Goal: Information Seeking & Learning: Learn about a topic

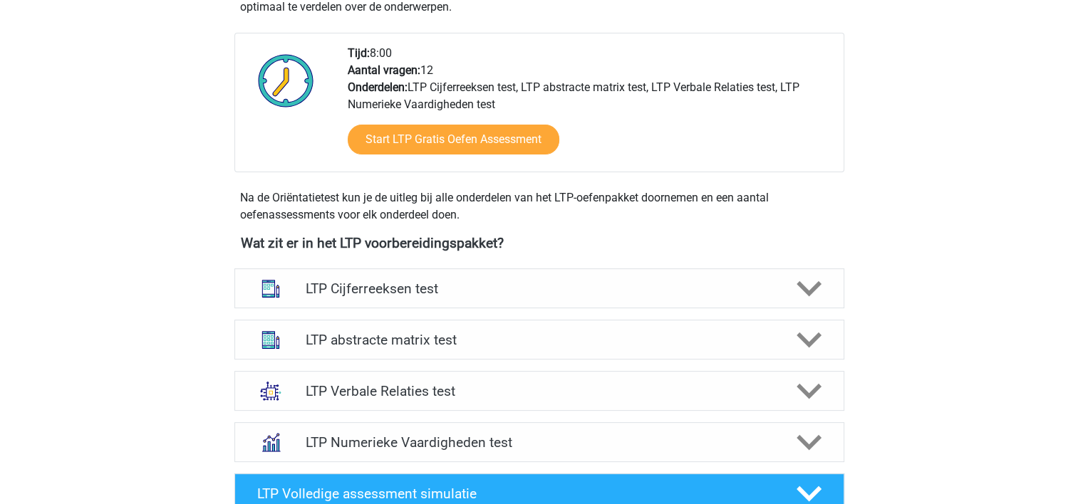
scroll to position [342, 0]
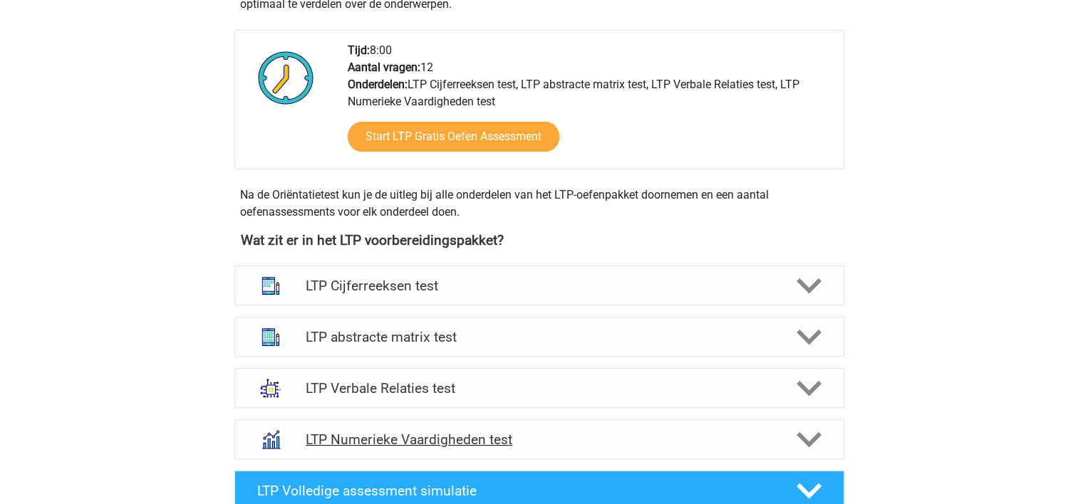
click at [343, 432] on h4 "LTP Numerieke Vaardigheden test" at bounding box center [539, 440] width 467 height 16
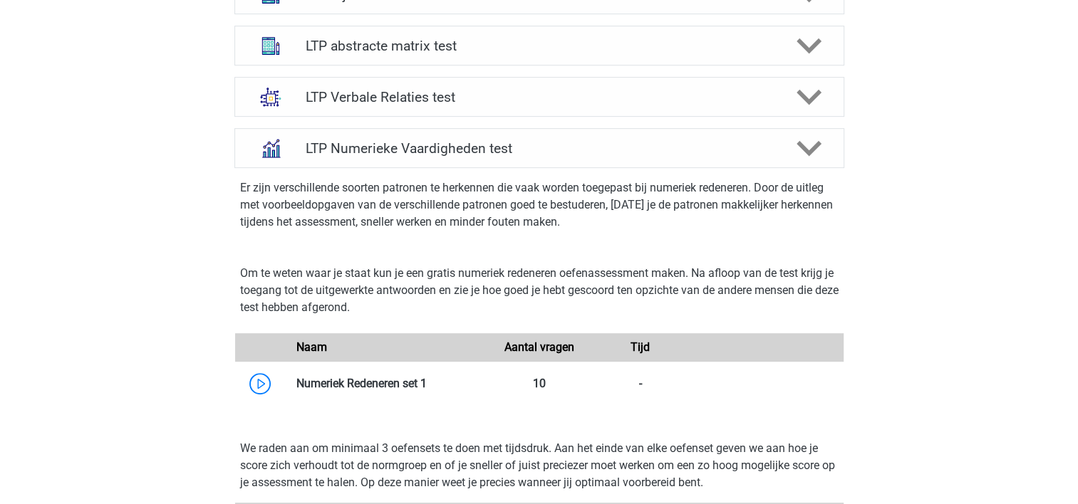
scroll to position [655, 0]
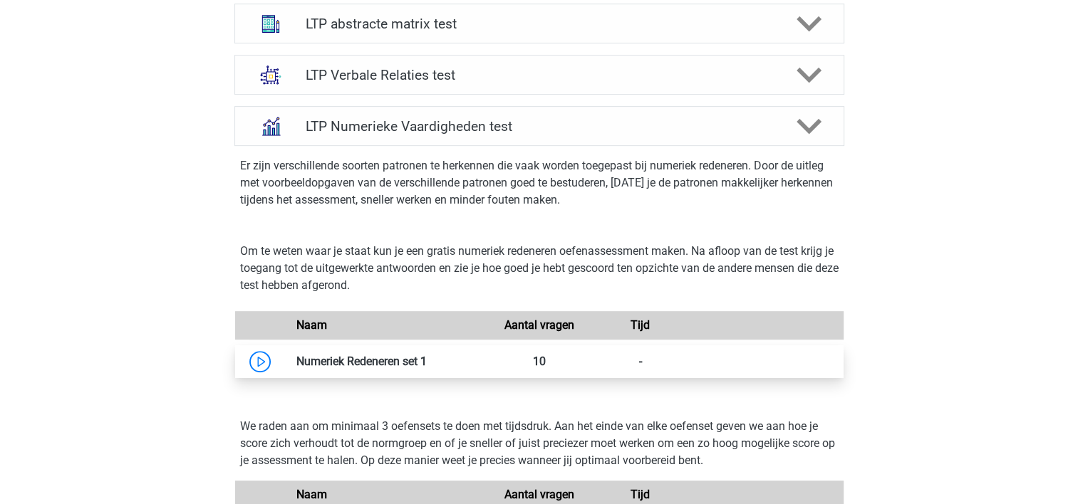
click at [427, 366] on link at bounding box center [427, 362] width 0 height 14
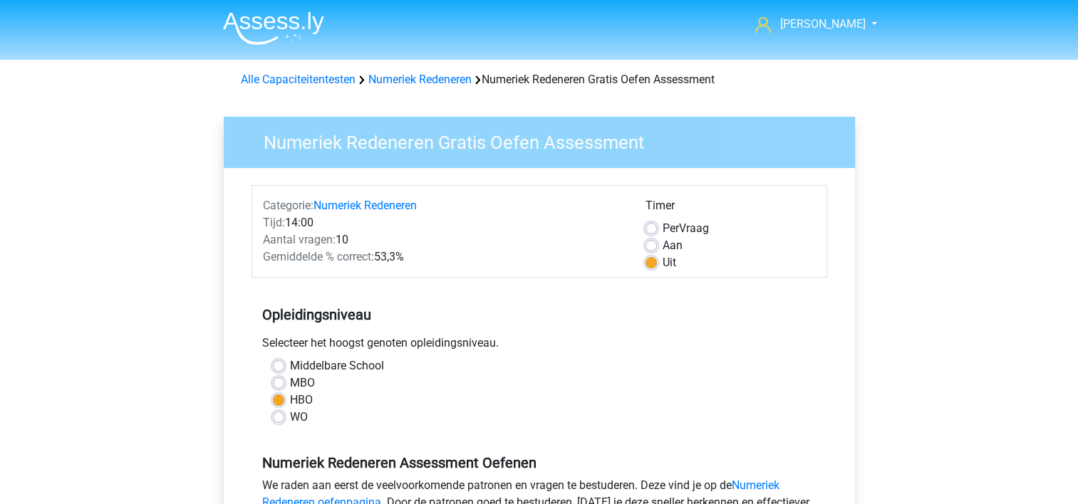
click at [203, 370] on div "Numeriek Redeneren Gratis Oefen Assessment Categorie: Numeriek Redeneren Tijd: …" at bounding box center [539, 421] width 677 height 655
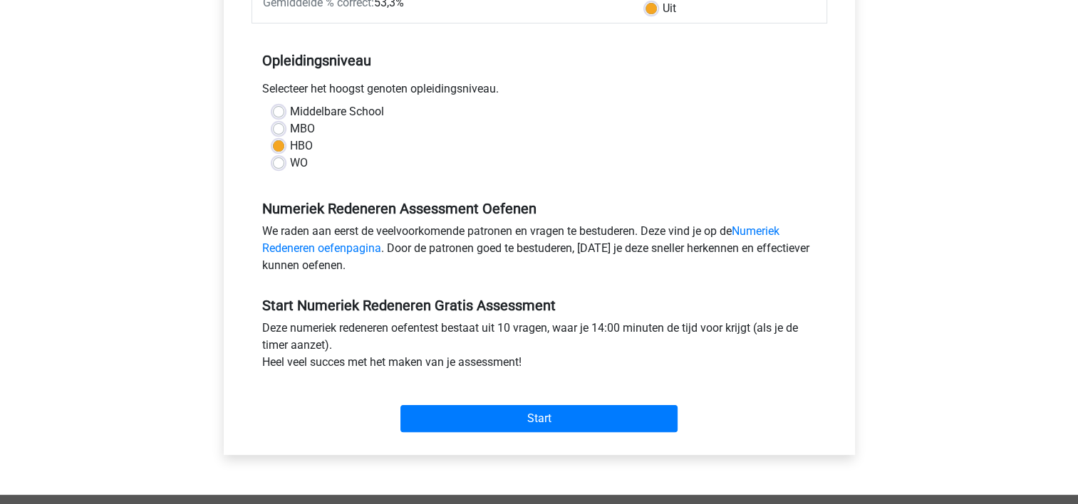
scroll to position [256, 0]
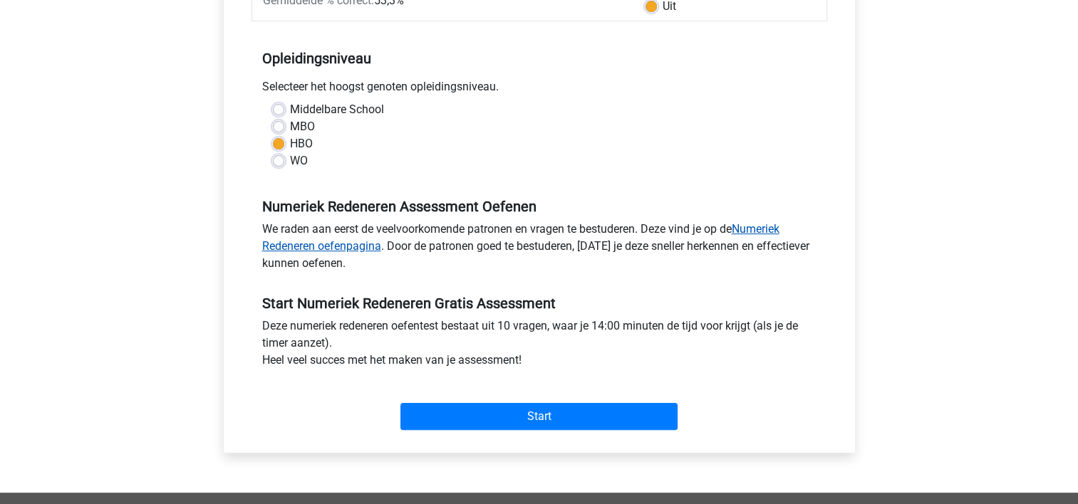
click at [770, 229] on link "Numeriek Redeneren oefenpagina" at bounding box center [520, 237] width 517 height 31
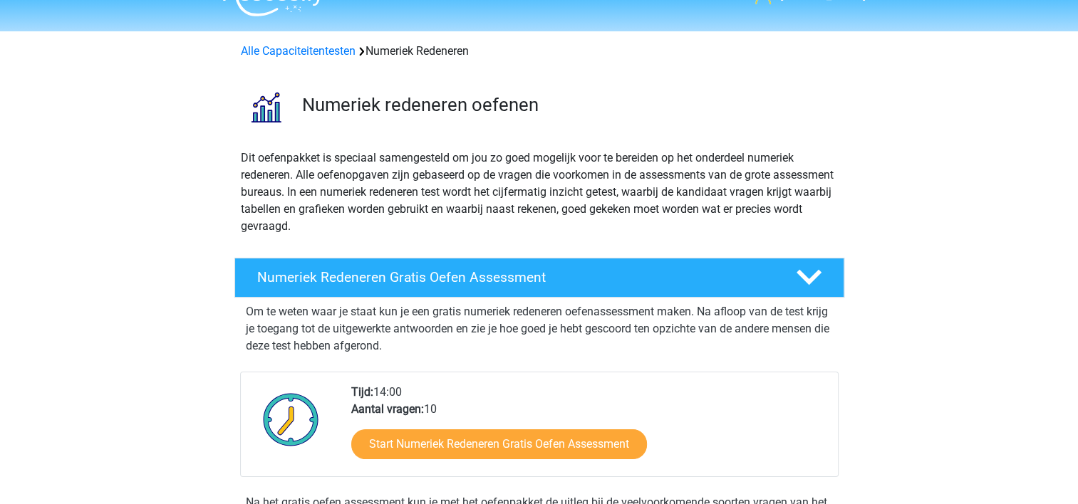
scroll to position [85, 0]
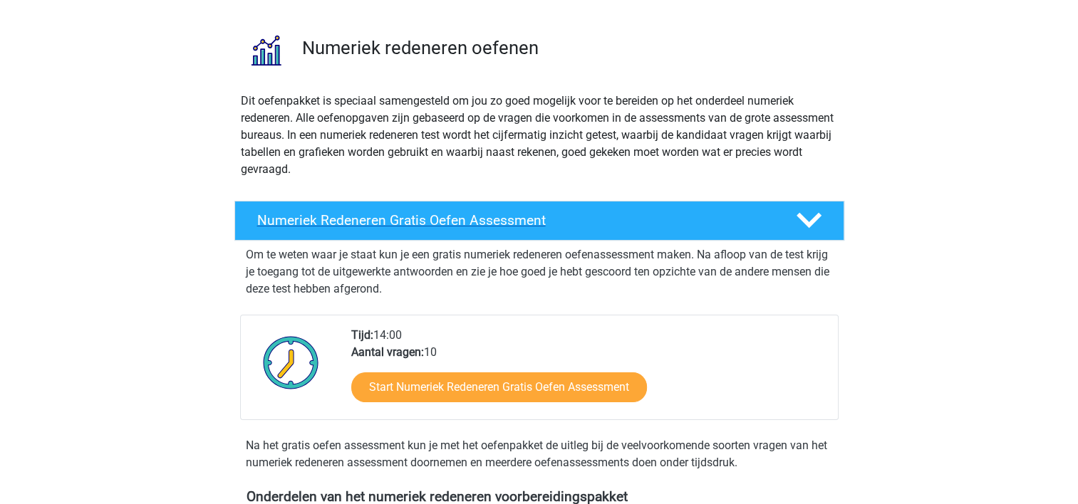
click at [798, 220] on icon at bounding box center [808, 220] width 25 height 25
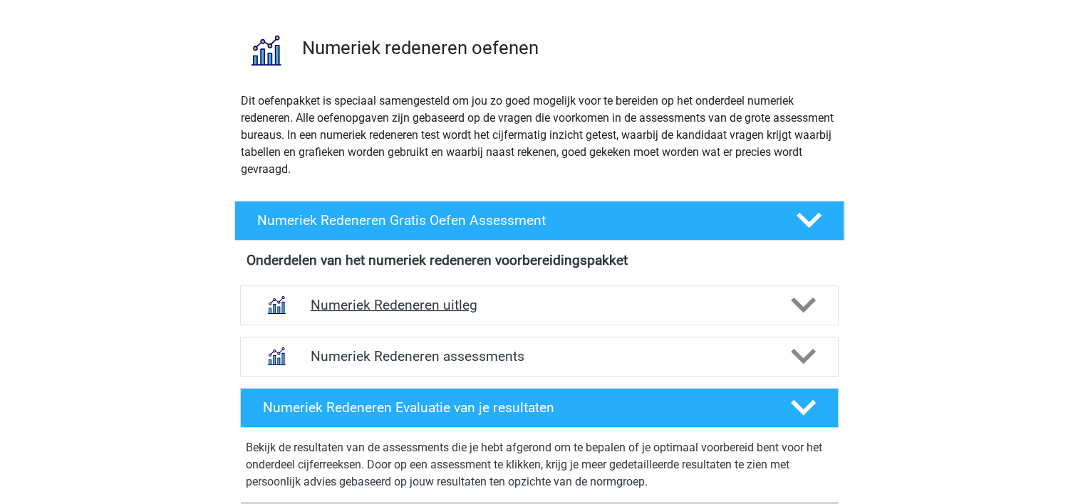
click at [798, 320] on div "Numeriek Redeneren uitleg" at bounding box center [539, 306] width 598 height 40
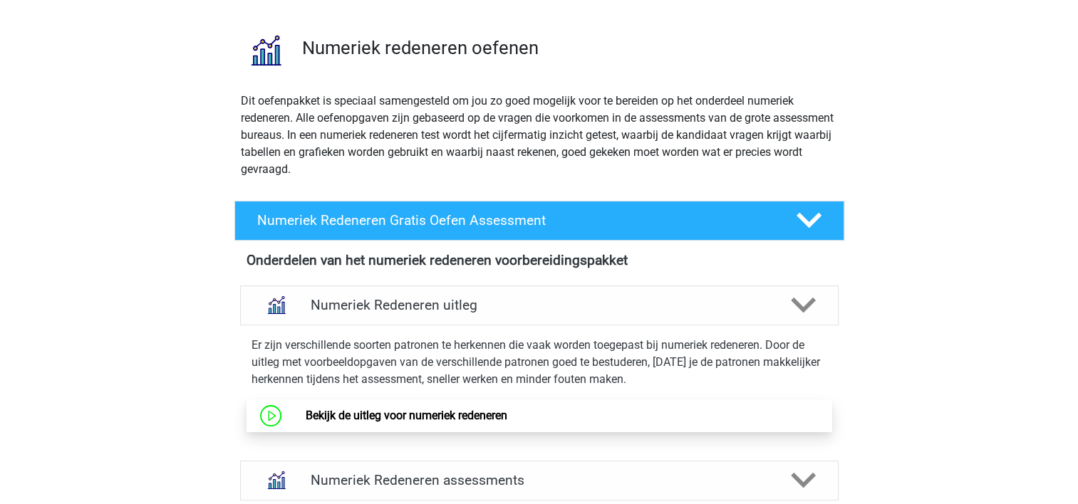
click at [479, 417] on link "Bekijk de uitleg voor numeriek redeneren" at bounding box center [407, 416] width 202 height 14
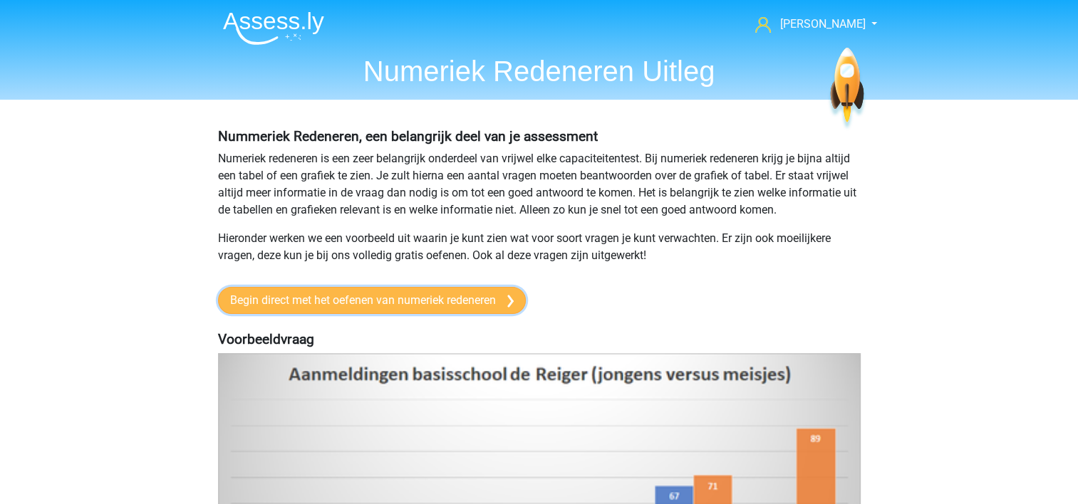
click at [488, 294] on link "Begin direct met het oefenen van numeriek redeneren" at bounding box center [372, 300] width 308 height 27
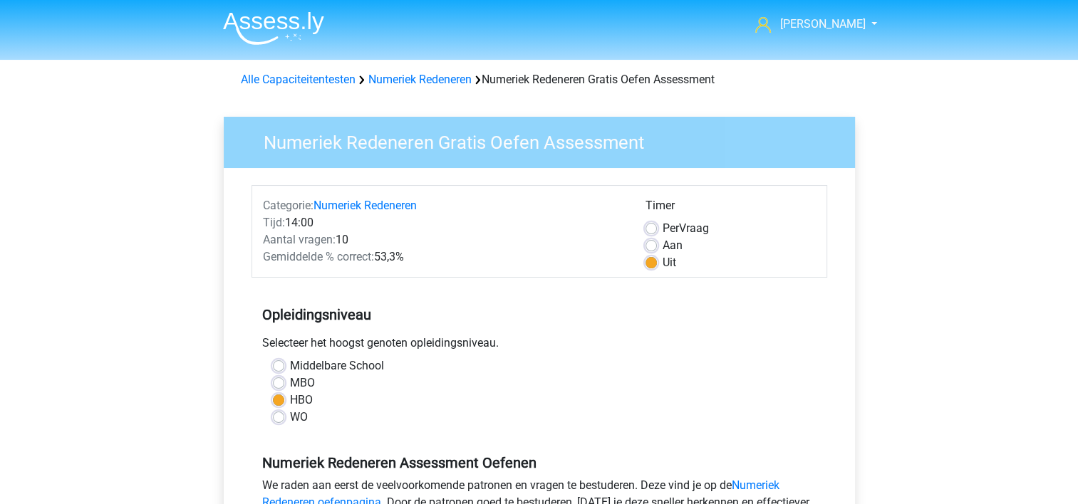
click at [542, 352] on div "Selecteer het hoogst genoten opleidingsniveau." at bounding box center [539, 346] width 576 height 23
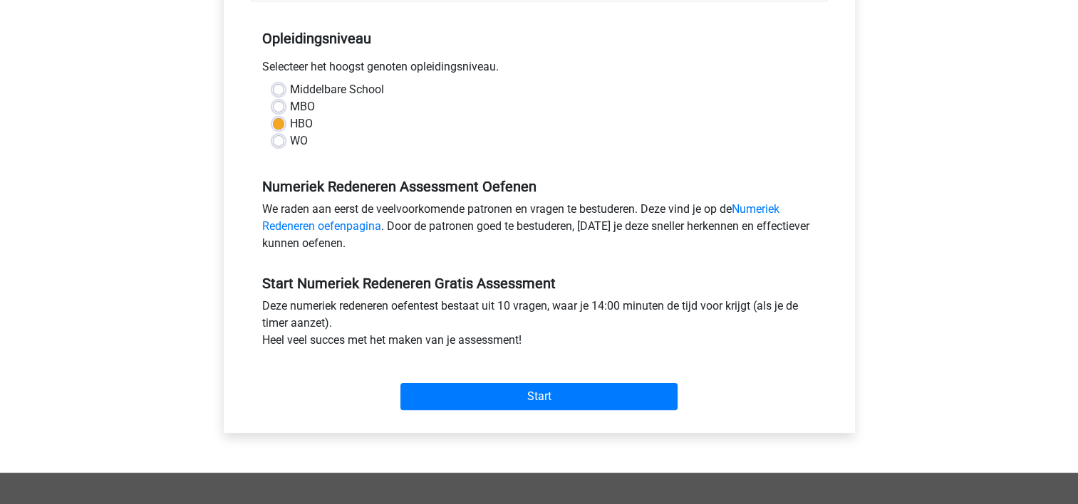
scroll to position [285, 0]
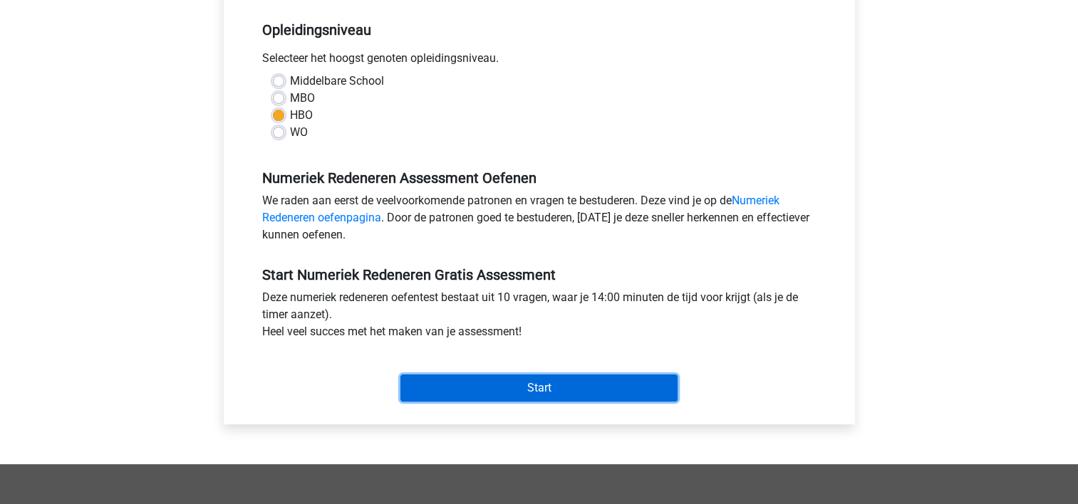
click at [539, 382] on input "Start" at bounding box center [538, 388] width 277 height 27
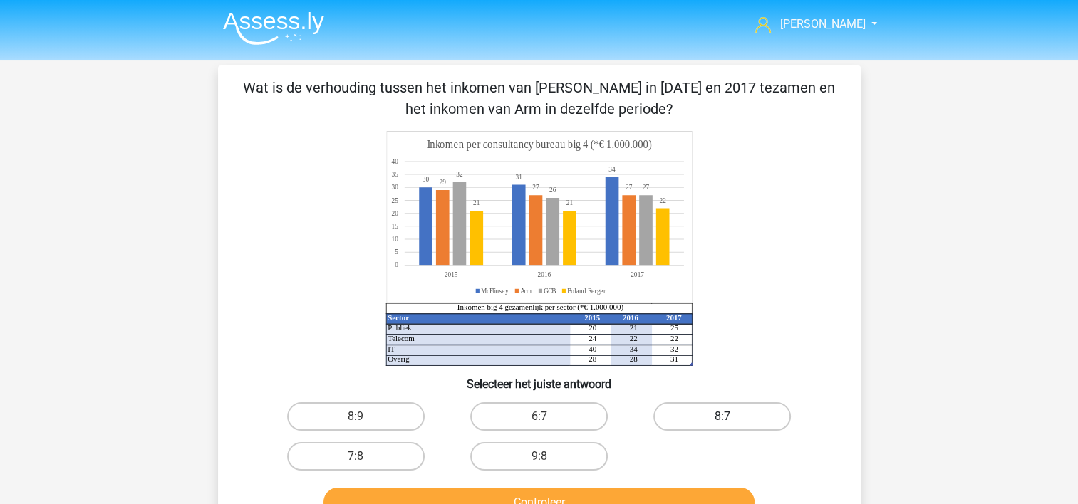
click at [714, 412] on label "8:7" at bounding box center [721, 416] width 137 height 28
click at [722, 417] on input "8:7" at bounding box center [726, 421] width 9 height 9
radio input "true"
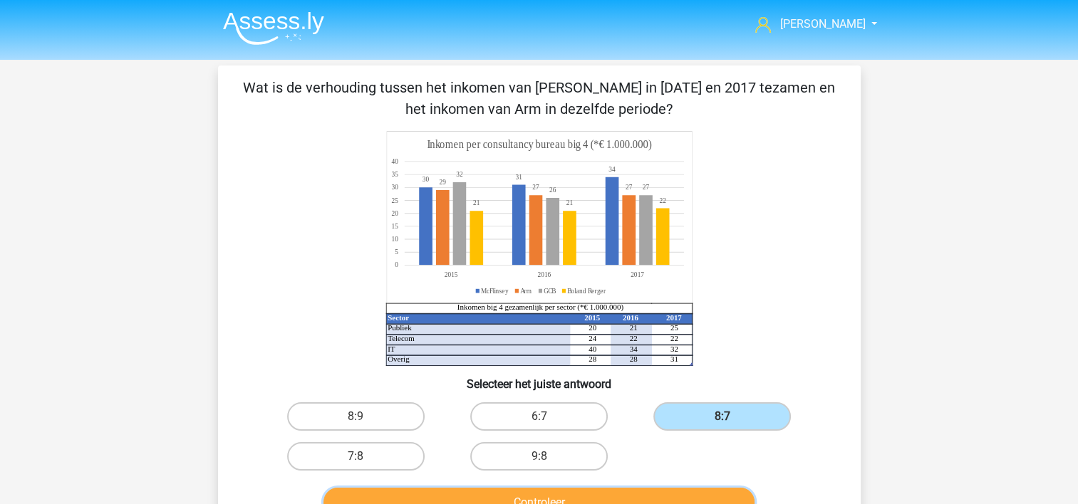
click at [623, 493] on button "Controleer" at bounding box center [538, 503] width 431 height 30
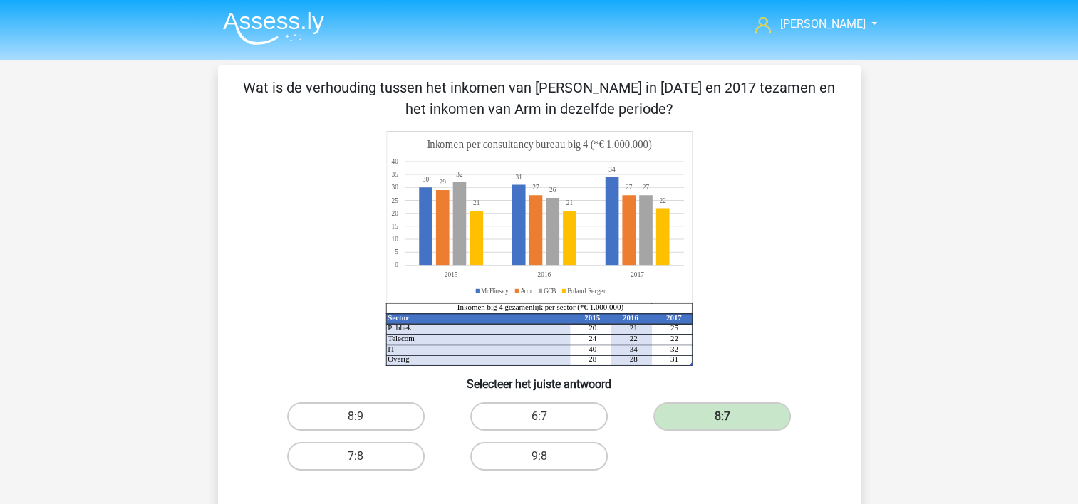
click at [672, 467] on div "8:9 6:7 8:7 7:8 9:8" at bounding box center [539, 437] width 550 height 80
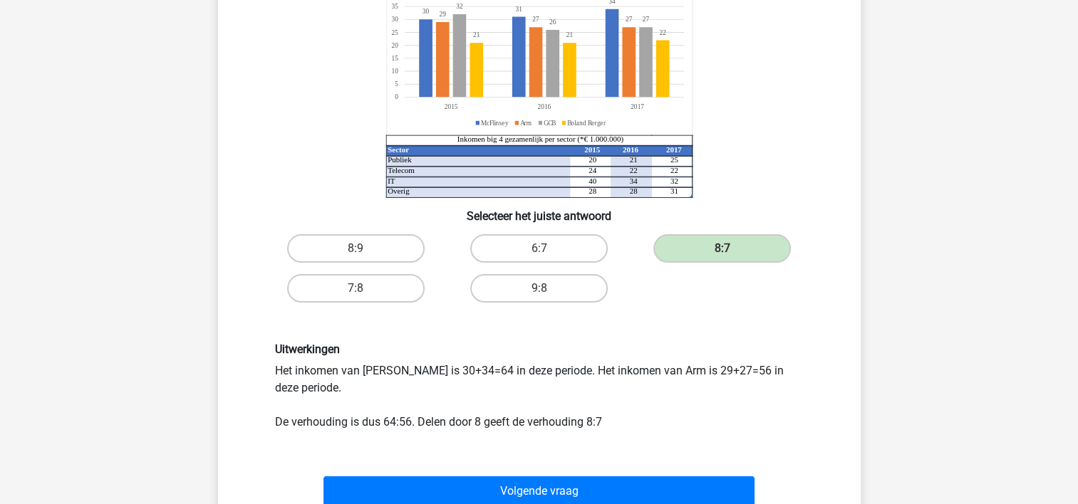
scroll to position [199, 0]
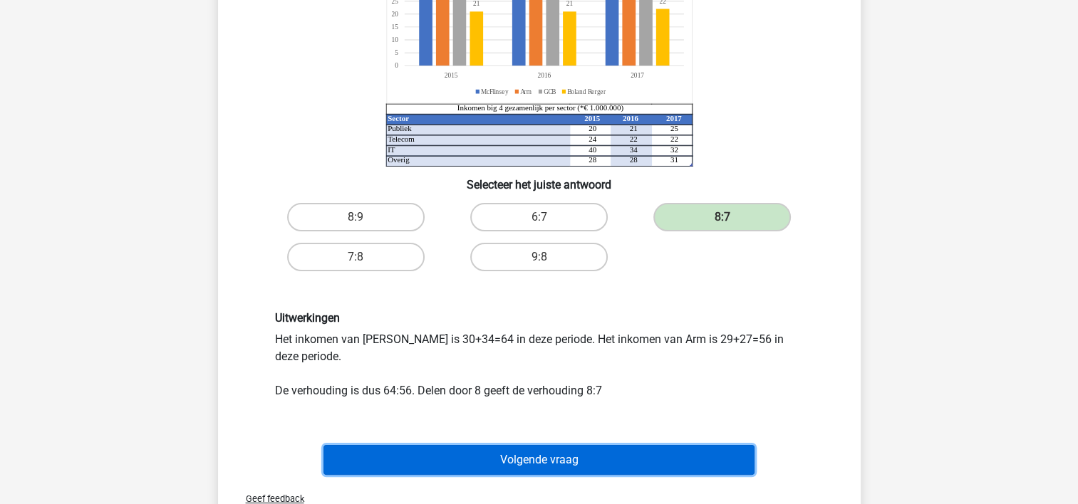
click at [561, 457] on button "Volgende vraag" at bounding box center [538, 460] width 431 height 30
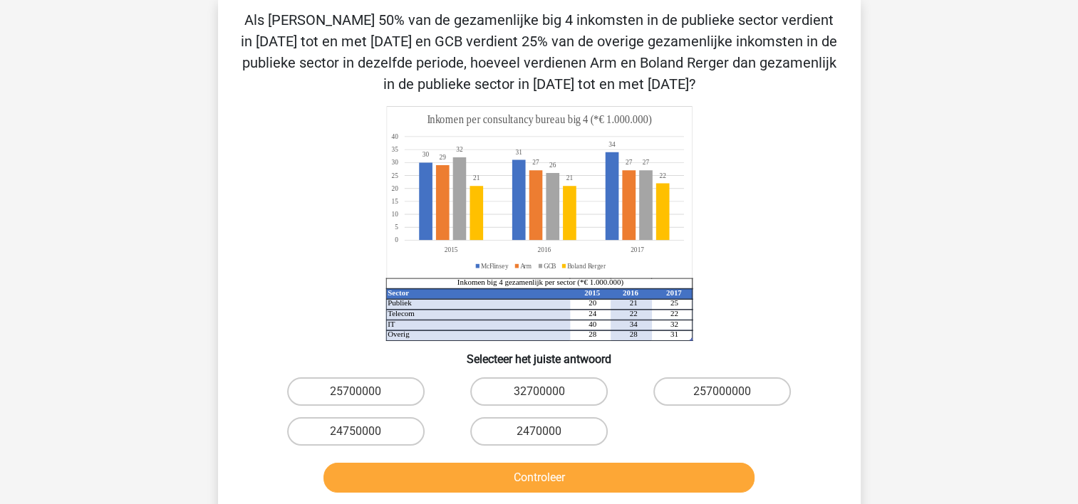
scroll to position [66, 0]
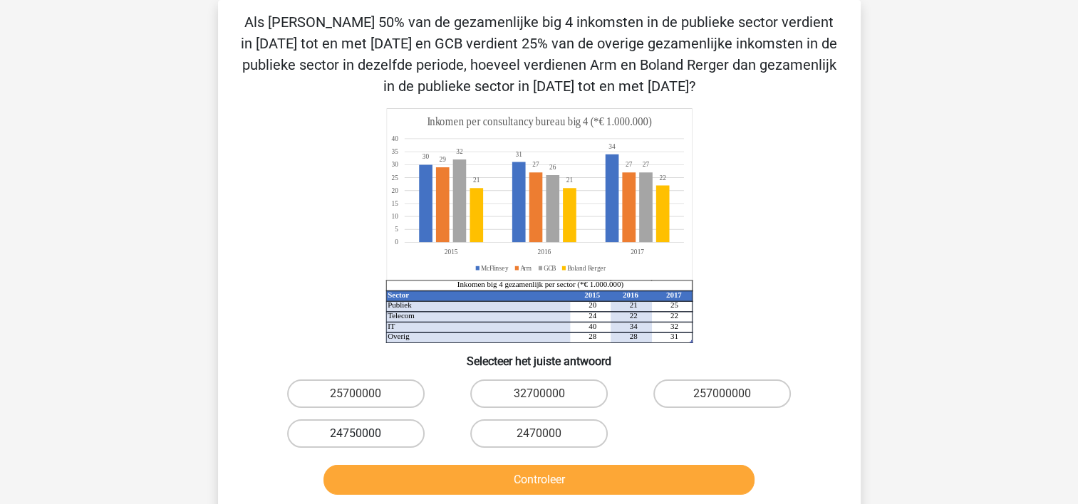
click at [366, 433] on label "24750000" at bounding box center [355, 434] width 137 height 28
click at [365, 434] on input "24750000" at bounding box center [359, 438] width 9 height 9
radio input "true"
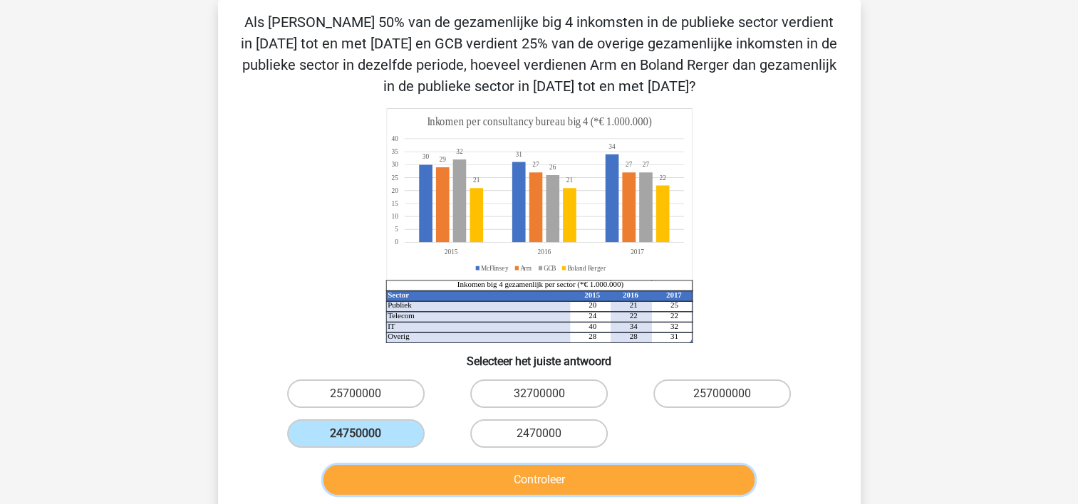
click at [442, 472] on button "Controleer" at bounding box center [538, 480] width 431 height 30
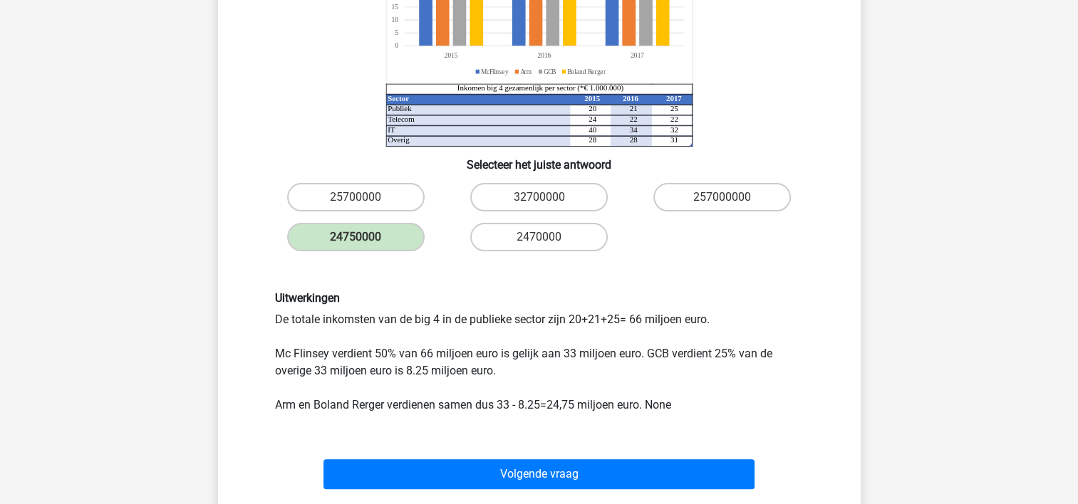
scroll to position [265, 0]
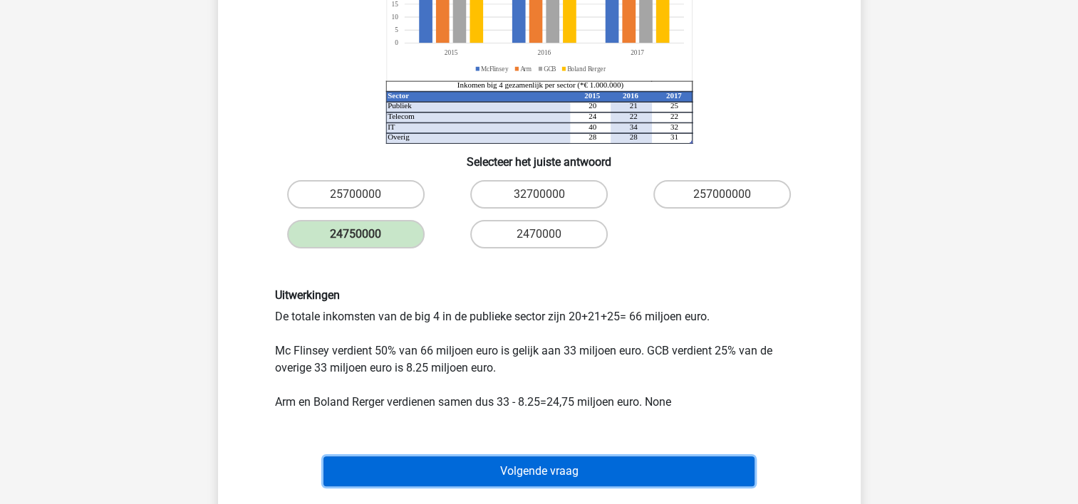
click at [386, 475] on button "Volgende vraag" at bounding box center [538, 472] width 431 height 30
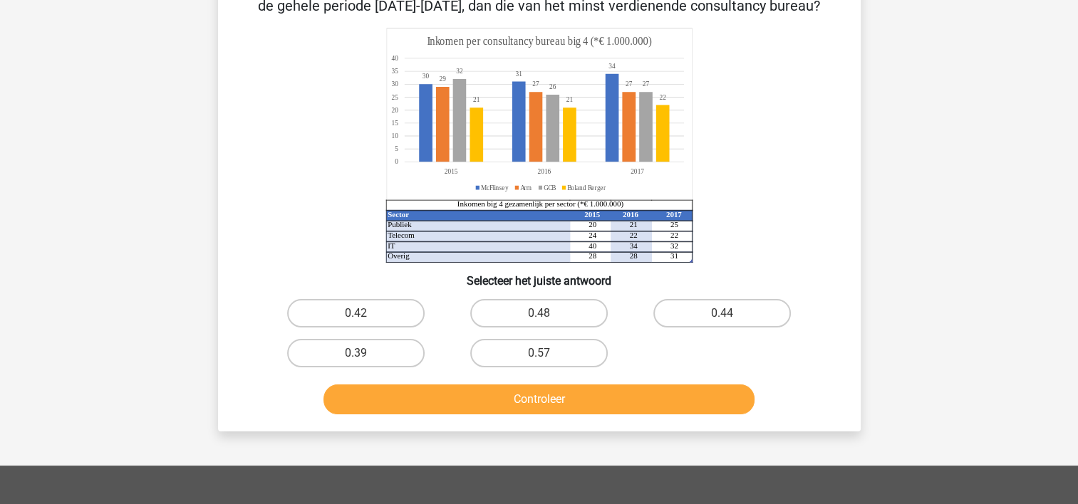
scroll to position [66, 0]
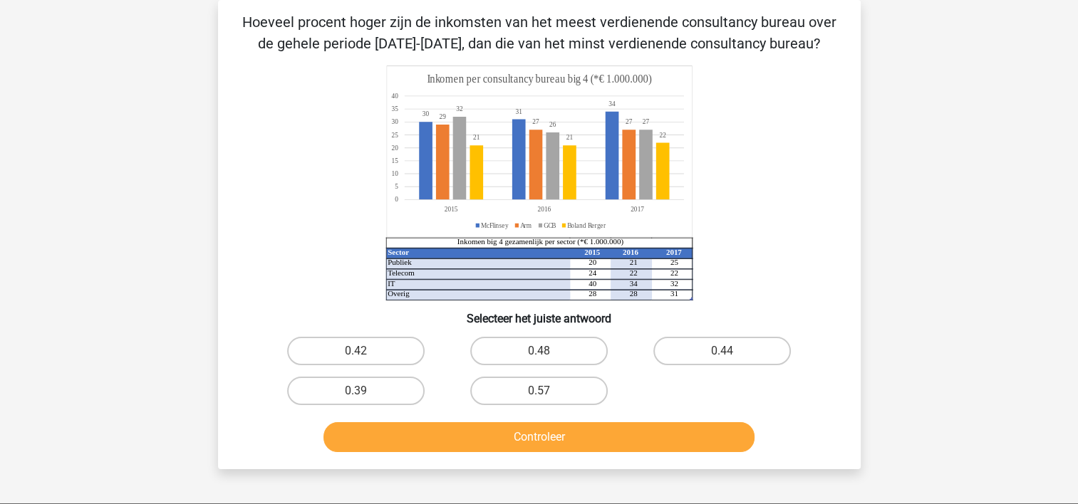
click at [288, 206] on icon "Sector 2015 2016 2017 Publiek 20 21 25 Telecom 24 22 22 IT 40 34 32 Overig 28 2…" at bounding box center [539, 183] width 574 height 235
click at [544, 345] on label "0.48" at bounding box center [538, 351] width 137 height 28
click at [544, 351] on input "0.48" at bounding box center [543, 355] width 9 height 9
radio input "true"
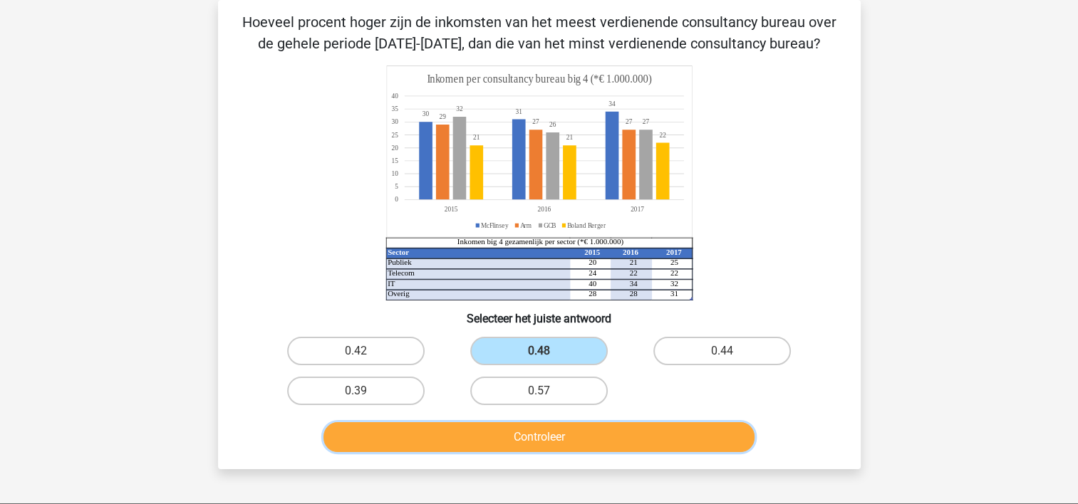
click at [526, 432] on button "Controleer" at bounding box center [538, 437] width 431 height 30
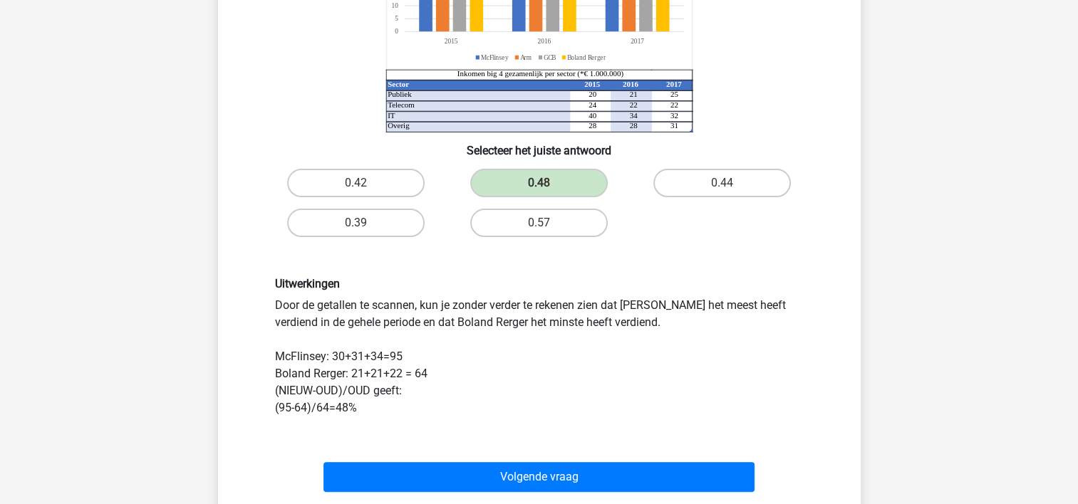
scroll to position [237, 0]
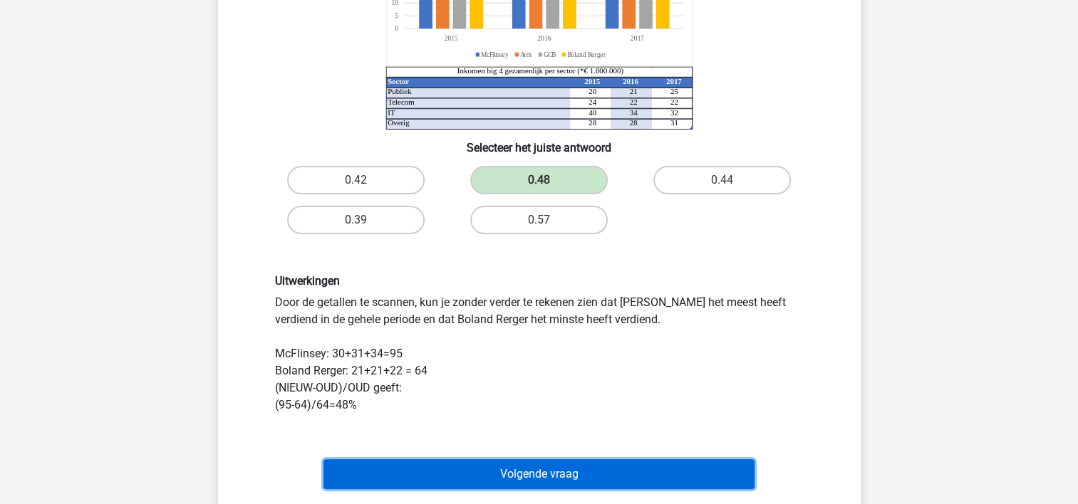
click at [519, 465] on button "Volgende vraag" at bounding box center [538, 474] width 431 height 30
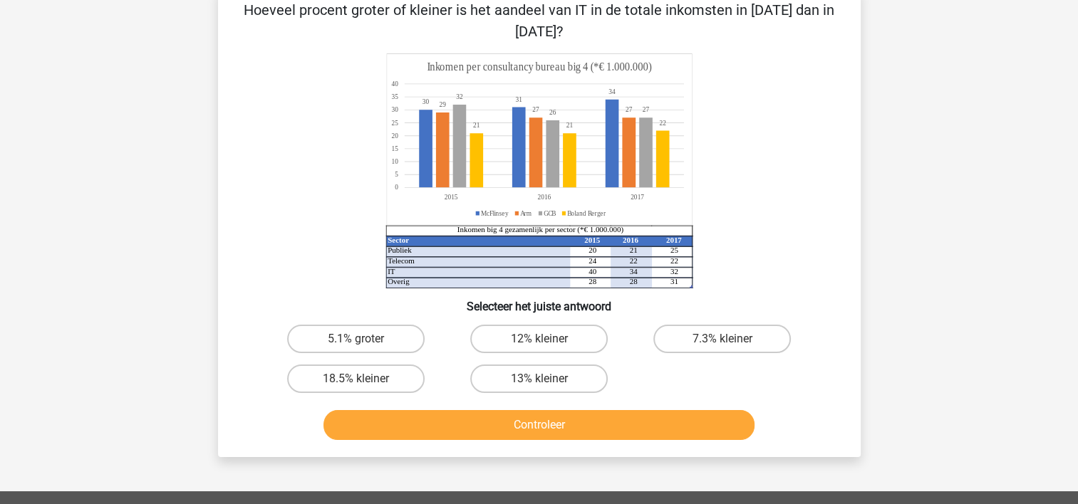
scroll to position [66, 0]
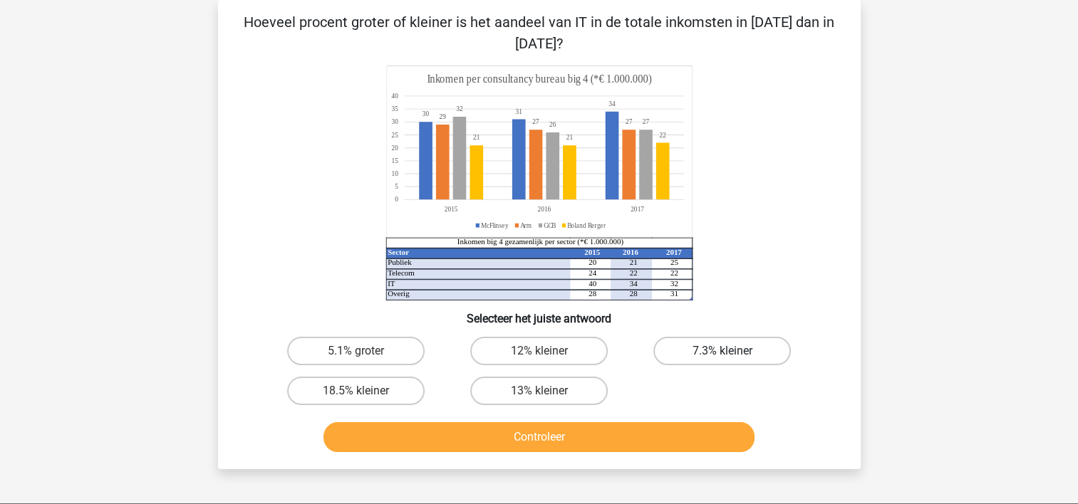
click at [686, 356] on label "7.3% kleiner" at bounding box center [721, 351] width 137 height 28
click at [722, 356] on input "7.3% kleiner" at bounding box center [726, 355] width 9 height 9
radio input "true"
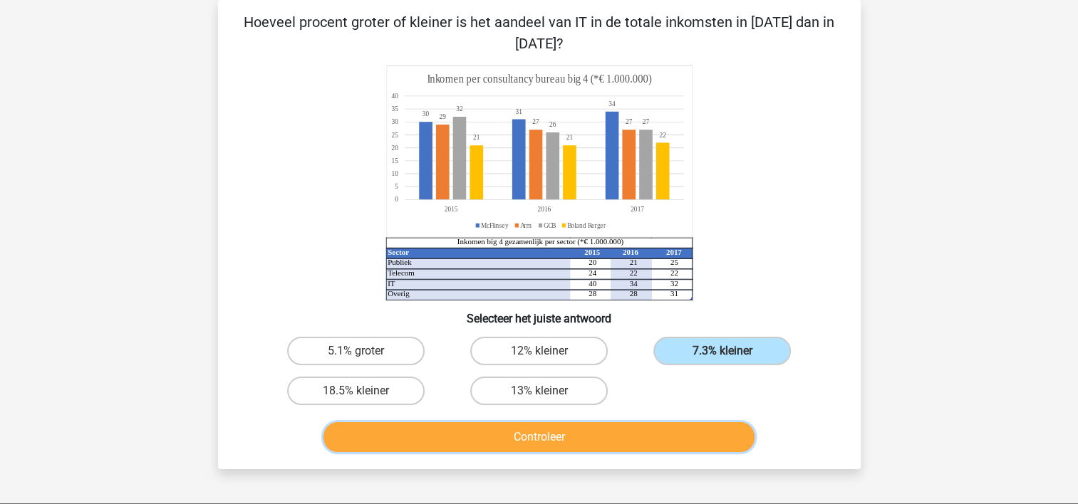
click at [605, 430] on button "Controleer" at bounding box center [538, 437] width 431 height 30
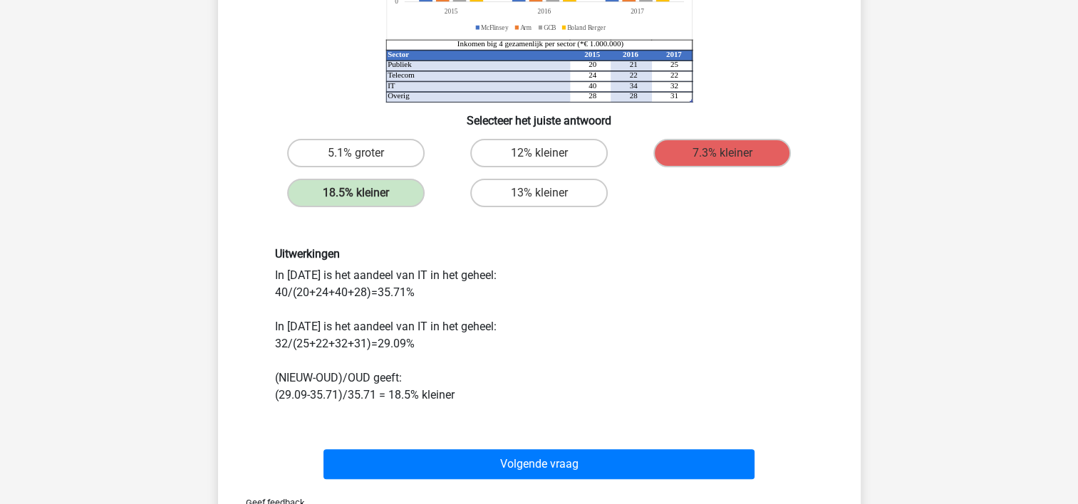
scroll to position [265, 0]
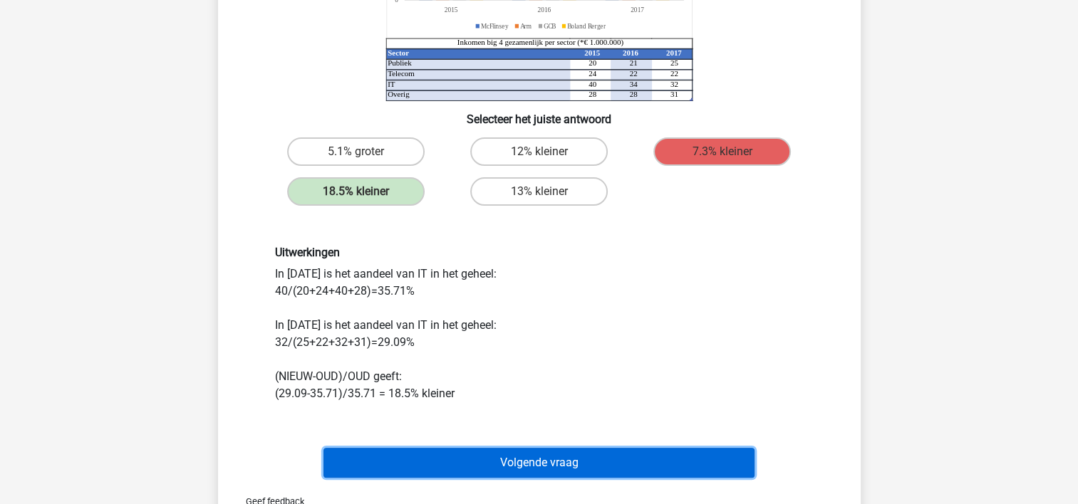
click at [541, 453] on button "Volgende vraag" at bounding box center [538, 463] width 431 height 30
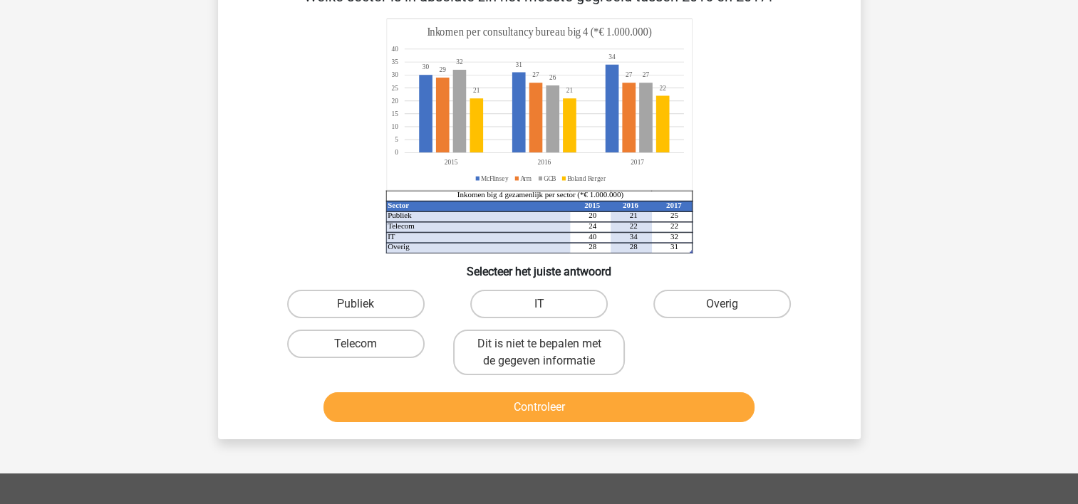
scroll to position [66, 0]
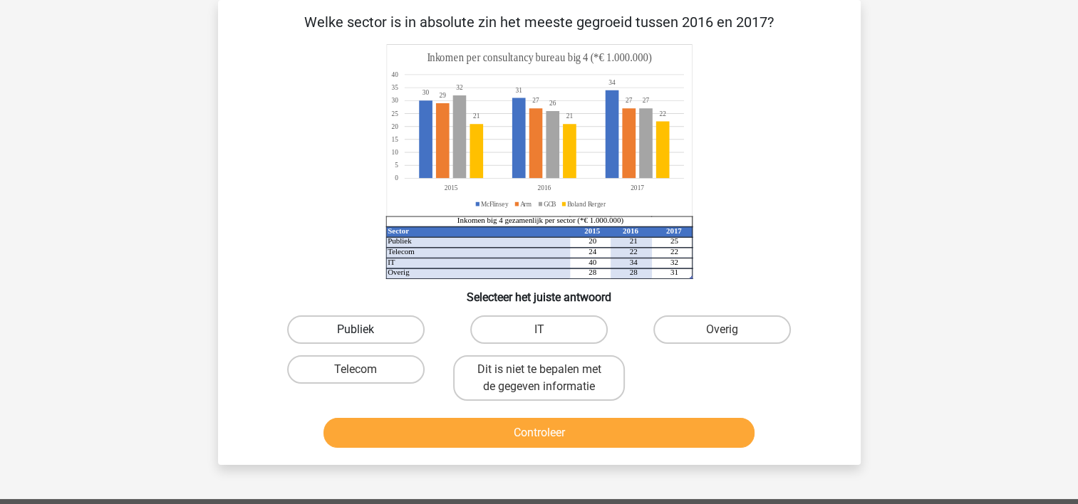
click at [373, 327] on label "Publiek" at bounding box center [355, 330] width 137 height 28
click at [365, 330] on input "Publiek" at bounding box center [359, 334] width 9 height 9
radio input "true"
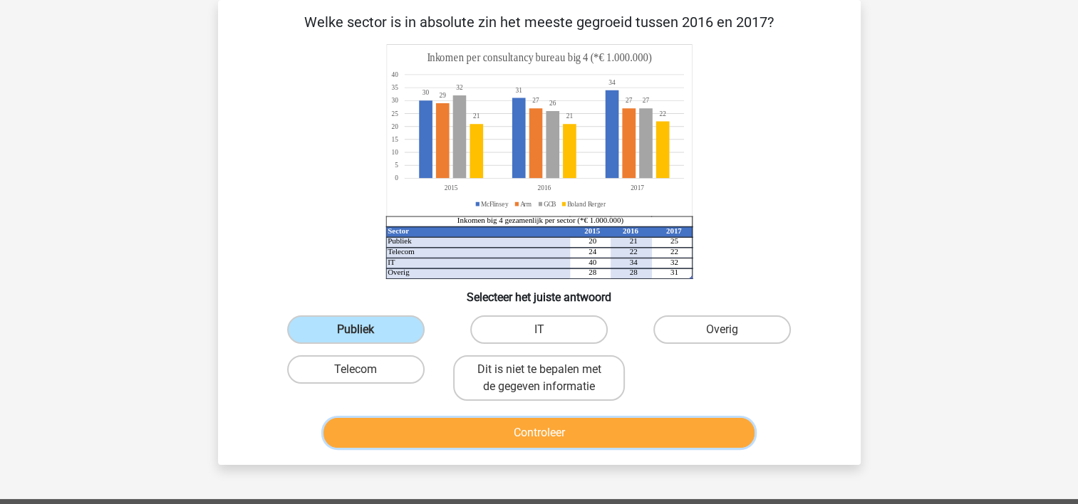
click at [447, 420] on button "Controleer" at bounding box center [538, 433] width 431 height 30
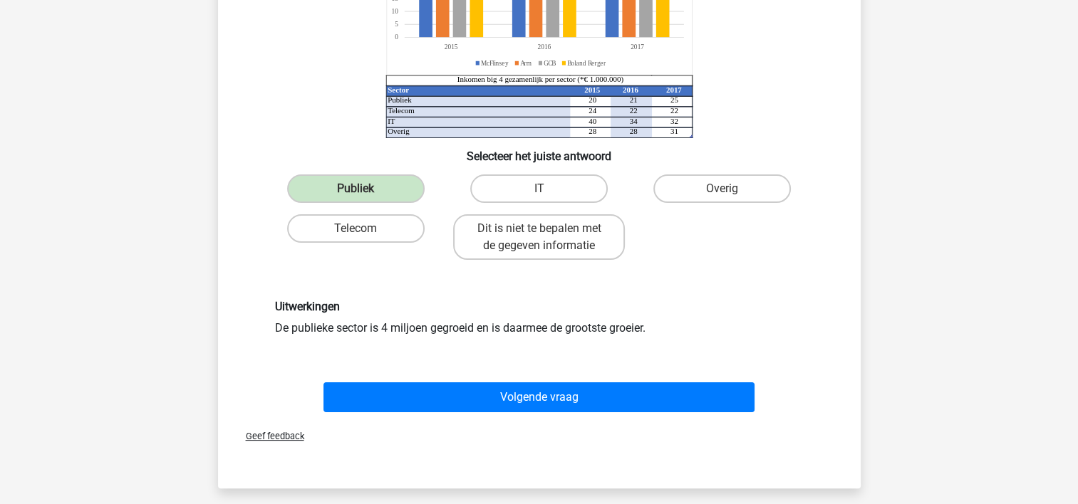
scroll to position [208, 0]
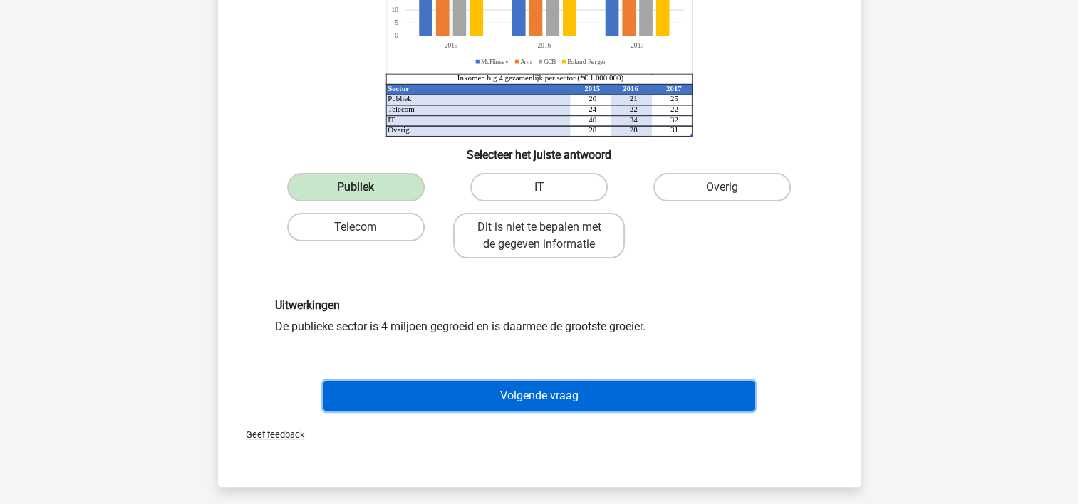
click at [464, 390] on button "Volgende vraag" at bounding box center [538, 396] width 431 height 30
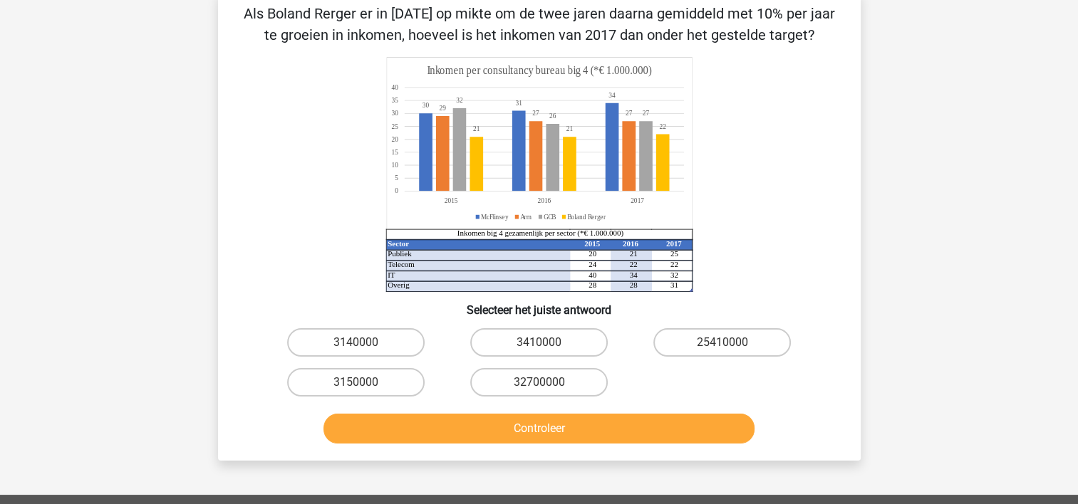
scroll to position [66, 0]
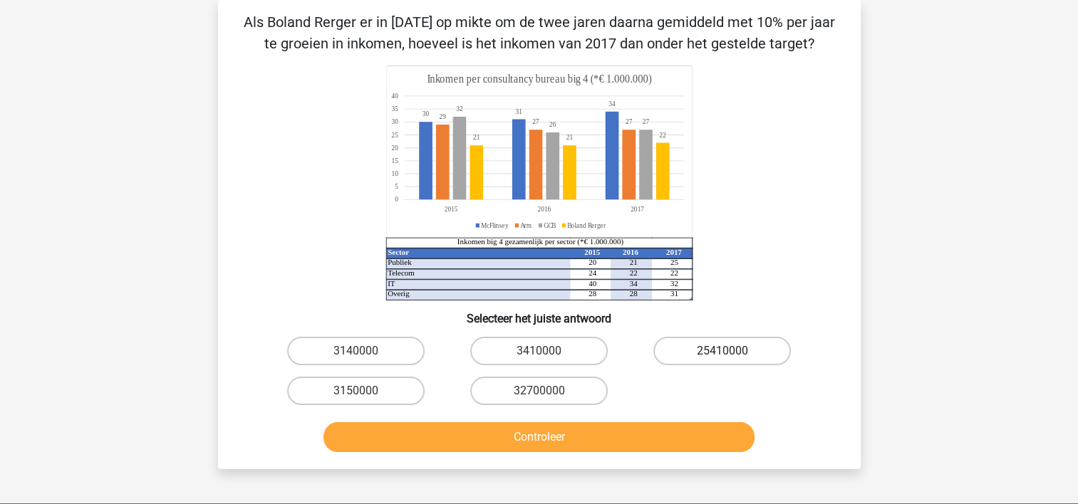
click at [679, 348] on label "25410000" at bounding box center [721, 351] width 137 height 28
click at [722, 351] on input "25410000" at bounding box center [726, 355] width 9 height 9
radio input "true"
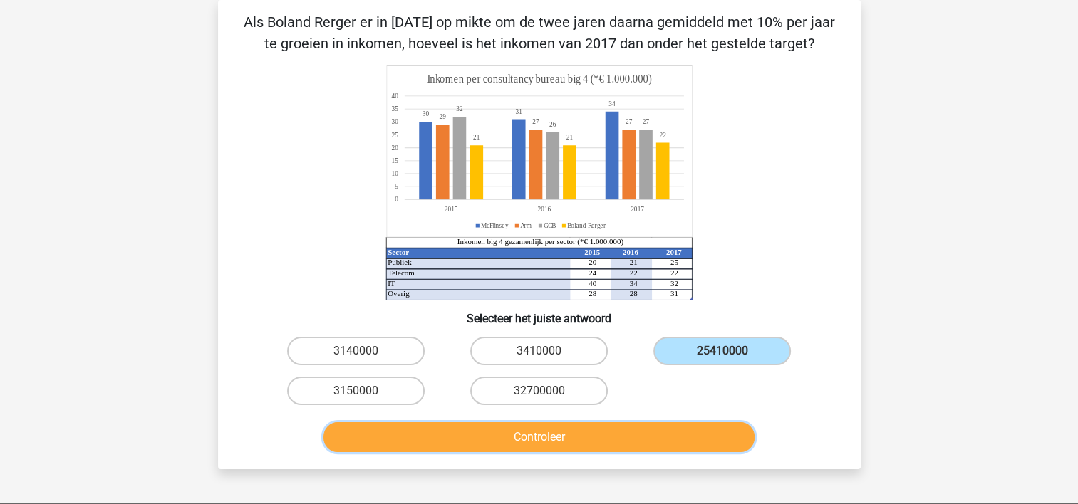
click at [613, 436] on button "Controleer" at bounding box center [538, 437] width 431 height 30
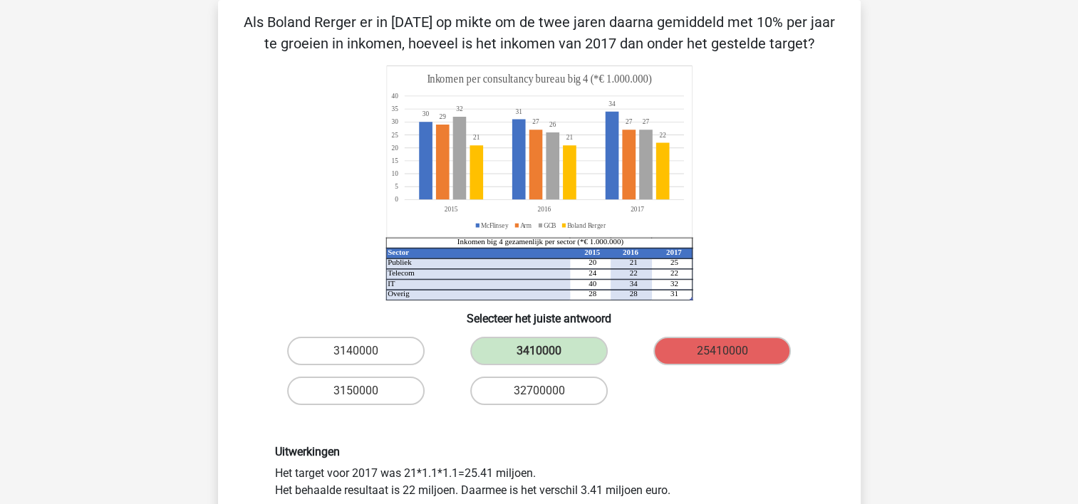
click at [613, 436] on div "Uitwerkingen Het target voor 2017 was 21*1.1*1.1=25.41 miljoen. Het behaalde re…" at bounding box center [539, 472] width 597 height 122
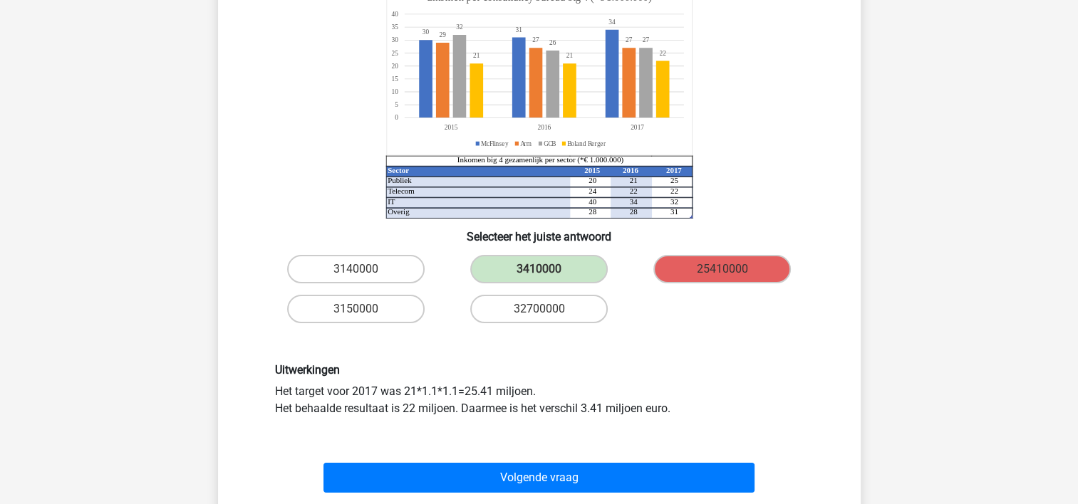
scroll to position [151, 0]
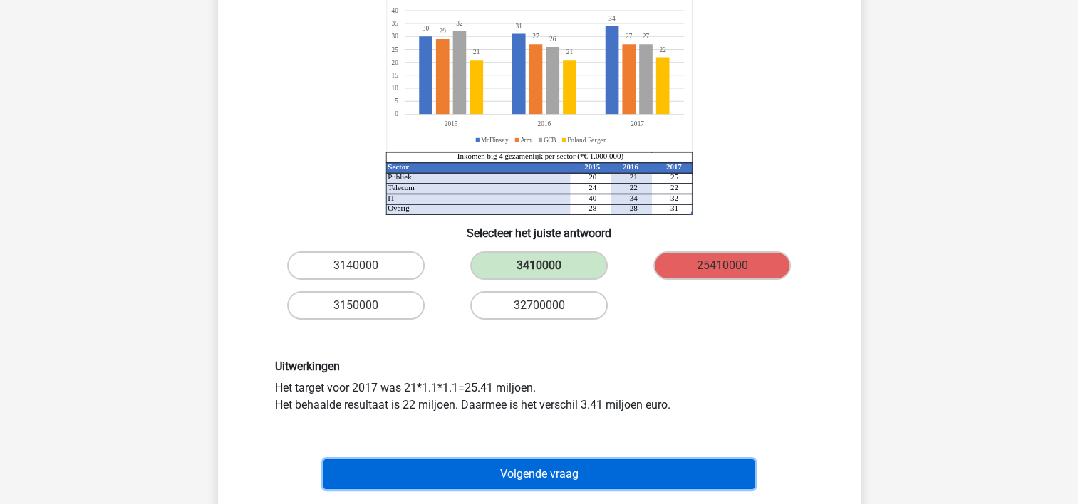
click at [576, 473] on button "Volgende vraag" at bounding box center [538, 474] width 431 height 30
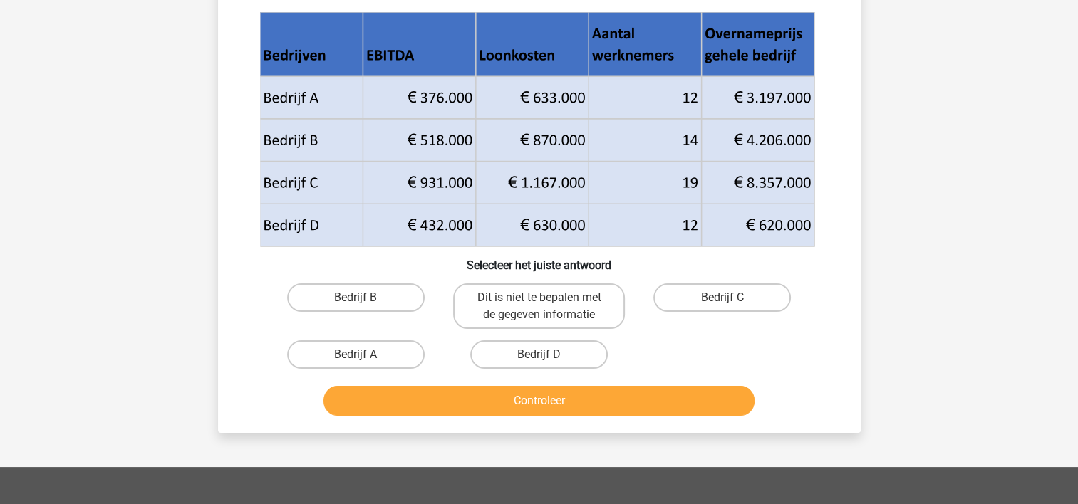
scroll to position [66, 0]
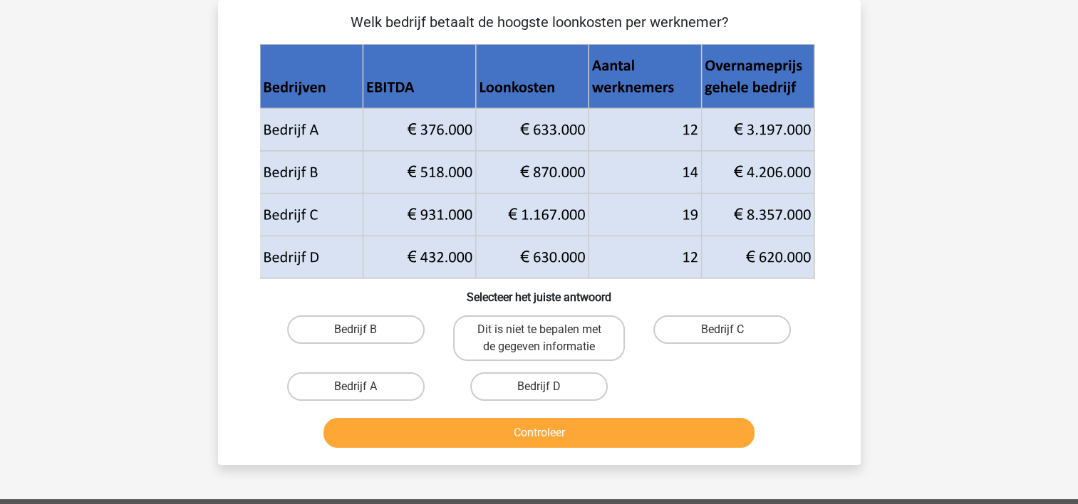
click at [137, 290] on div "Marcia marcia-rovers@hotmail.com Nederlands English" at bounding box center [539, 404] width 1078 height 941
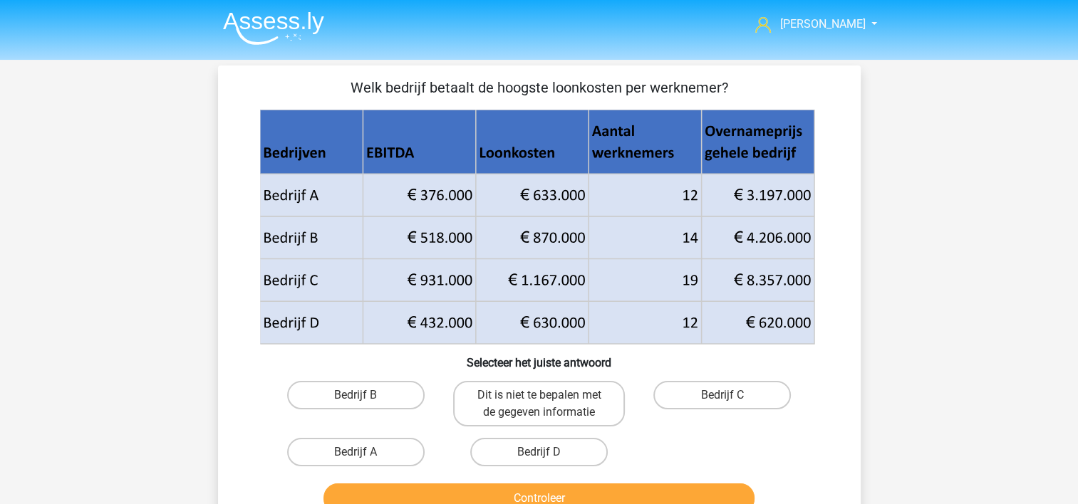
scroll to position [28, 0]
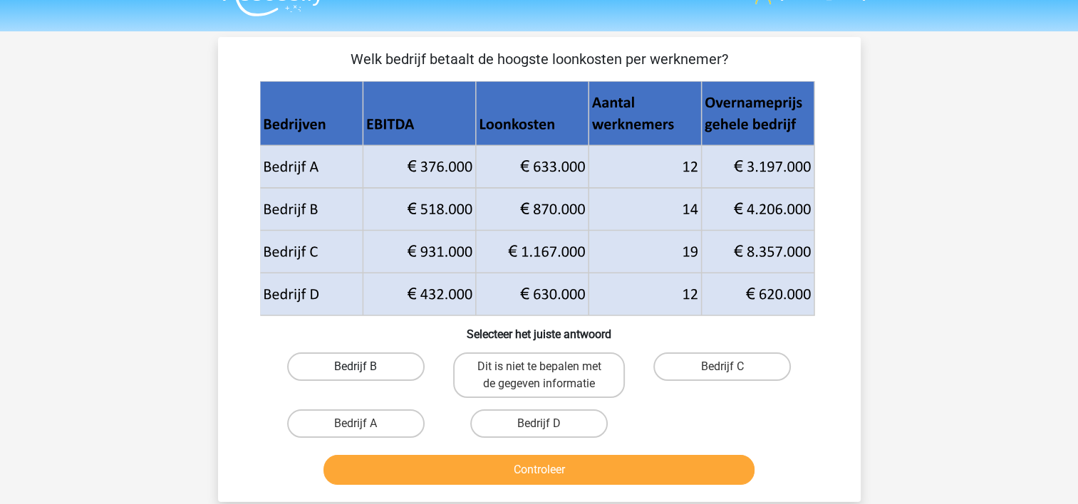
click at [348, 375] on label "Bedrijf B" at bounding box center [355, 367] width 137 height 28
click at [355, 375] on input "Bedrijf B" at bounding box center [359, 371] width 9 height 9
radio input "true"
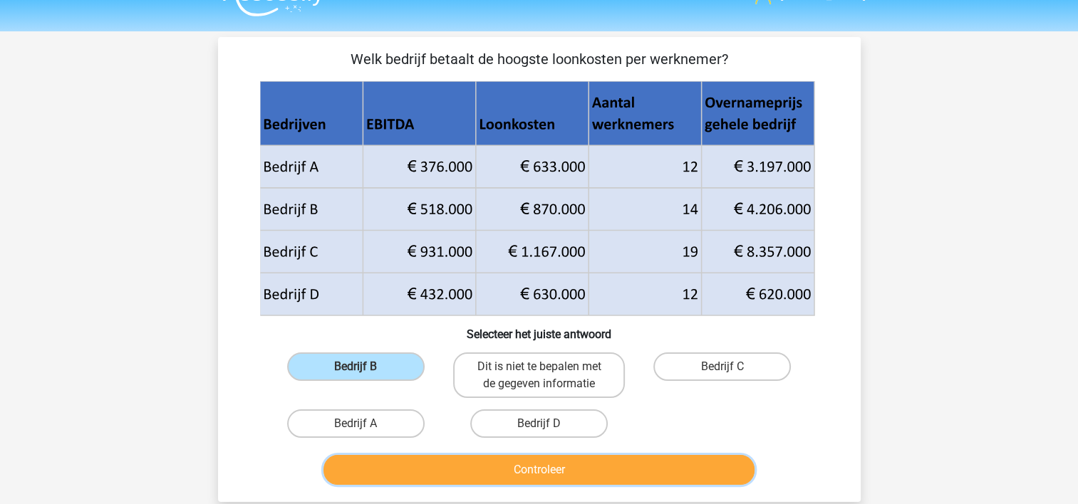
click at [420, 467] on button "Controleer" at bounding box center [538, 470] width 431 height 30
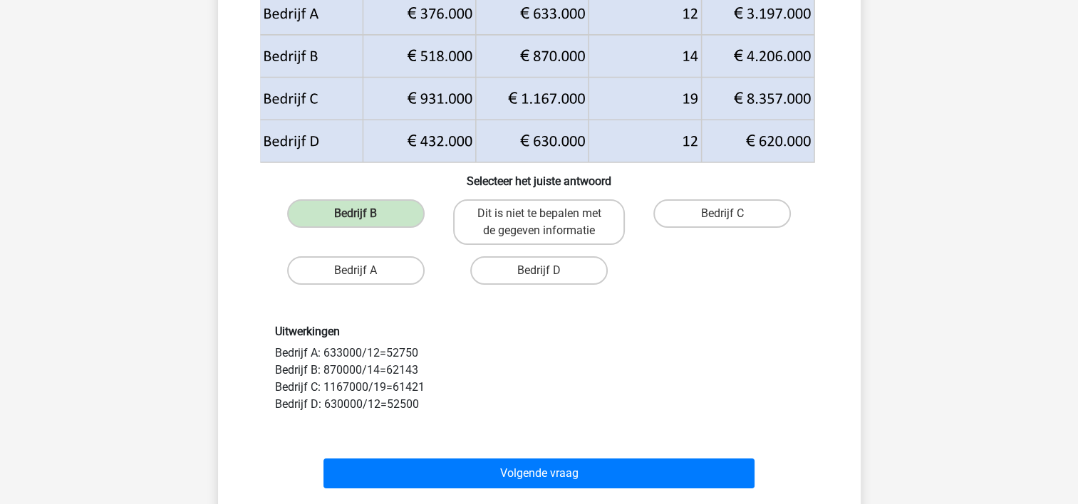
scroll to position [199, 0]
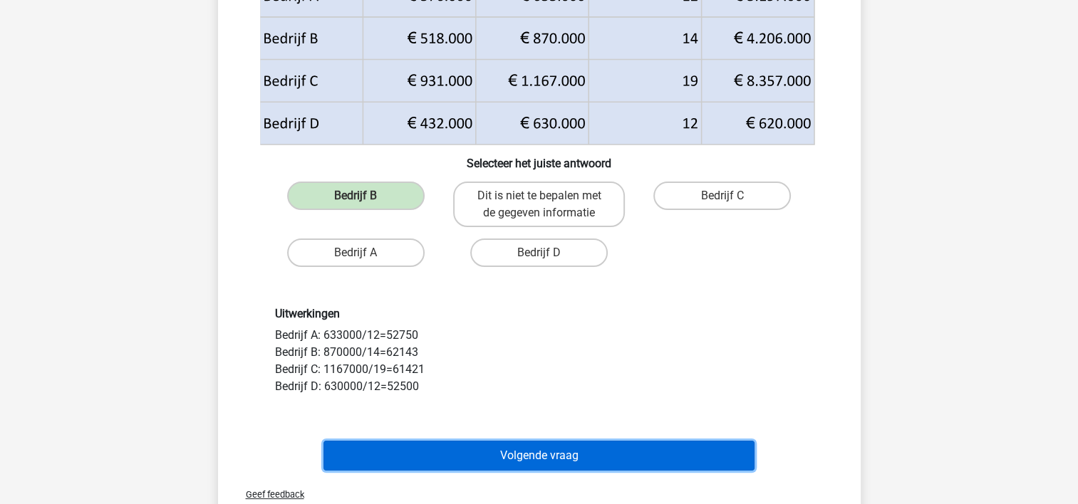
click at [440, 447] on button "Volgende vraag" at bounding box center [538, 456] width 431 height 30
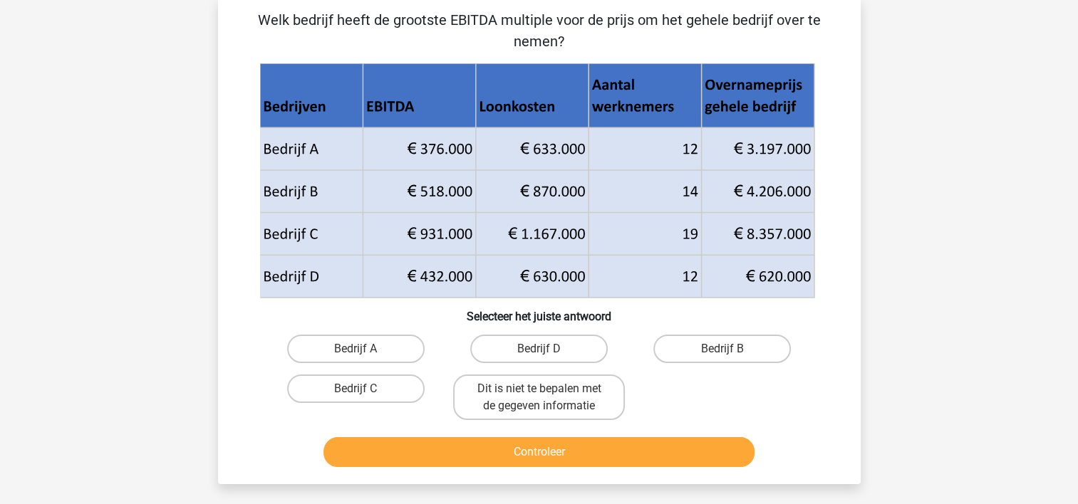
scroll to position [66, 0]
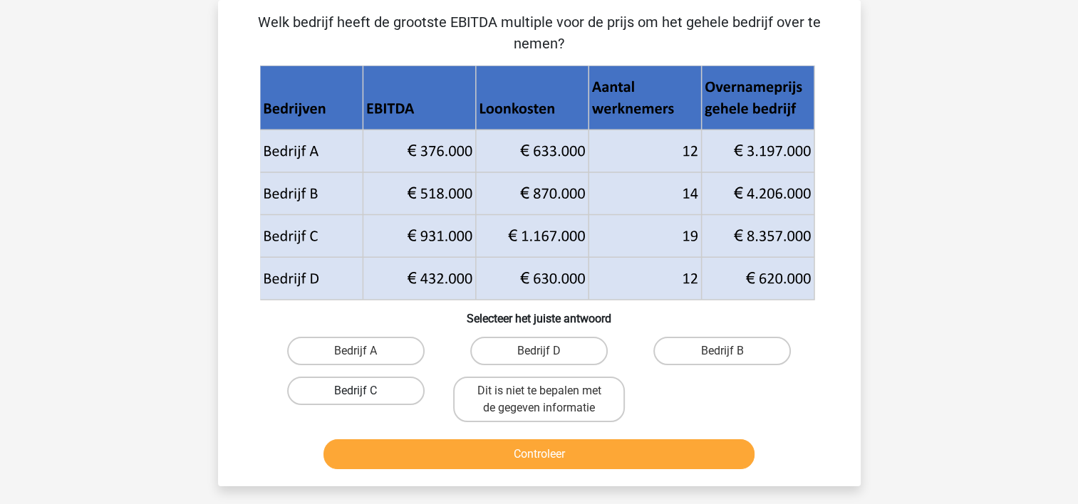
click at [318, 394] on label "Bedrijf C" at bounding box center [355, 391] width 137 height 28
click at [355, 394] on input "Bedrijf C" at bounding box center [359, 395] width 9 height 9
radio input "true"
click at [433, 455] on button "Controleer" at bounding box center [538, 455] width 431 height 30
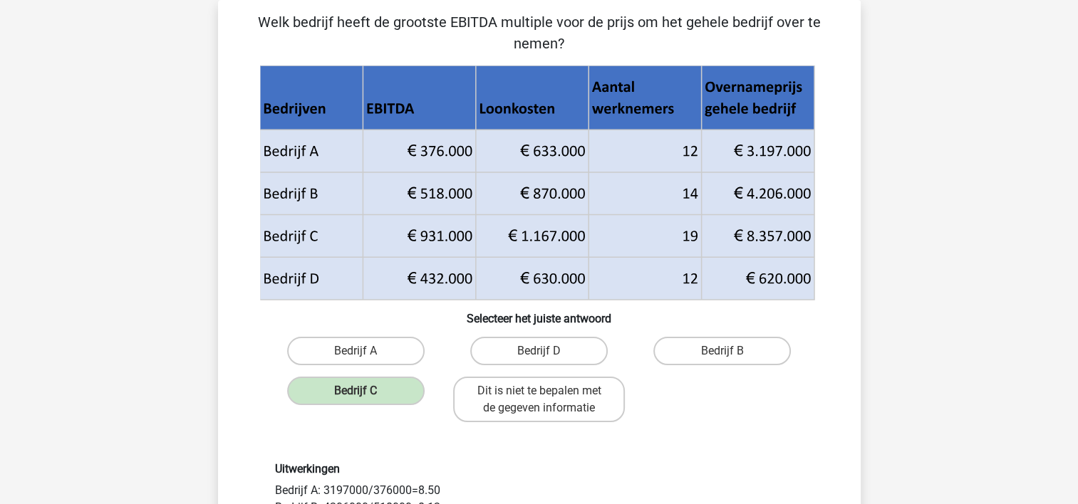
click at [433, 455] on div "Uitwerkingen Bedrijf A: 3197000/376000=8.50 Bedrijf B: 4206000/518000=8.12 Bedr…" at bounding box center [539, 506] width 597 height 156
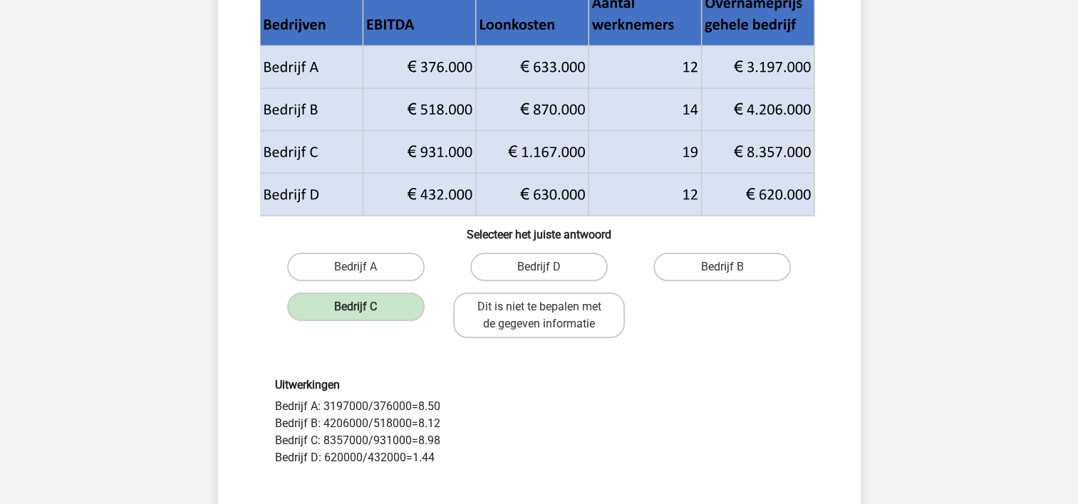
scroll to position [151, 0]
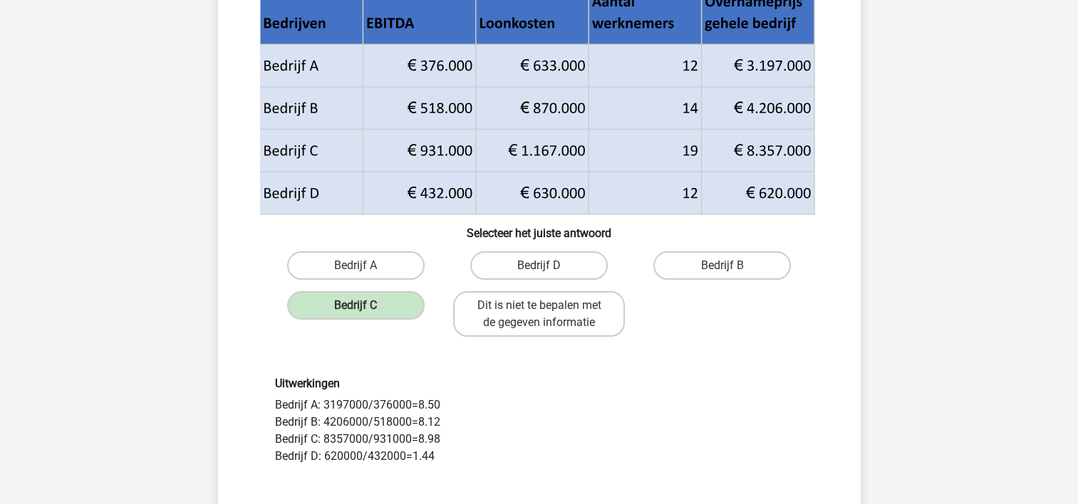
click at [526, 436] on div "Uitwerkingen Bedrijf A: 3197000/376000=8.50 Bedrijf B: 4206000/518000=8.12 Bedr…" at bounding box center [539, 421] width 550 height 88
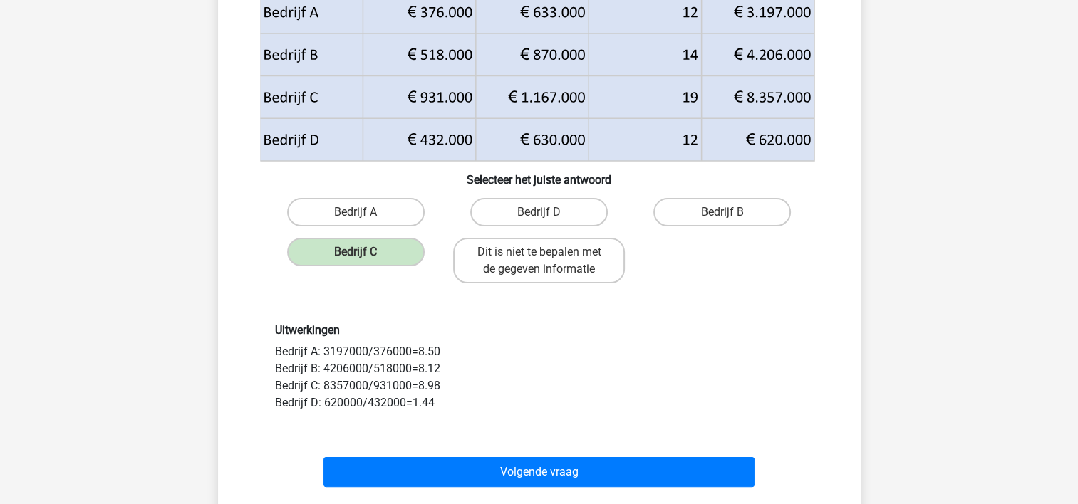
scroll to position [208, 0]
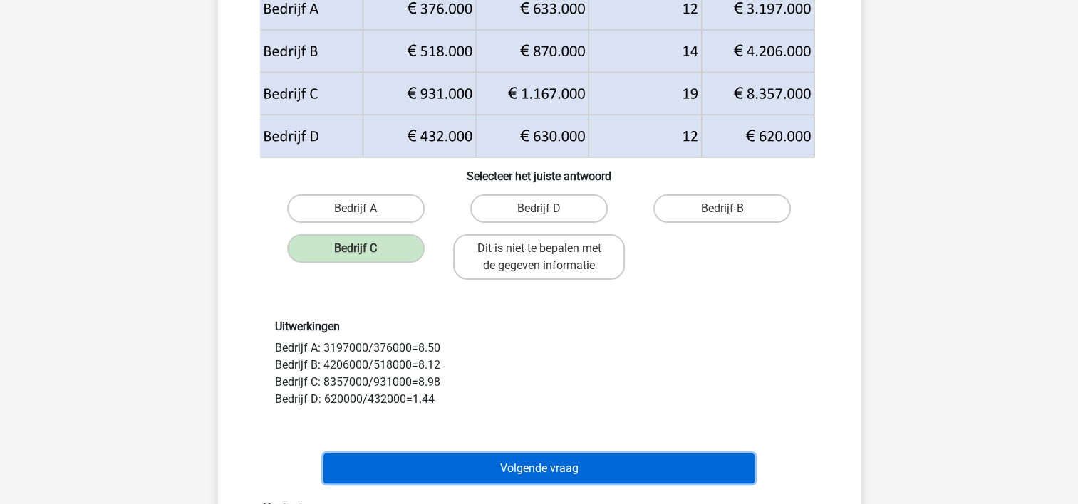
click at [527, 464] on button "Volgende vraag" at bounding box center [538, 469] width 431 height 30
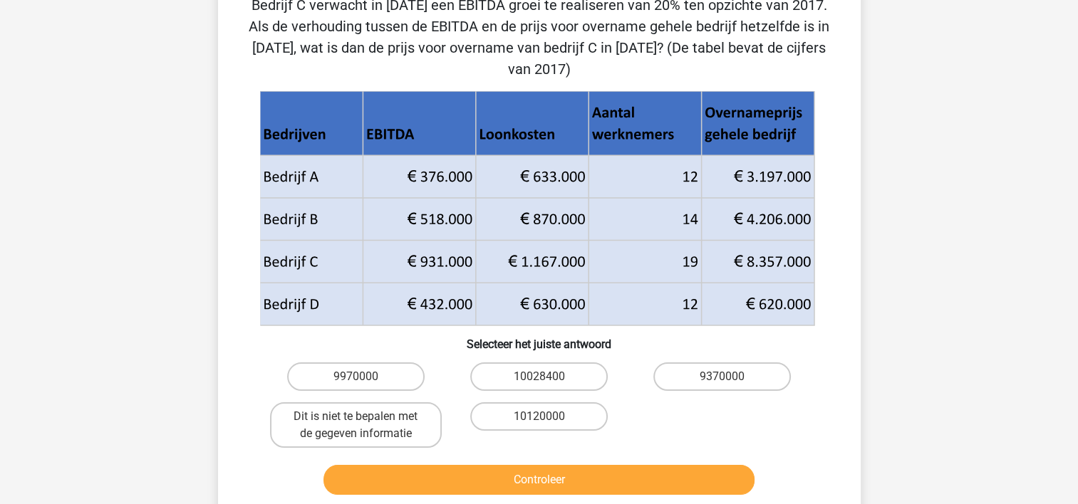
scroll to position [66, 0]
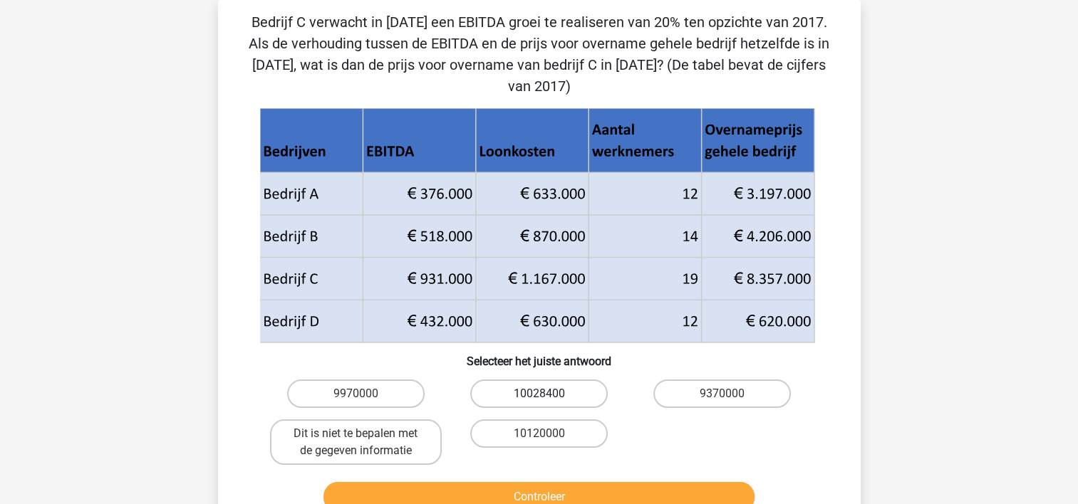
click at [511, 380] on label "10028400" at bounding box center [538, 394] width 137 height 28
click at [539, 394] on input "10028400" at bounding box center [543, 398] width 9 height 9
radio input "true"
click at [479, 471] on div "Controleer" at bounding box center [539, 494] width 597 height 47
click at [479, 482] on button "Controleer" at bounding box center [538, 497] width 431 height 30
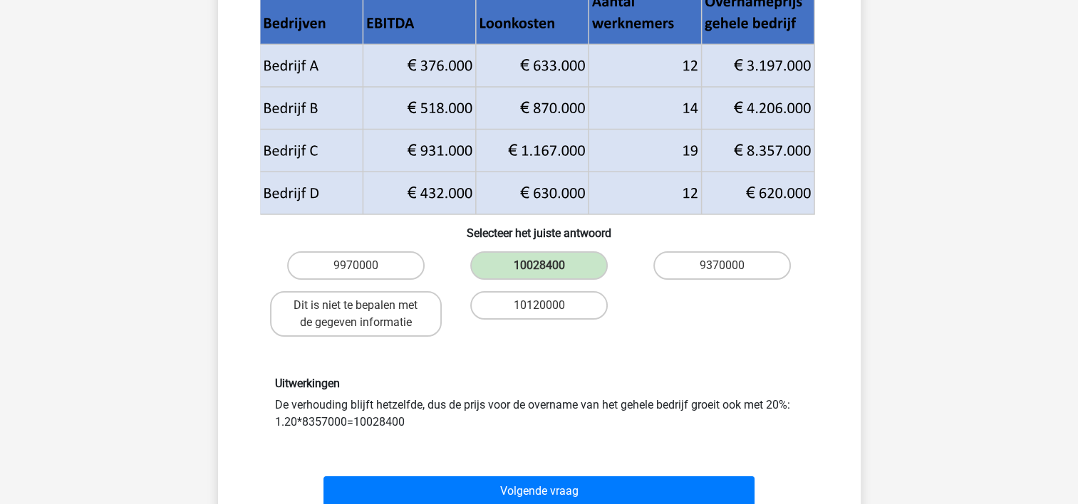
scroll to position [208, 0]
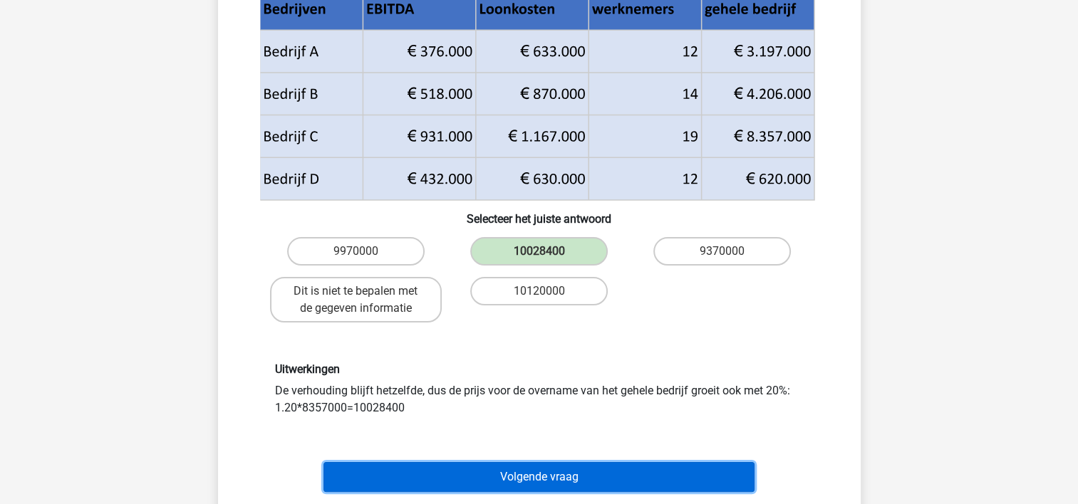
click at [496, 462] on button "Volgende vraag" at bounding box center [538, 477] width 431 height 30
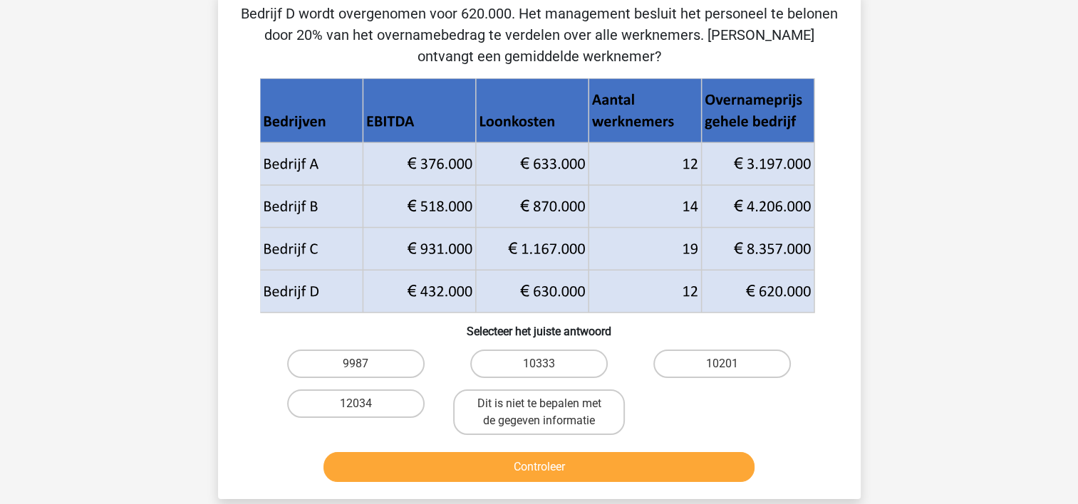
scroll to position [66, 0]
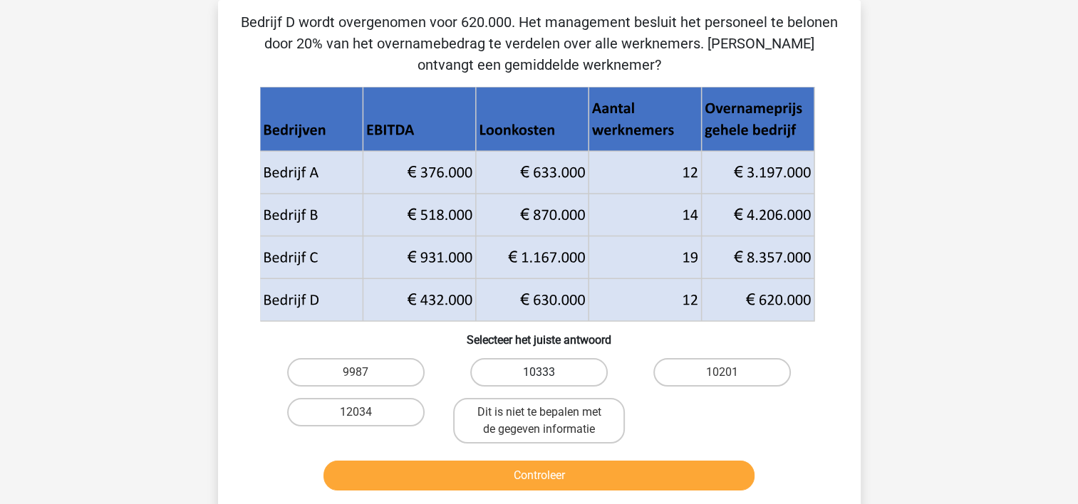
click at [544, 370] on label "10333" at bounding box center [538, 372] width 137 height 28
click at [544, 373] on input "10333" at bounding box center [543, 377] width 9 height 9
radio input "true"
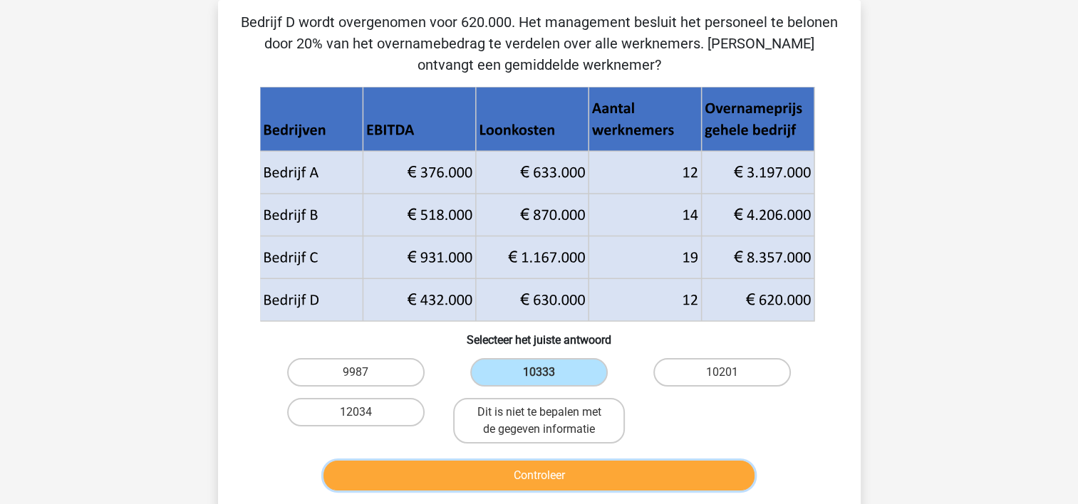
click at [503, 467] on button "Controleer" at bounding box center [538, 476] width 431 height 30
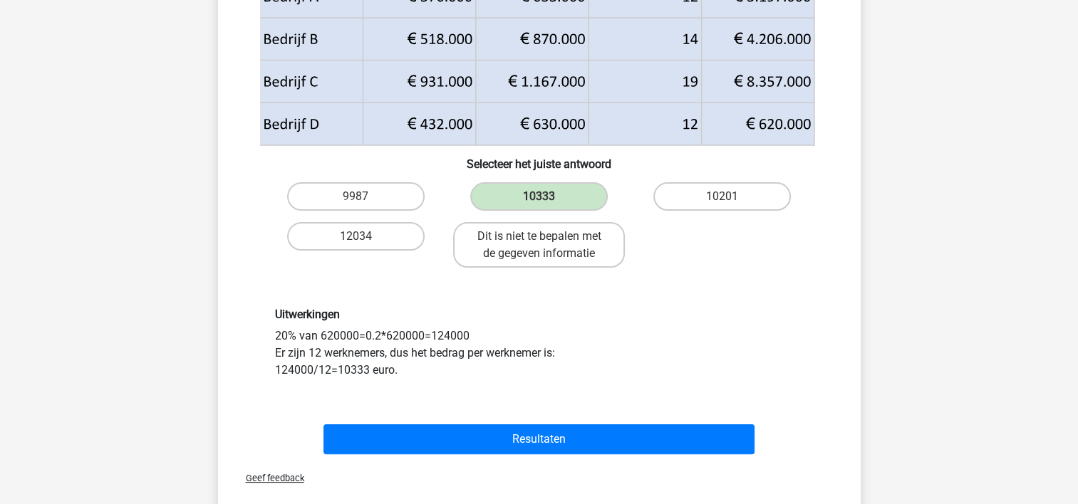
scroll to position [293, 0]
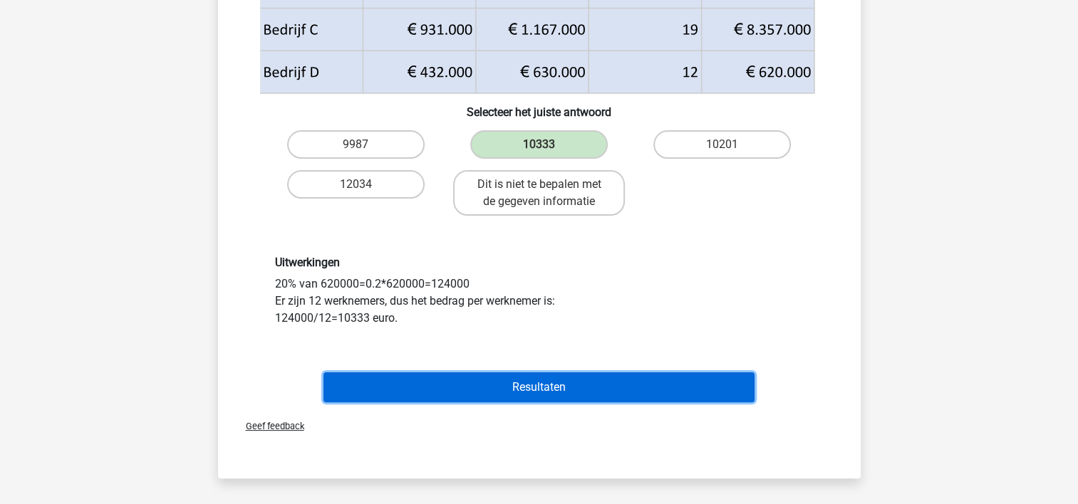
click at [482, 388] on button "Resultaten" at bounding box center [538, 388] width 431 height 30
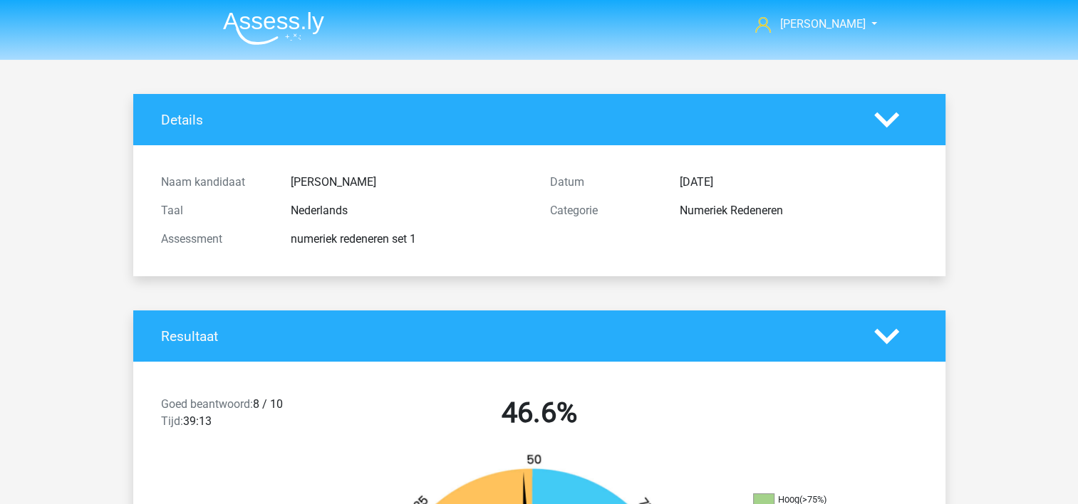
click at [423, 383] on div "Goed beantwoord: 8 / 10 Tijd: 39:13 46.6%" at bounding box center [539, 416] width 812 height 74
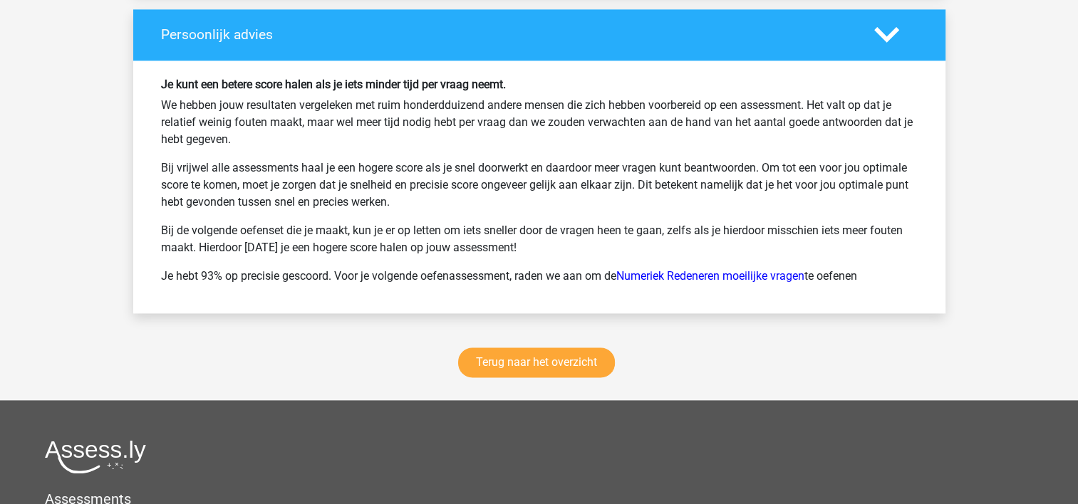
scroll to position [1881, 0]
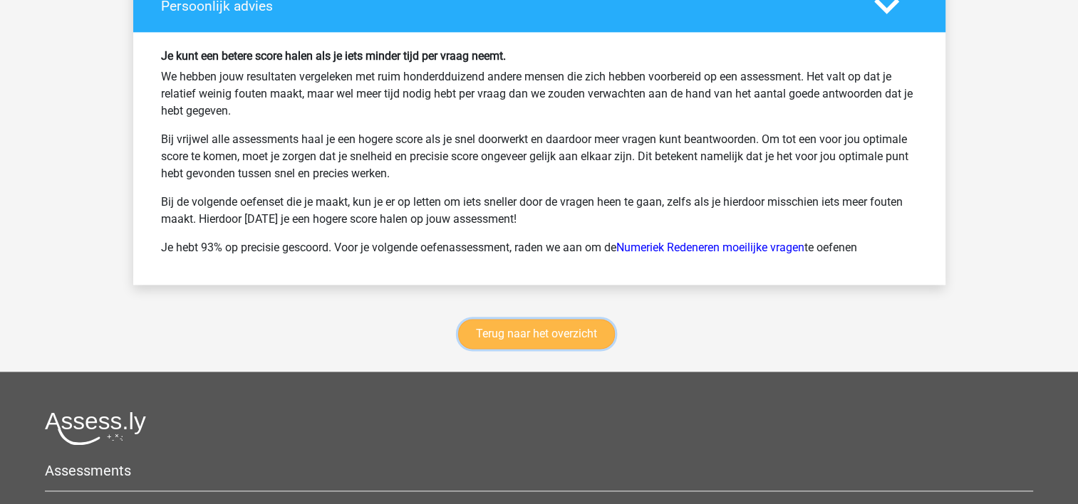
click at [553, 337] on link "Terug naar het overzicht" at bounding box center [536, 334] width 157 height 30
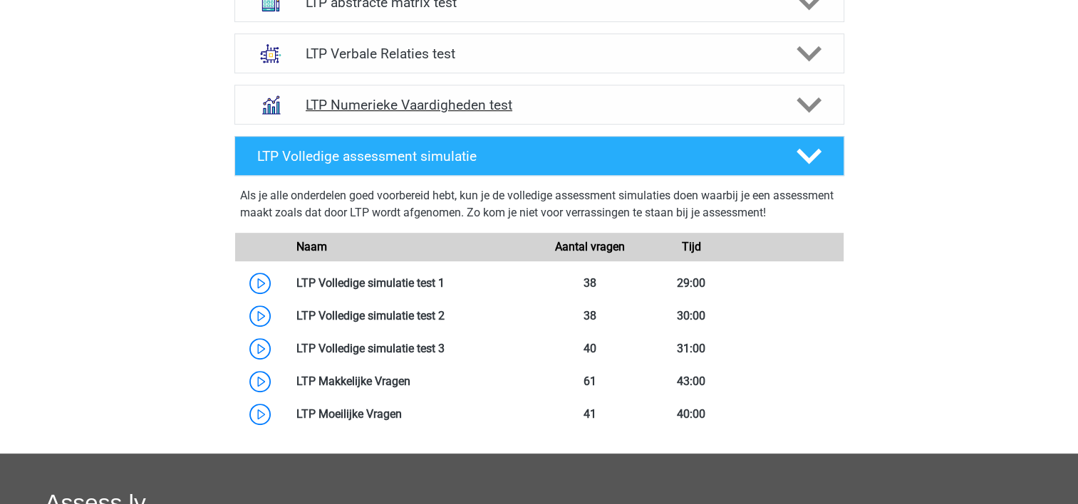
scroll to position [684, 0]
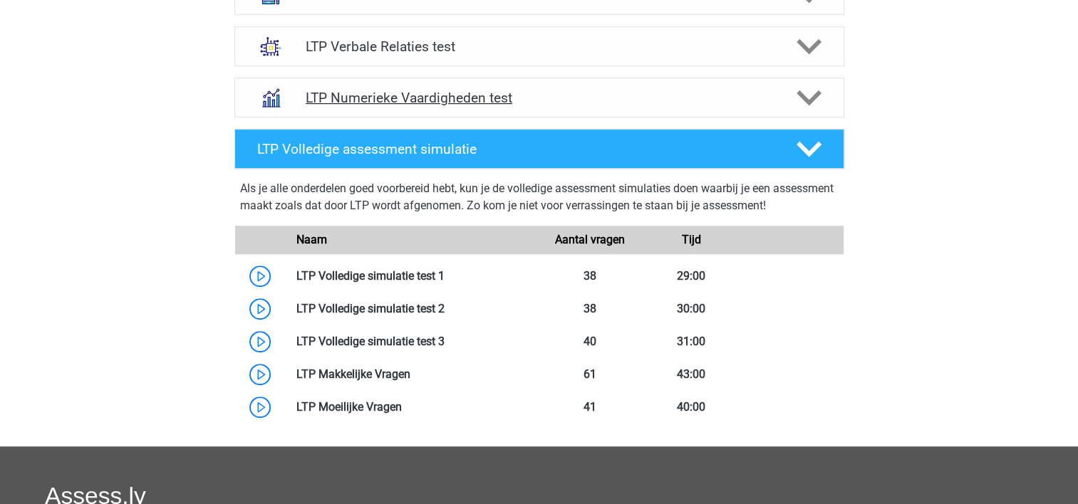
click at [770, 105] on h4 "LTP Numerieke Vaardigheden test" at bounding box center [539, 98] width 467 height 16
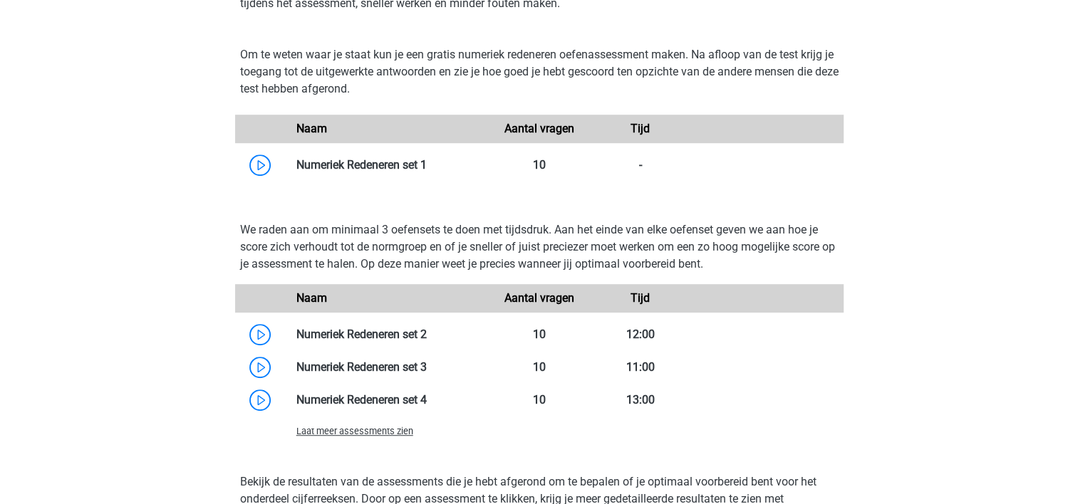
scroll to position [912, 0]
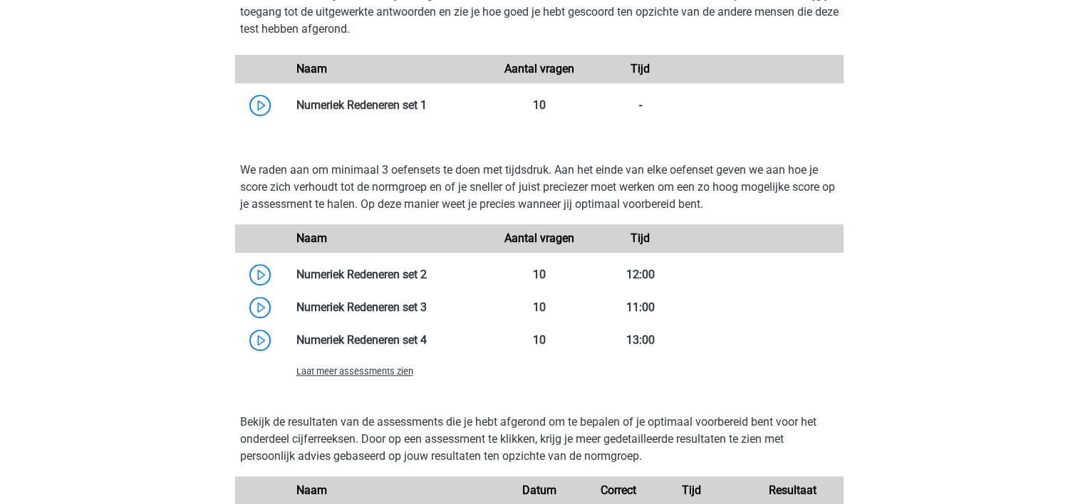
click at [365, 373] on span "Laat meer assessments zien" at bounding box center [354, 371] width 117 height 11
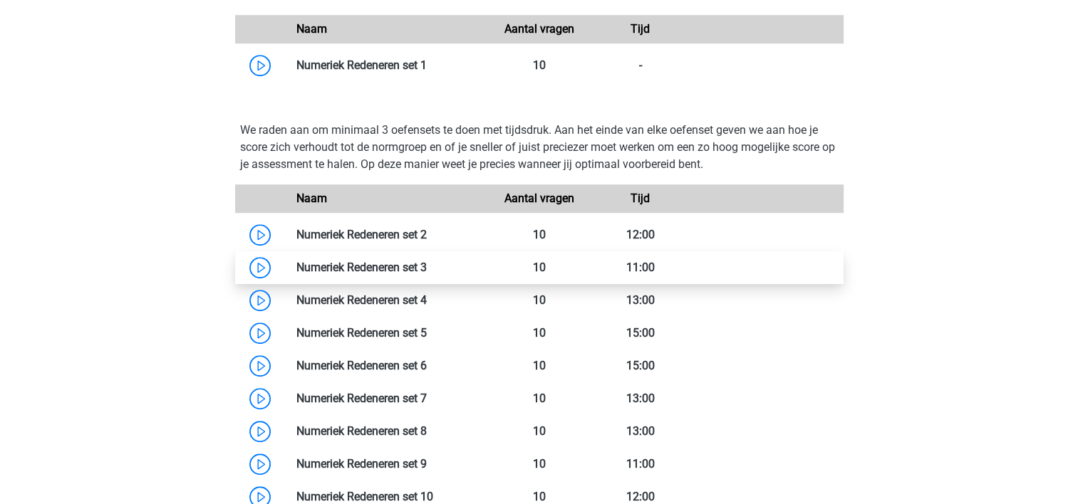
scroll to position [940, 0]
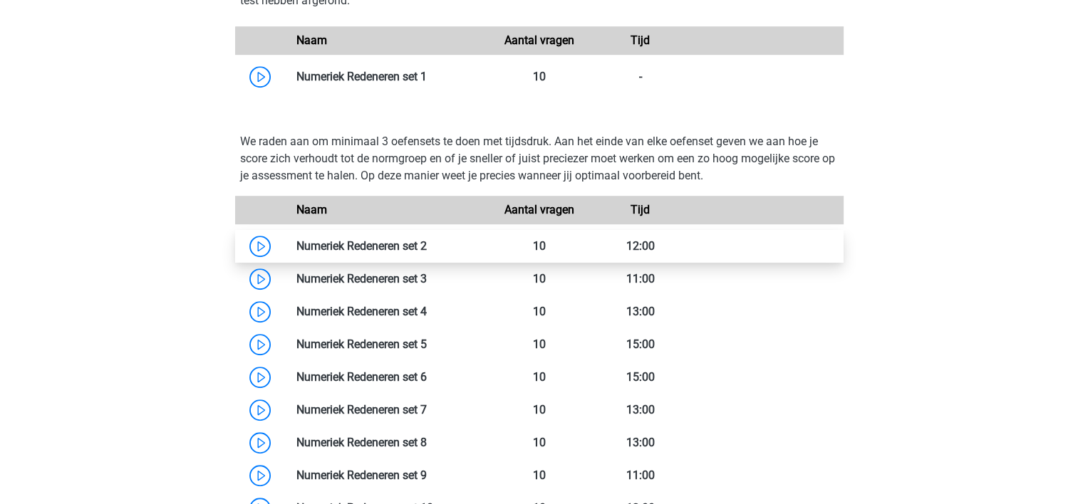
click at [427, 239] on link at bounding box center [427, 246] width 0 height 14
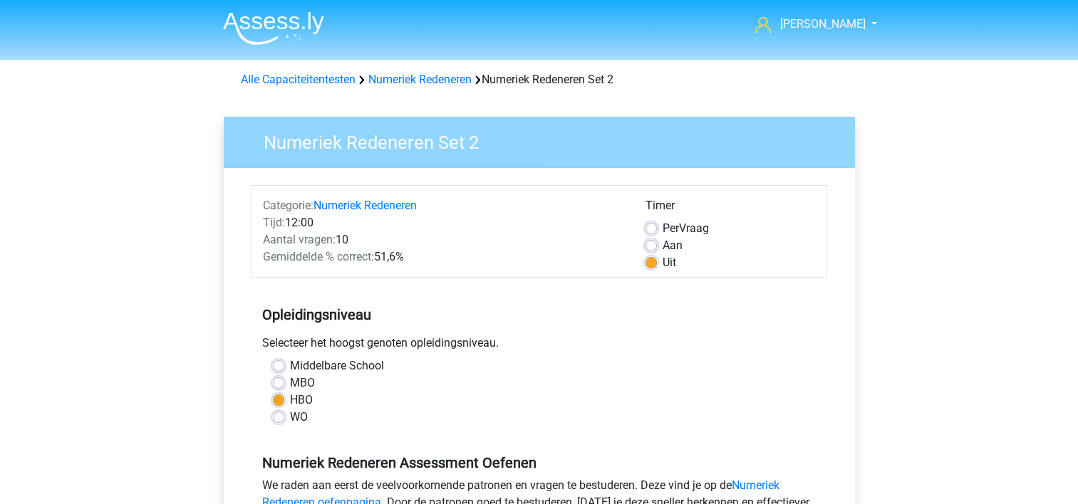
click at [578, 335] on div "Selecteer het hoogst genoten opleidingsniveau." at bounding box center [539, 346] width 576 height 23
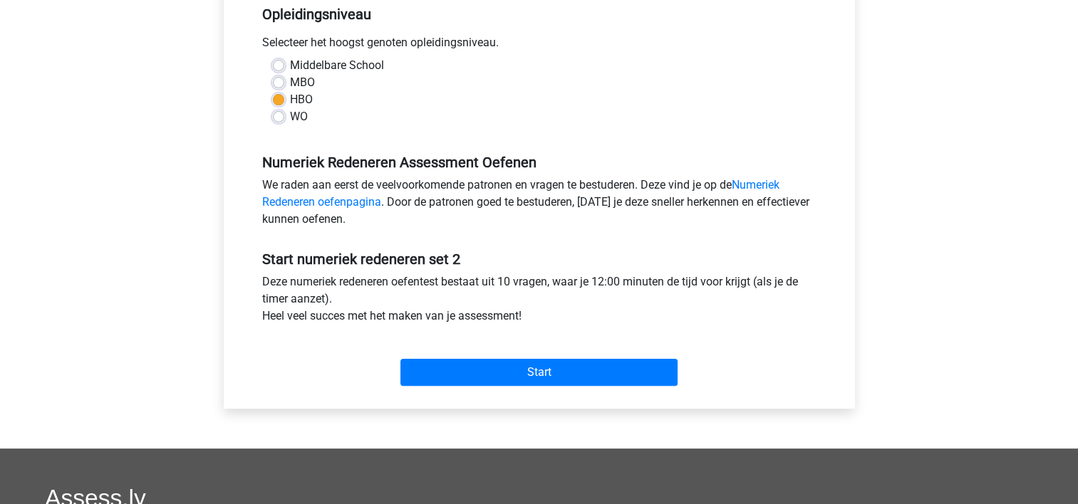
scroll to position [256, 0]
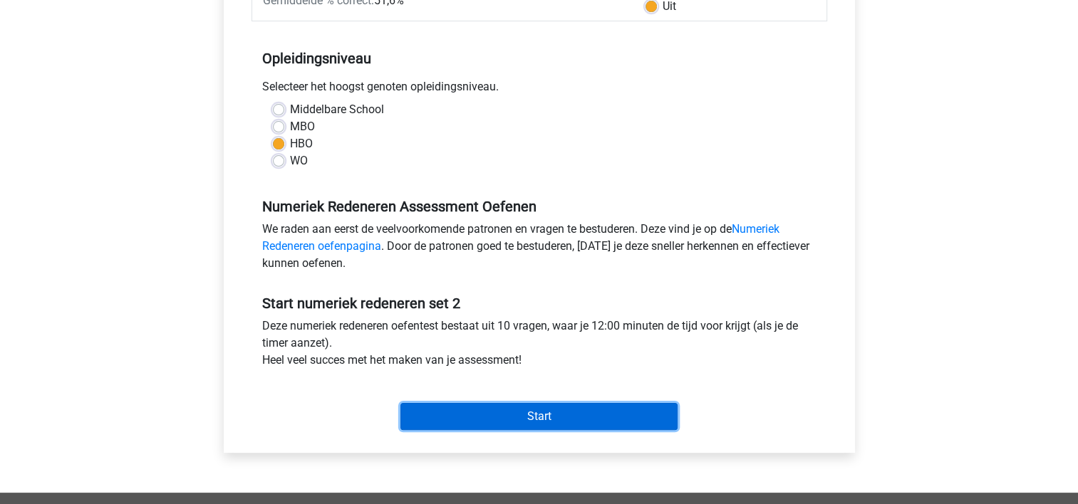
click at [551, 410] on input "Start" at bounding box center [538, 416] width 277 height 27
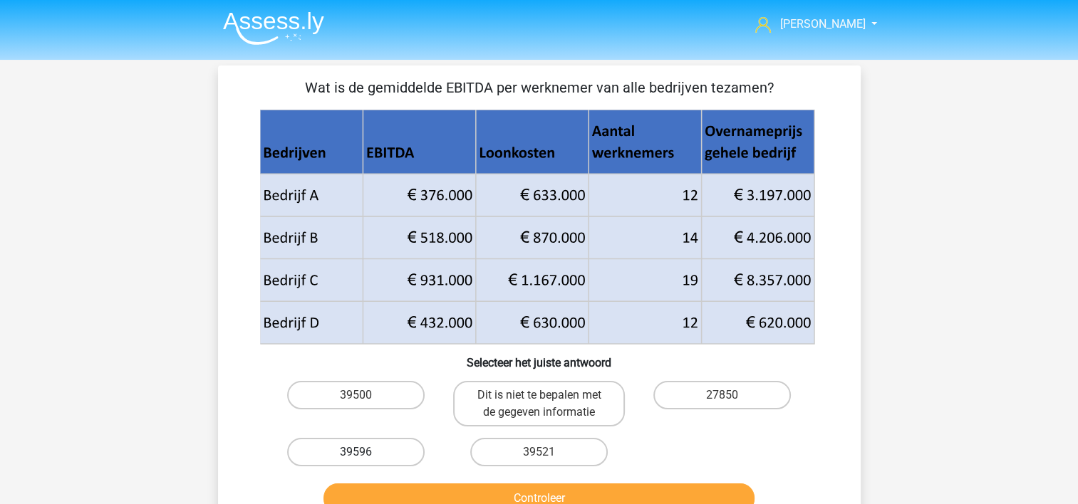
click at [373, 445] on label "39596" at bounding box center [355, 452] width 137 height 28
click at [365, 452] on input "39596" at bounding box center [359, 456] width 9 height 9
radio input "true"
click at [424, 493] on button "Controleer" at bounding box center [538, 499] width 431 height 30
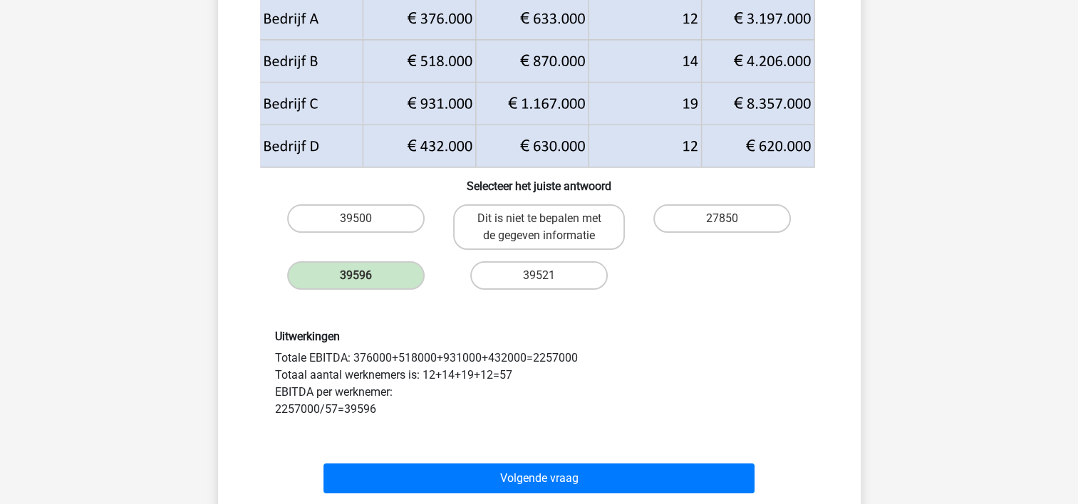
scroll to position [199, 0]
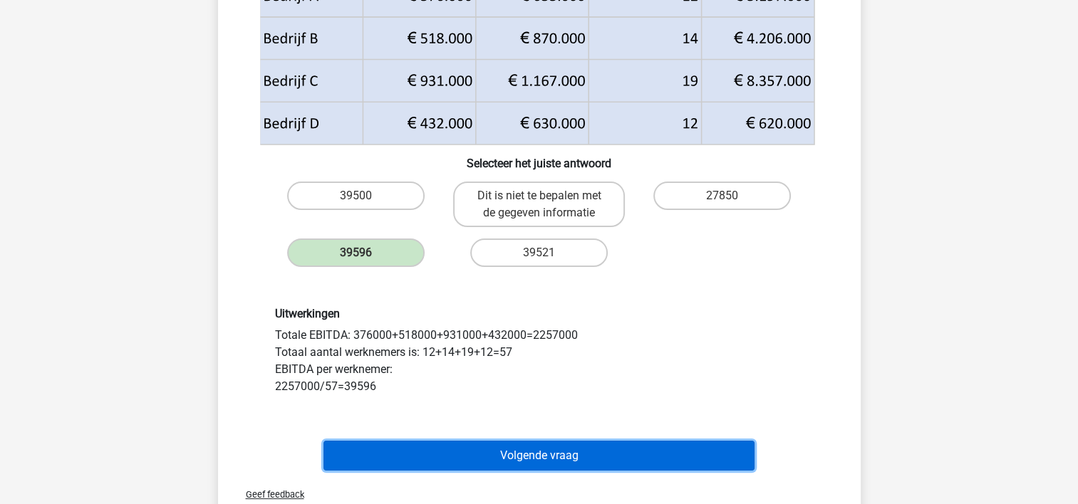
click at [499, 449] on button "Volgende vraag" at bounding box center [538, 456] width 431 height 30
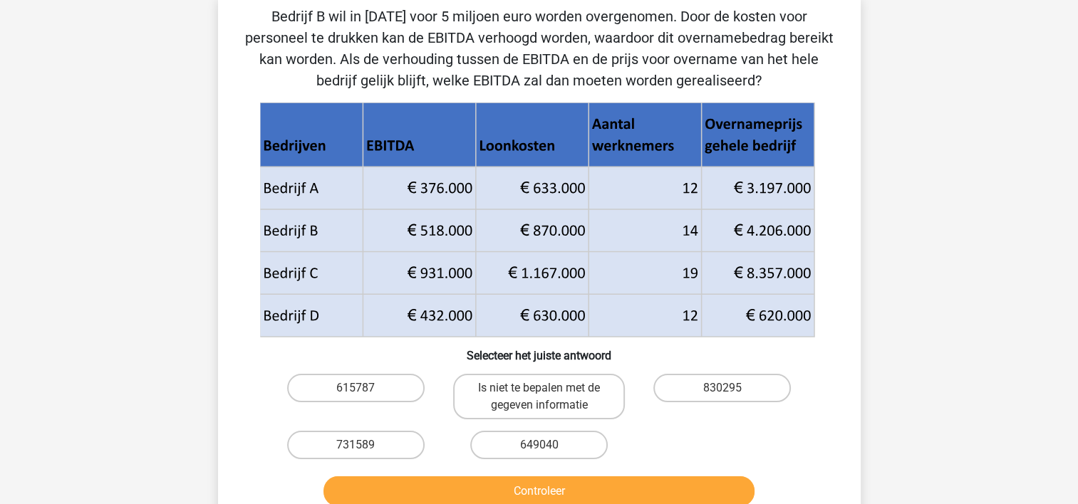
scroll to position [66, 0]
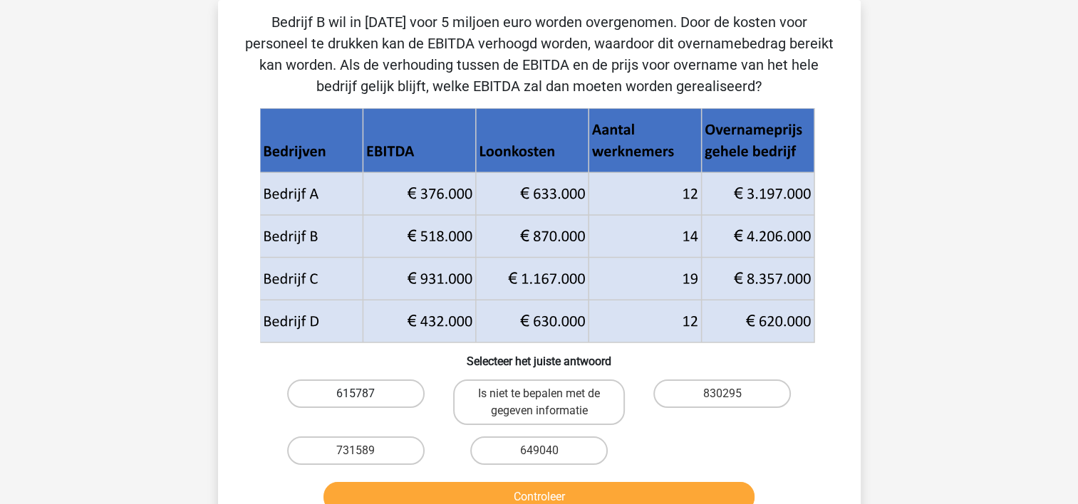
click at [373, 393] on label "615787" at bounding box center [355, 394] width 137 height 28
click at [365, 394] on input "615787" at bounding box center [359, 398] width 9 height 9
radio input "true"
click at [464, 490] on button "Controleer" at bounding box center [538, 497] width 431 height 30
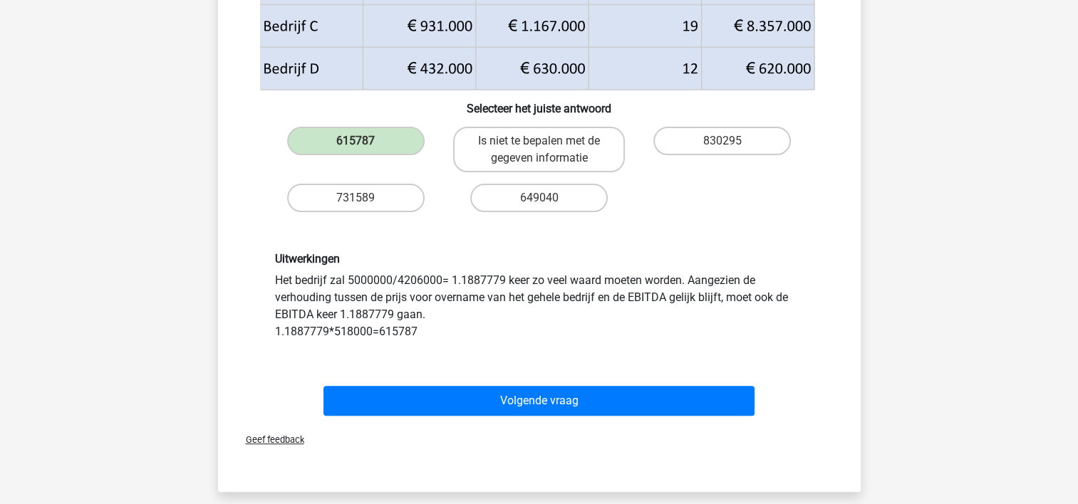
scroll to position [322, 0]
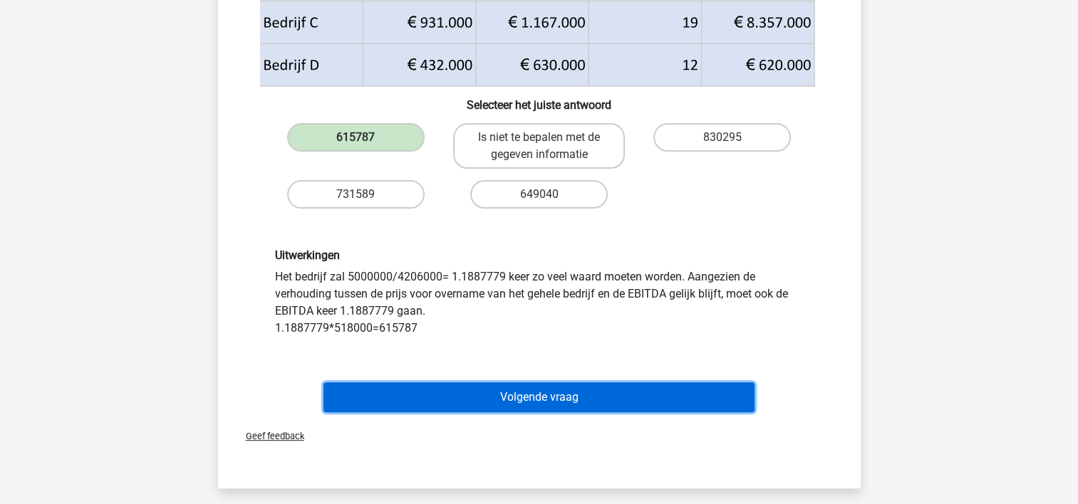
click at [543, 393] on button "Volgende vraag" at bounding box center [538, 398] width 431 height 30
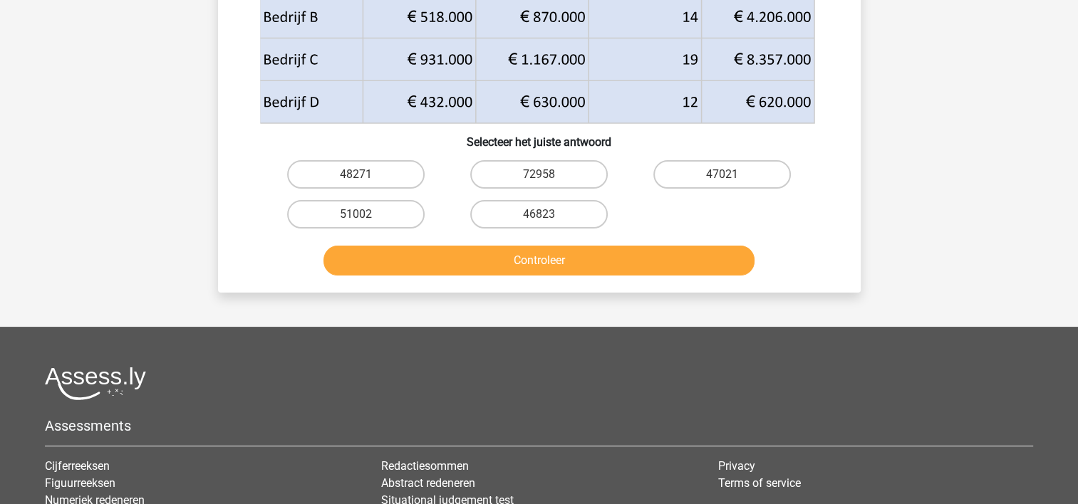
scroll to position [66, 0]
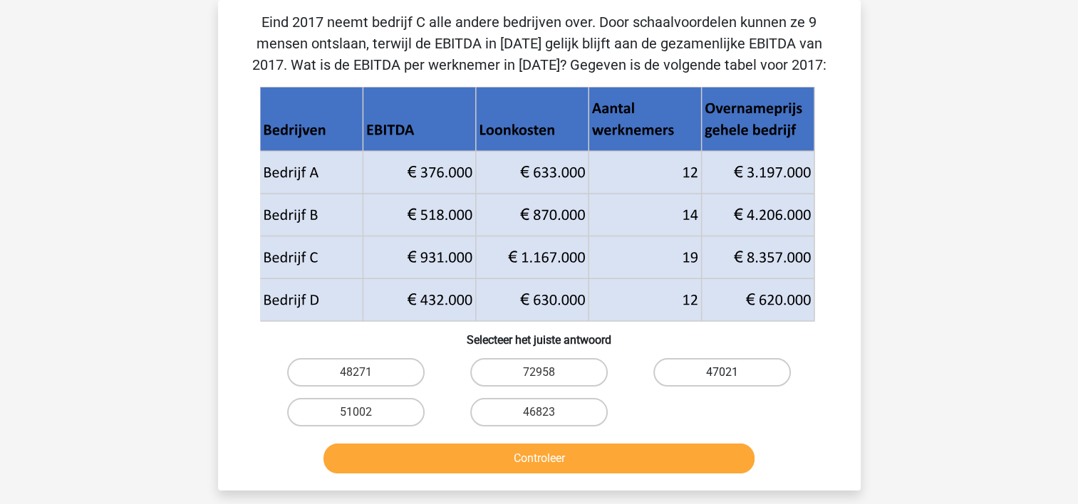
click at [712, 376] on label "47021" at bounding box center [721, 372] width 137 height 28
click at [722, 376] on input "47021" at bounding box center [726, 377] width 9 height 9
radio input "true"
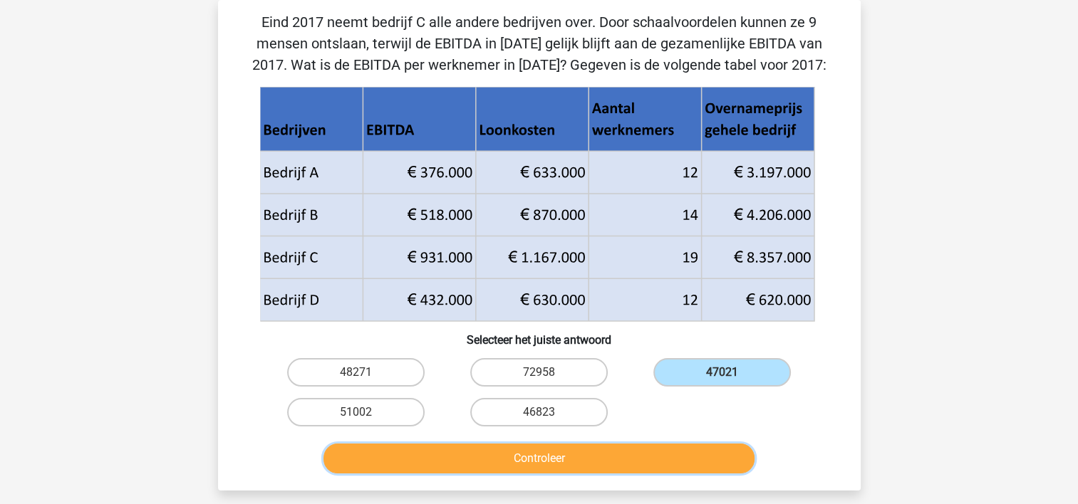
click at [595, 462] on button "Controleer" at bounding box center [538, 459] width 431 height 30
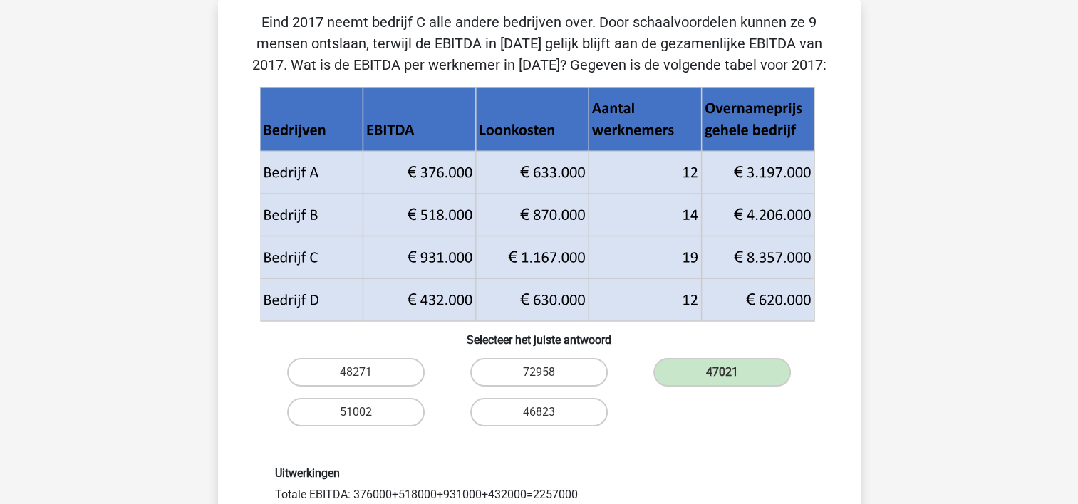
click at [595, 462] on div "Uitwerkingen Totale EBITDA: 376000+518000+931000+432000=2257000 Totaal aantal w…" at bounding box center [539, 510] width 597 height 156
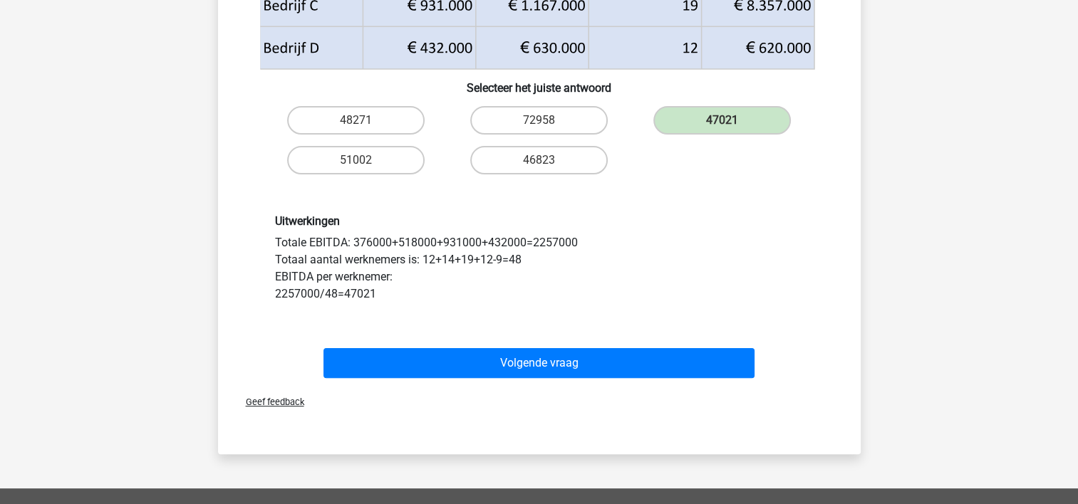
scroll to position [322, 0]
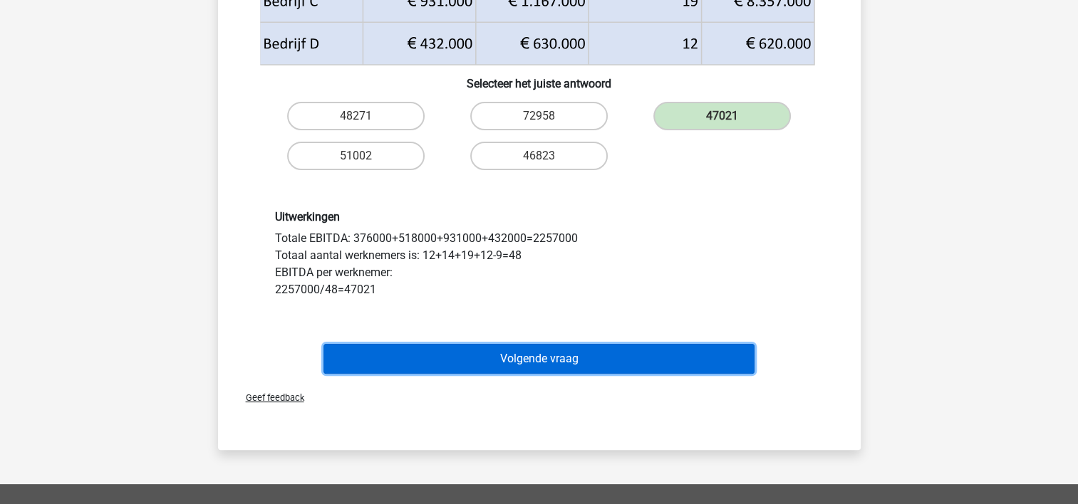
click at [593, 359] on button "Volgende vraag" at bounding box center [538, 359] width 431 height 30
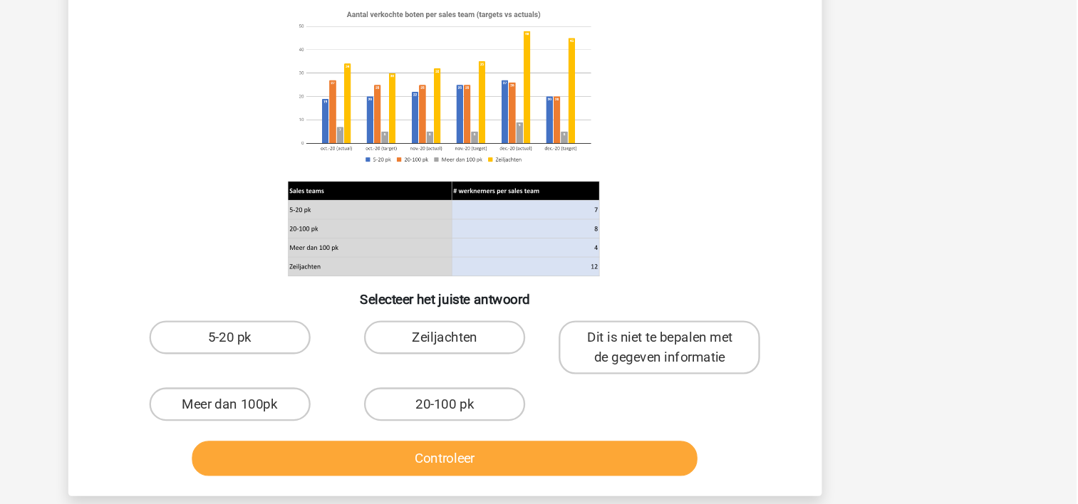
scroll to position [54, 0]
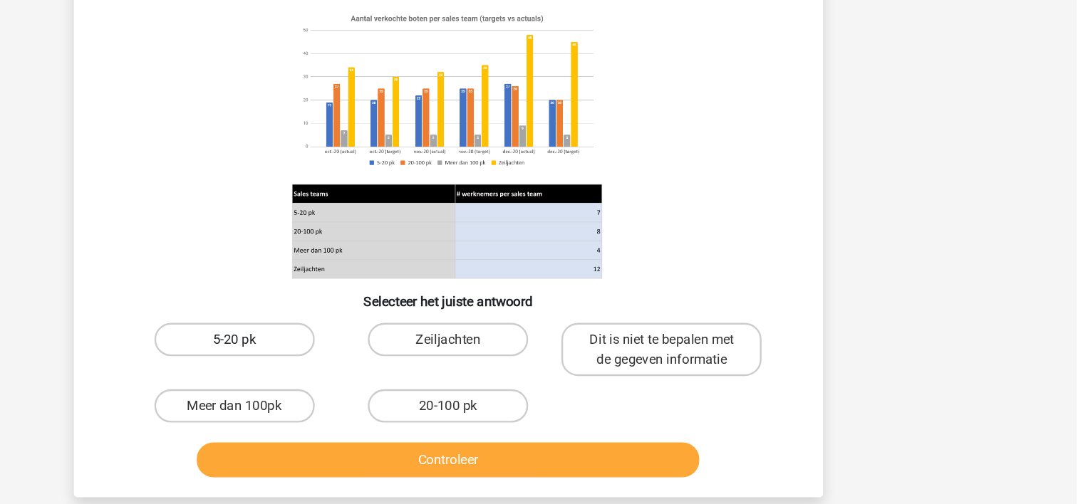
click at [341, 363] on label "5-20 pk" at bounding box center [355, 362] width 137 height 28
click at [355, 363] on input "5-20 pk" at bounding box center [359, 367] width 9 height 9
radio input "true"
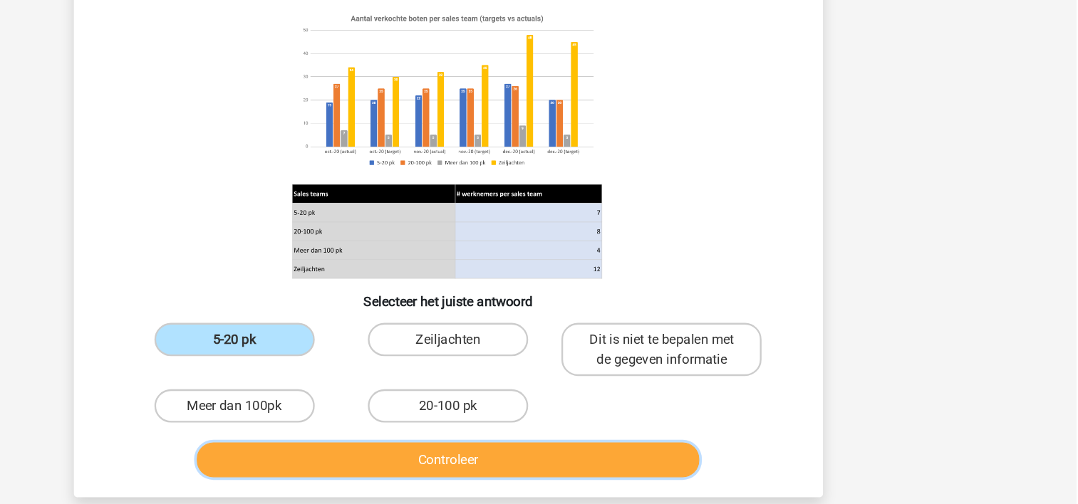
click at [484, 459] on button "Controleer" at bounding box center [538, 466] width 431 height 30
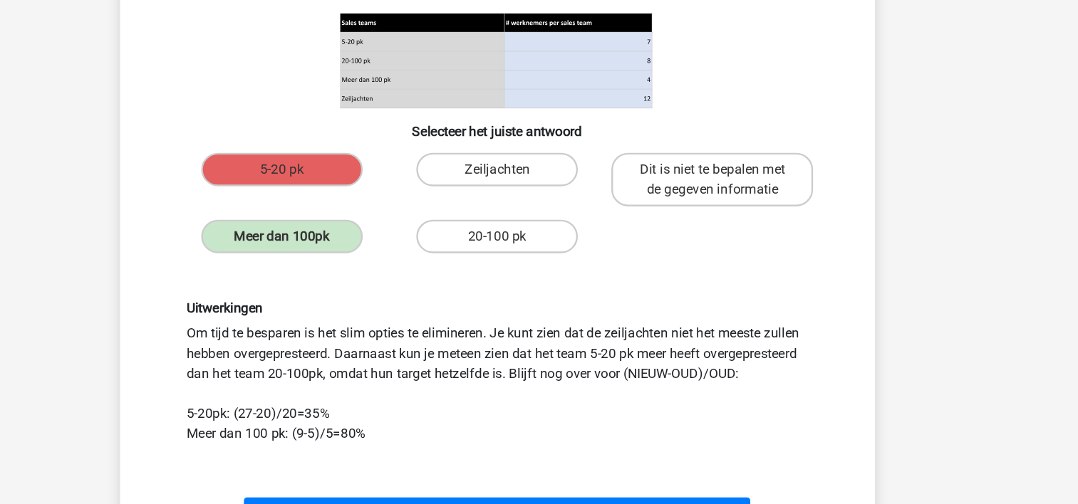
scroll to position [224, 0]
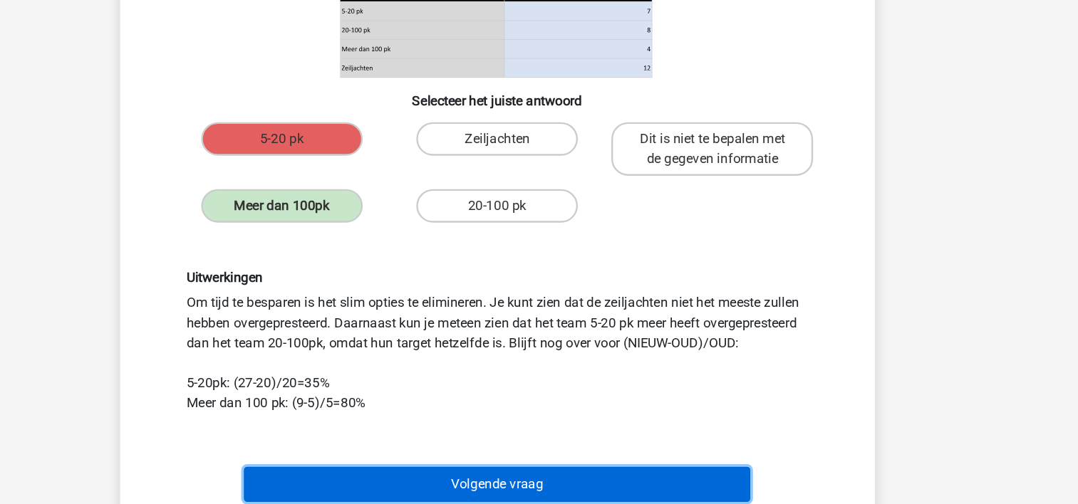
click at [458, 477] on button "Volgende vraag" at bounding box center [538, 487] width 431 height 30
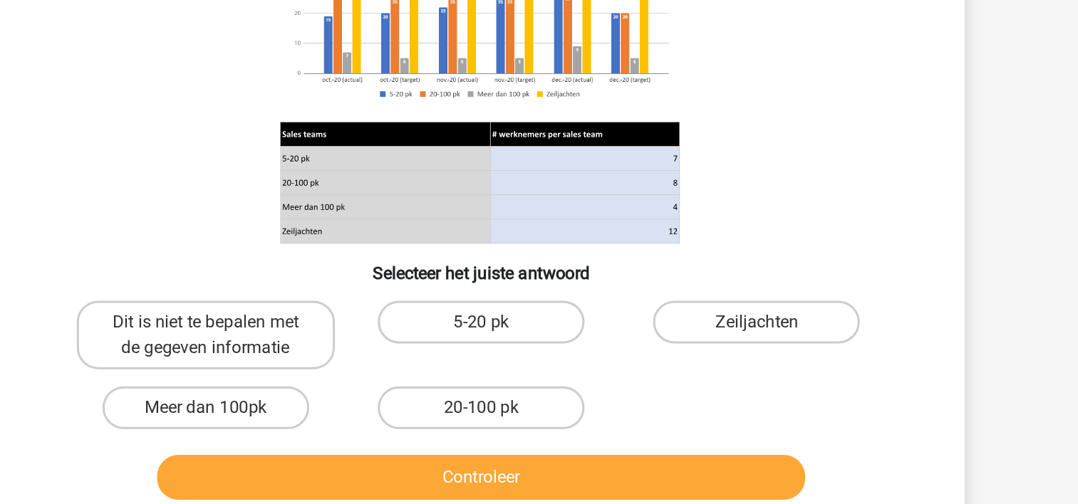
scroll to position [60, 0]
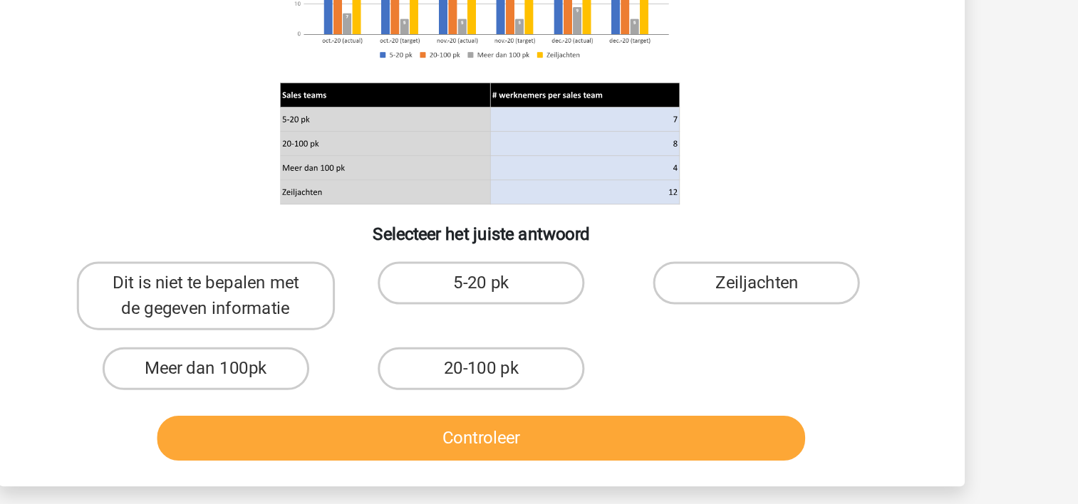
click at [540, 414] on input "20-100 pk" at bounding box center [543, 418] width 9 height 9
radio input "true"
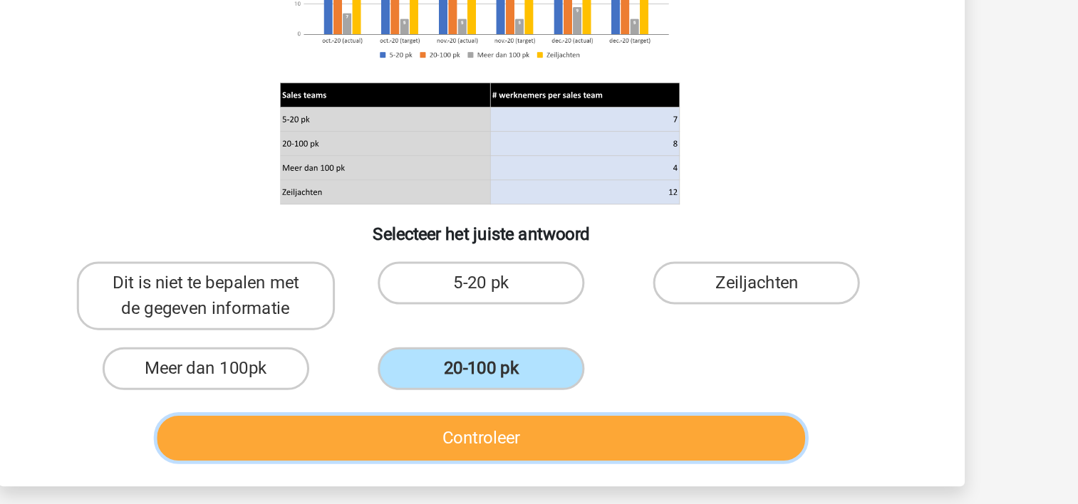
click at [510, 455] on button "Controleer" at bounding box center [538, 460] width 431 height 30
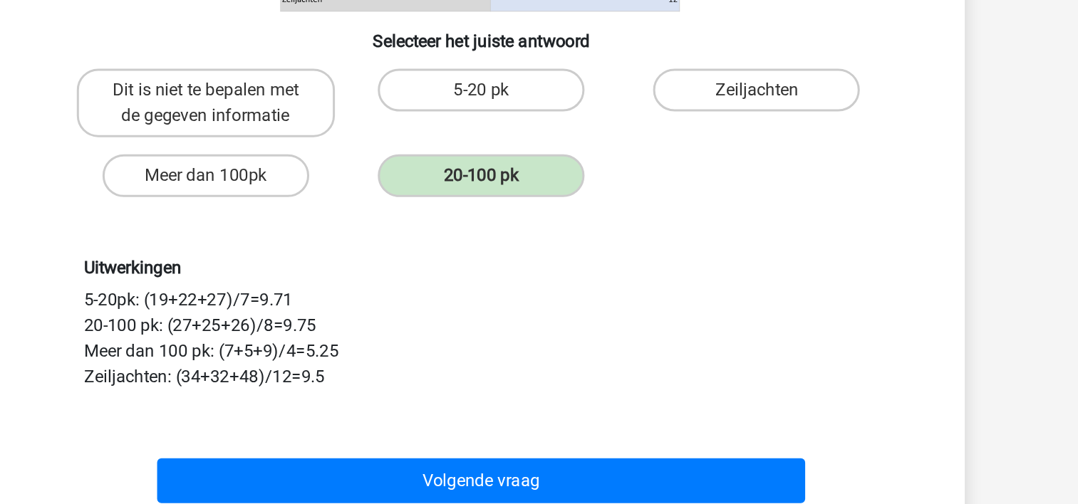
scroll to position [259, 0]
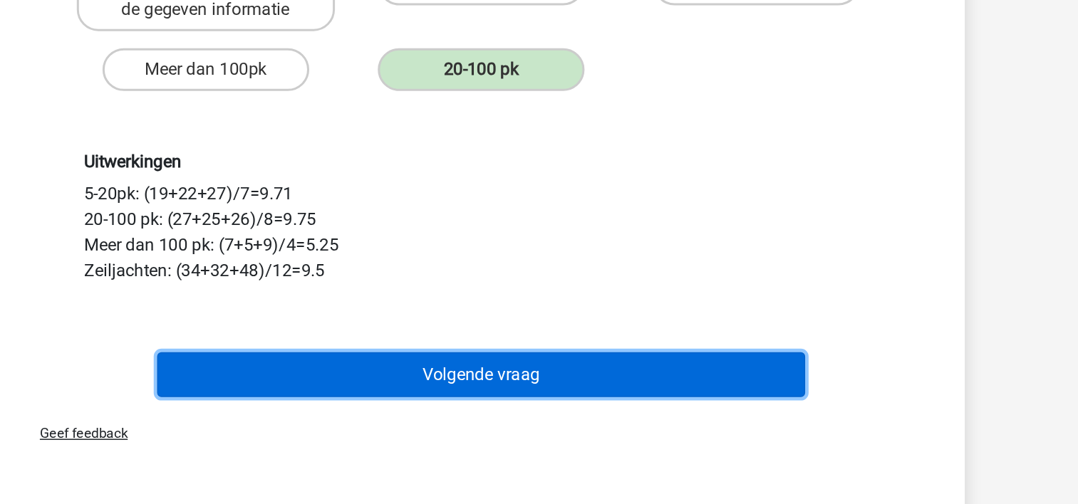
click at [539, 423] on button "Volgende vraag" at bounding box center [538, 418] width 431 height 30
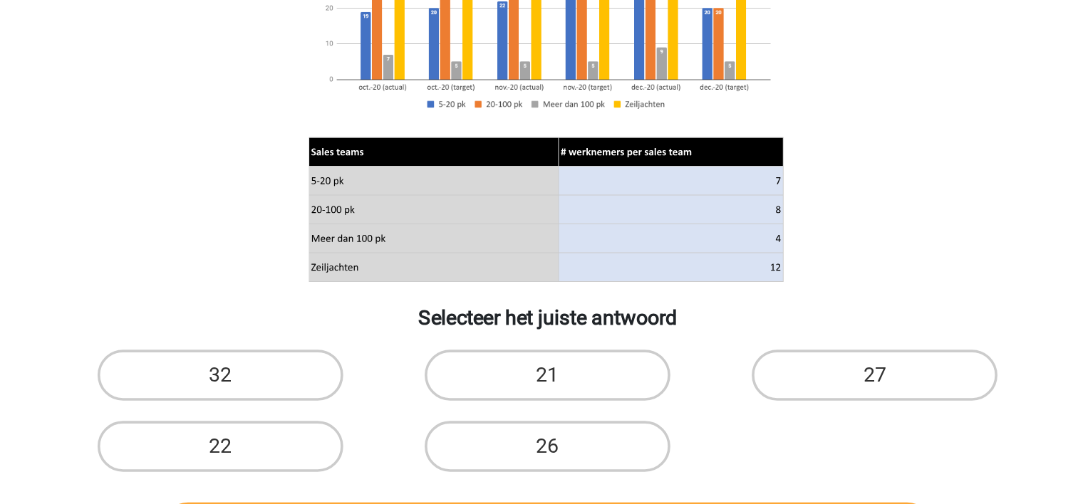
scroll to position [80, 0]
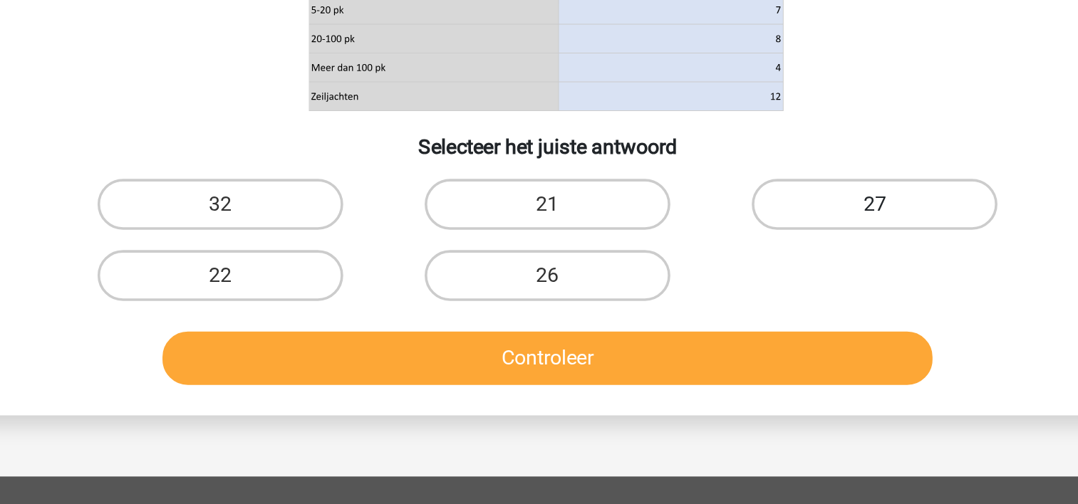
click at [699, 324] on label "27" at bounding box center [721, 336] width 137 height 28
click at [722, 336] on input "27" at bounding box center [726, 340] width 9 height 9
radio input "true"
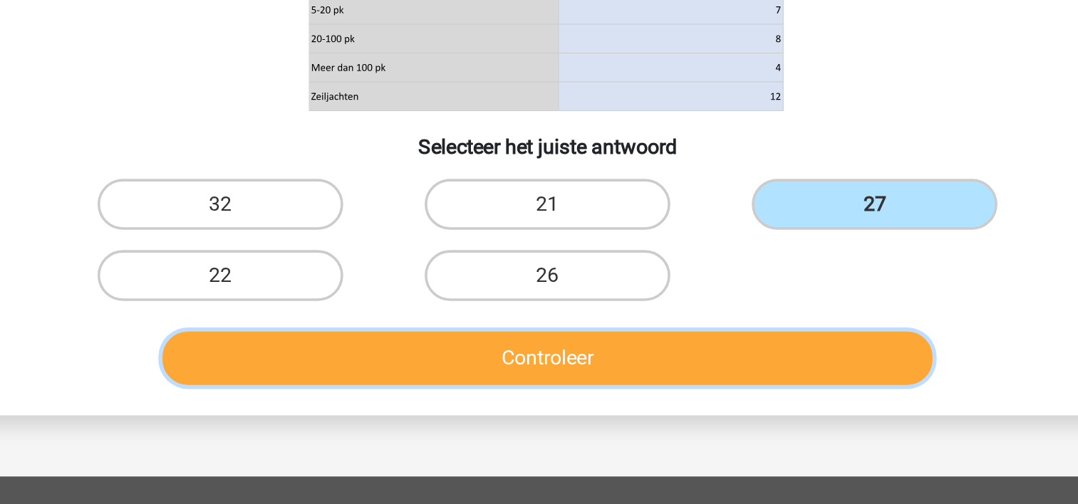
click at [593, 427] on button "Controleer" at bounding box center [538, 422] width 431 height 30
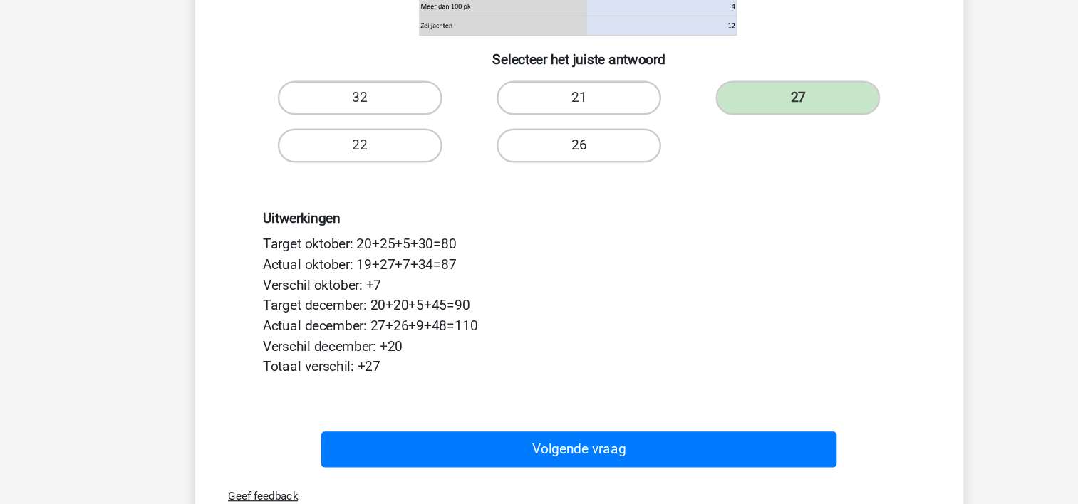
scroll to position [274, 0]
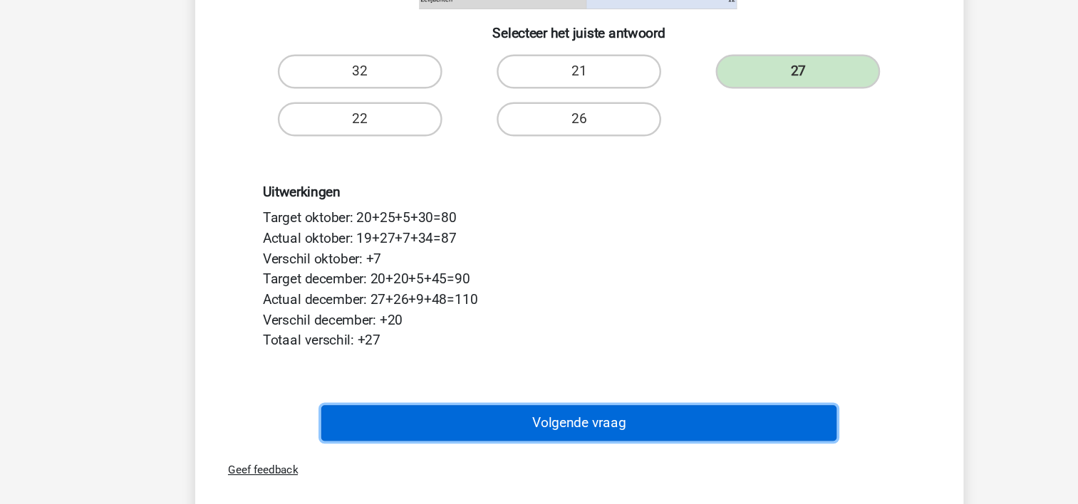
click at [566, 428] on button "Volgende vraag" at bounding box center [538, 437] width 431 height 30
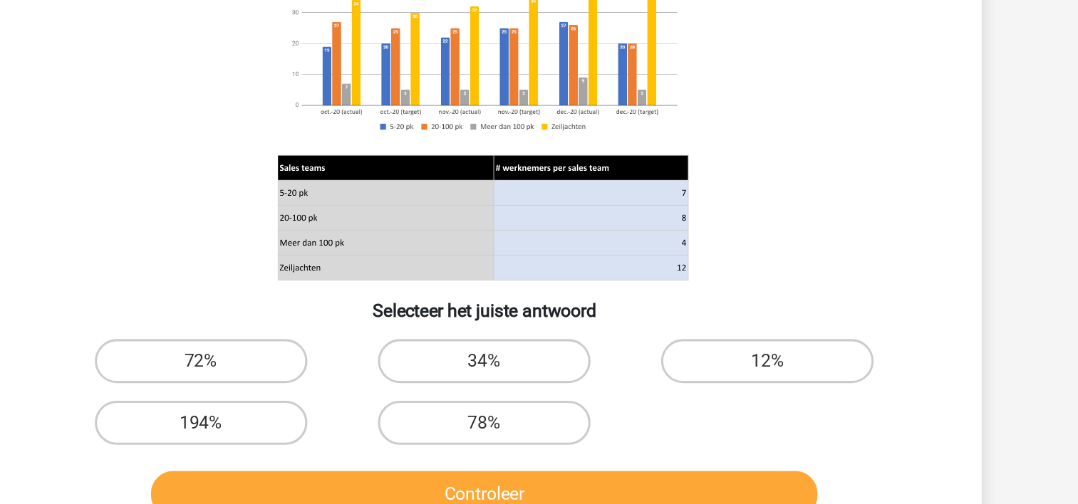
scroll to position [68, 0]
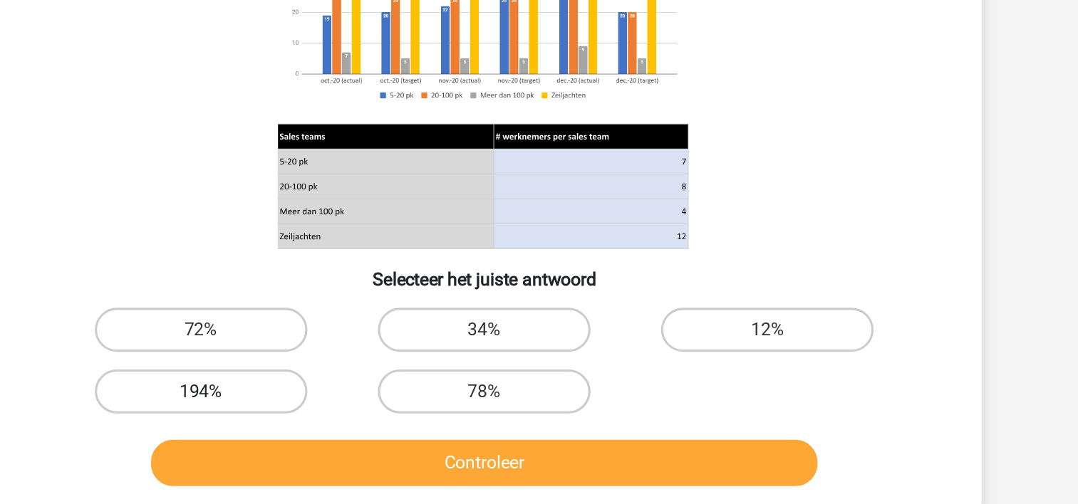
click at [378, 427] on label "194%" at bounding box center [355, 431] width 137 height 28
click at [365, 431] on input "194%" at bounding box center [359, 435] width 9 height 9
radio input "true"
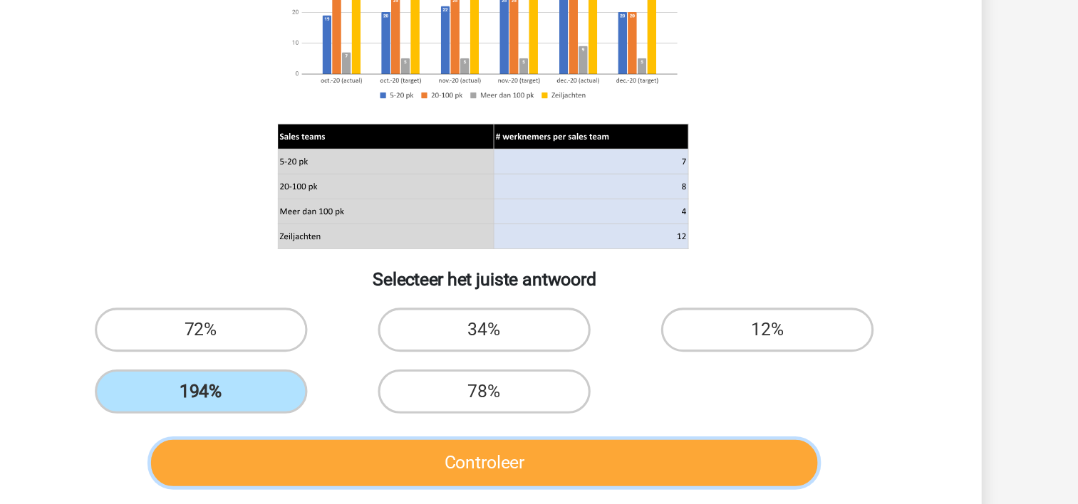
click at [405, 477] on button "Controleer" at bounding box center [538, 477] width 431 height 30
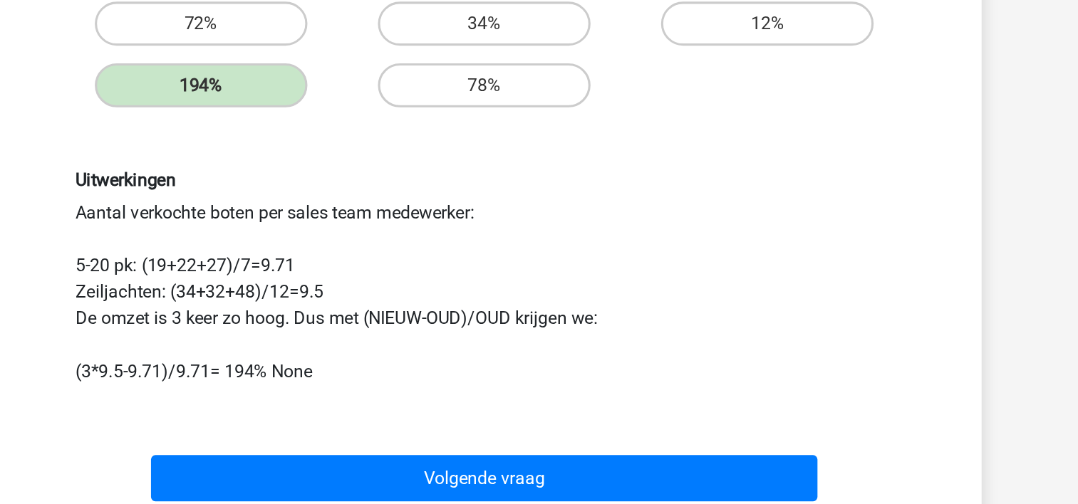
scroll to position [268, 0]
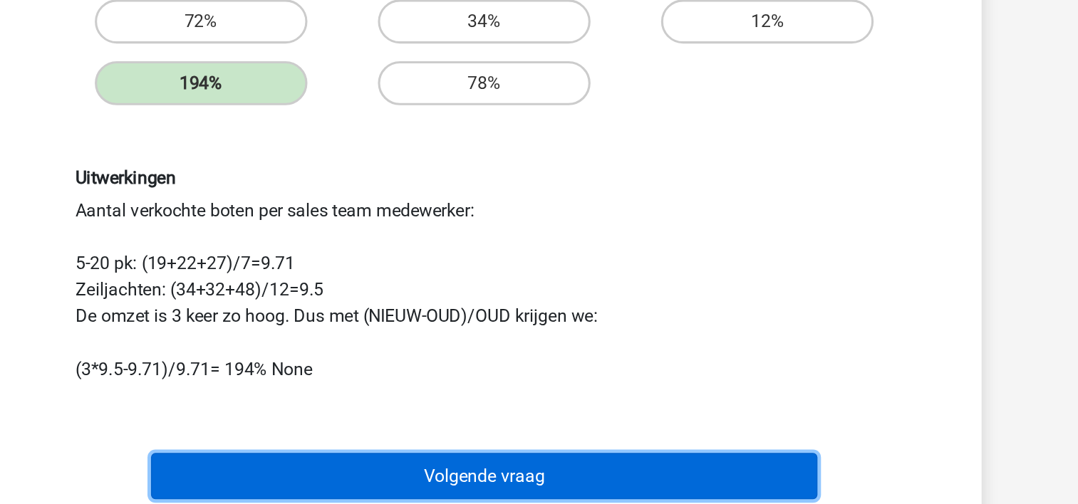
click at [405, 477] on button "Volgende vraag" at bounding box center [538, 486] width 431 height 30
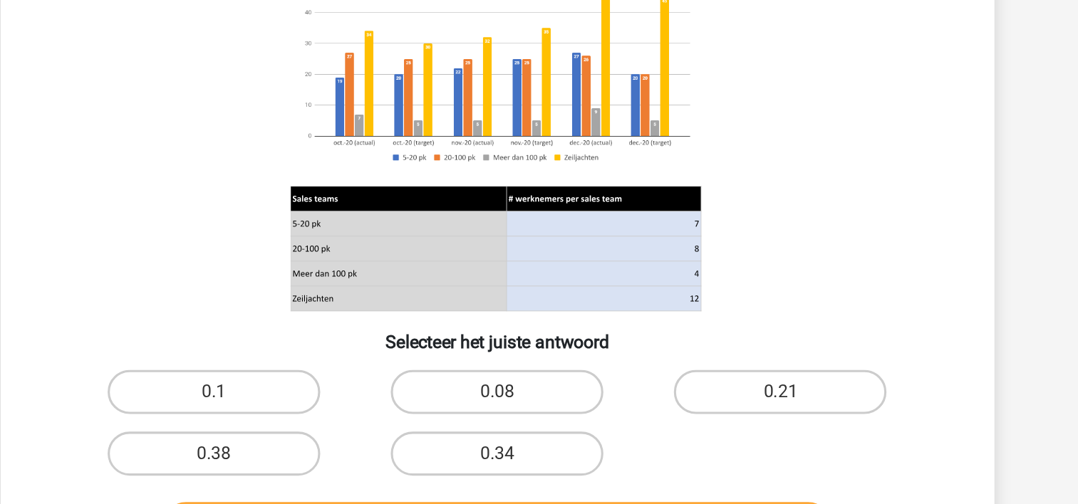
scroll to position [78, 0]
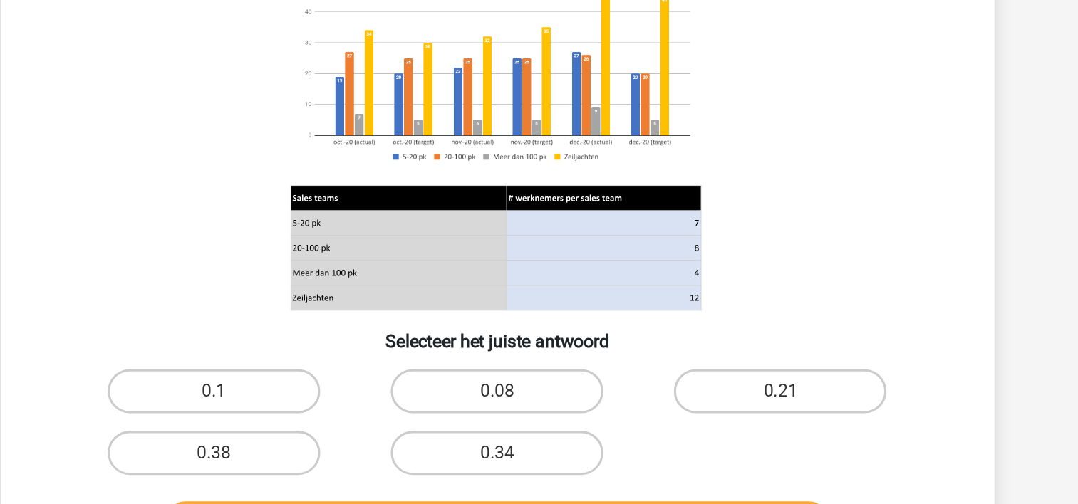
click at [397, 449] on label "0.38" at bounding box center [355, 442] width 137 height 28
click at [365, 449] on input "0.38" at bounding box center [359, 446] width 9 height 9
radio input "true"
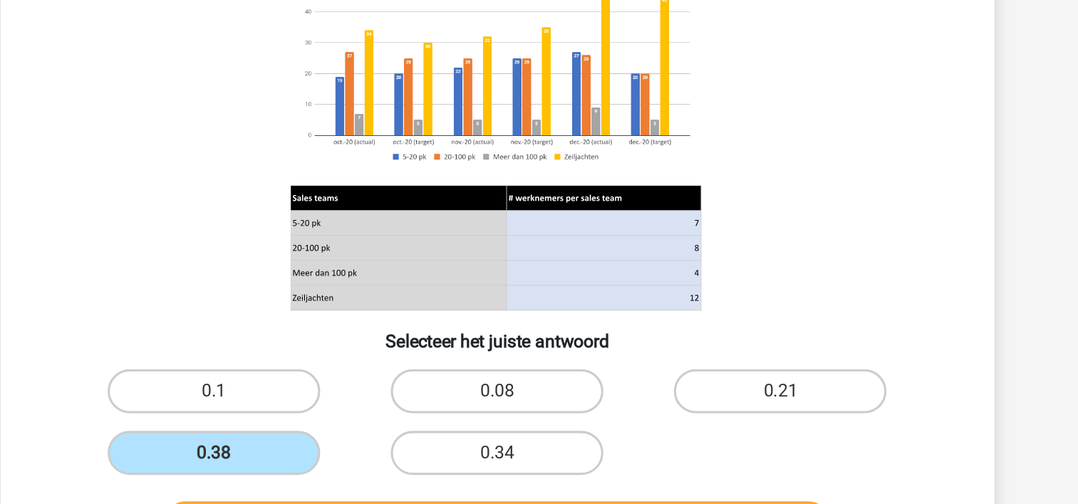
click at [390, 387] on div "0.1" at bounding box center [355, 403] width 183 height 40
click at [388, 394] on label "0.1" at bounding box center [355, 402] width 137 height 28
click at [365, 402] on input "0.1" at bounding box center [359, 406] width 9 height 9
radio input "true"
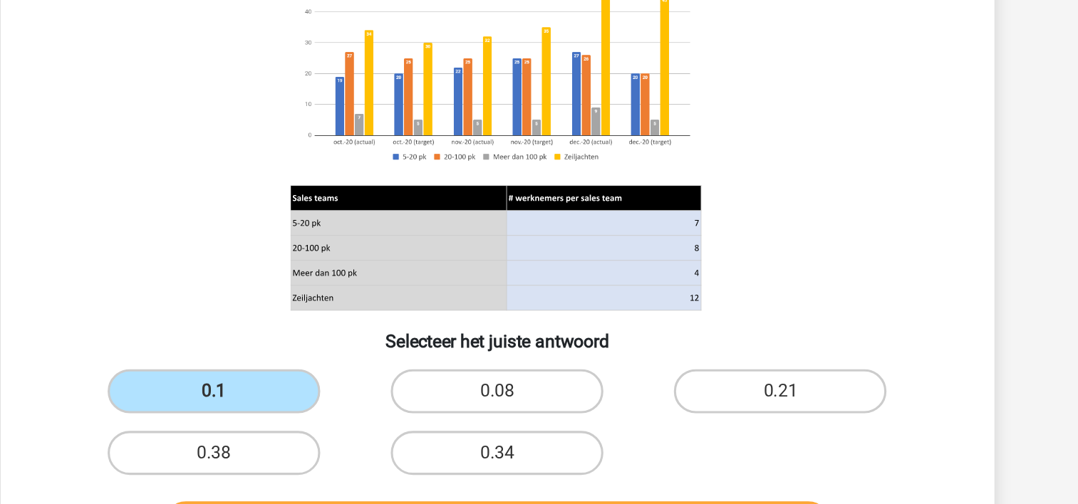
click at [440, 440] on div "0.38" at bounding box center [356, 442] width 172 height 28
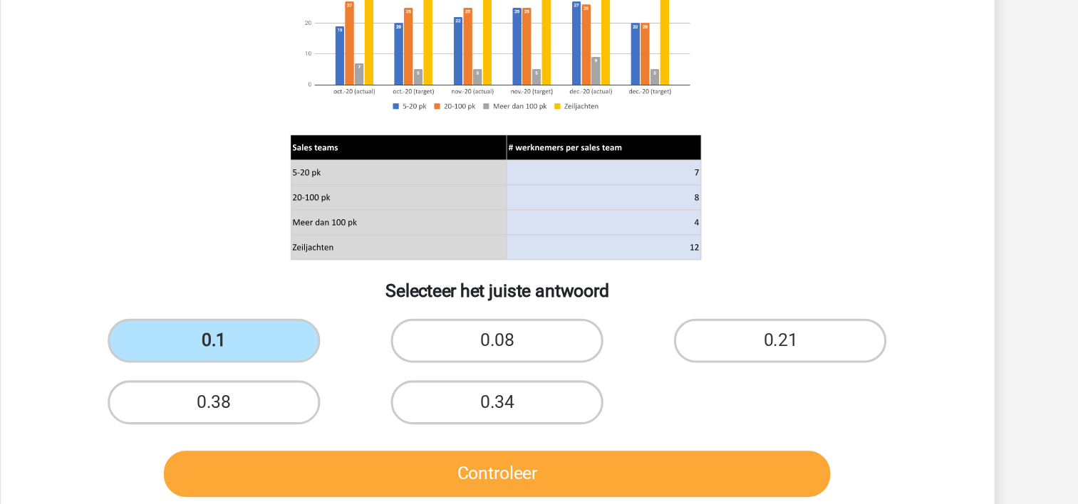
scroll to position [107, 0]
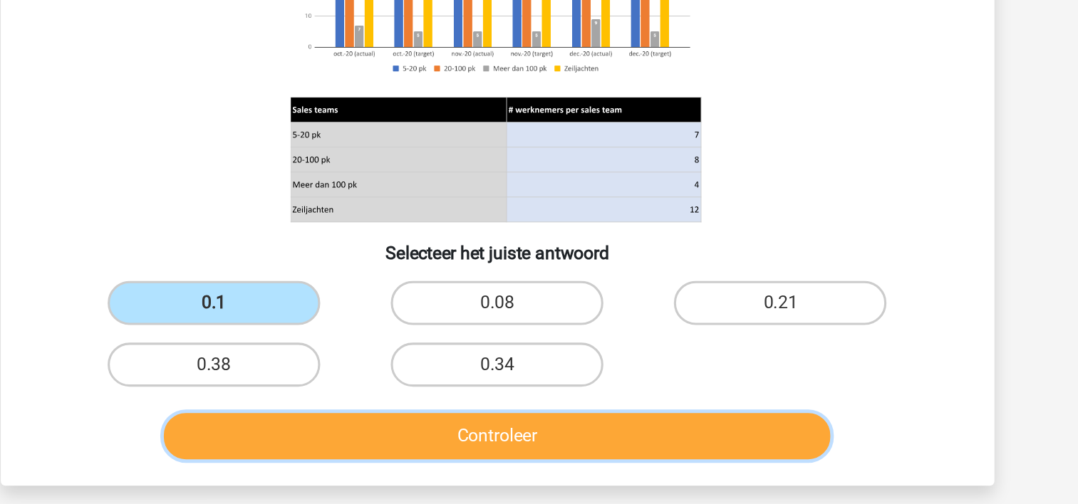
click at [440, 468] on button "Controleer" at bounding box center [538, 460] width 431 height 30
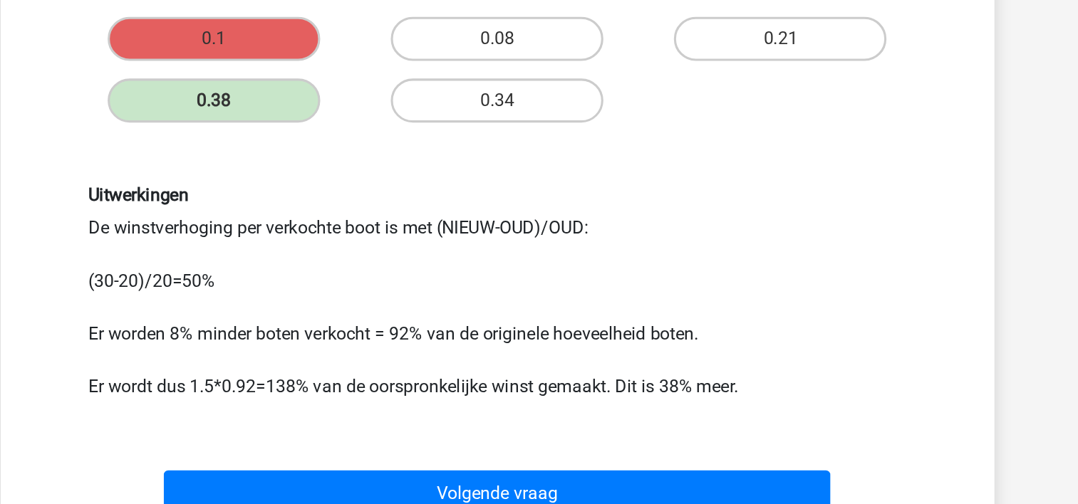
scroll to position [306, 0]
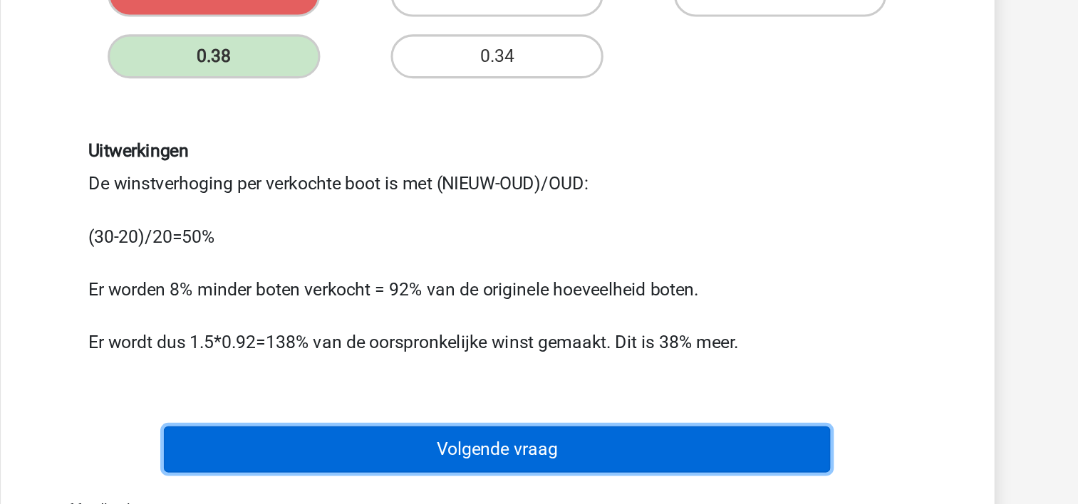
click at [440, 468] on button "Volgende vraag" at bounding box center [538, 469] width 431 height 30
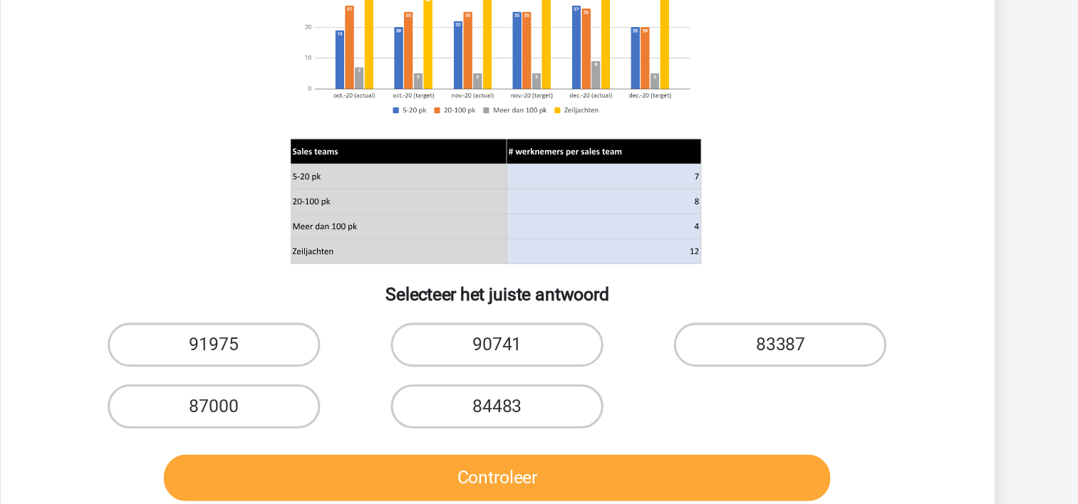
scroll to position [87, 0]
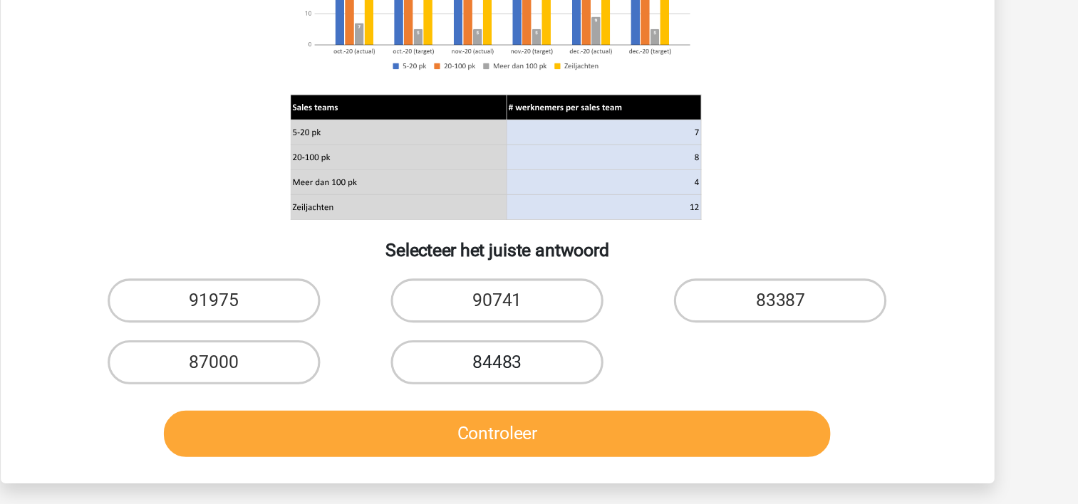
click at [525, 412] on label "84483" at bounding box center [538, 412] width 137 height 28
click at [539, 412] on input "84483" at bounding box center [543, 416] width 9 height 9
radio input "true"
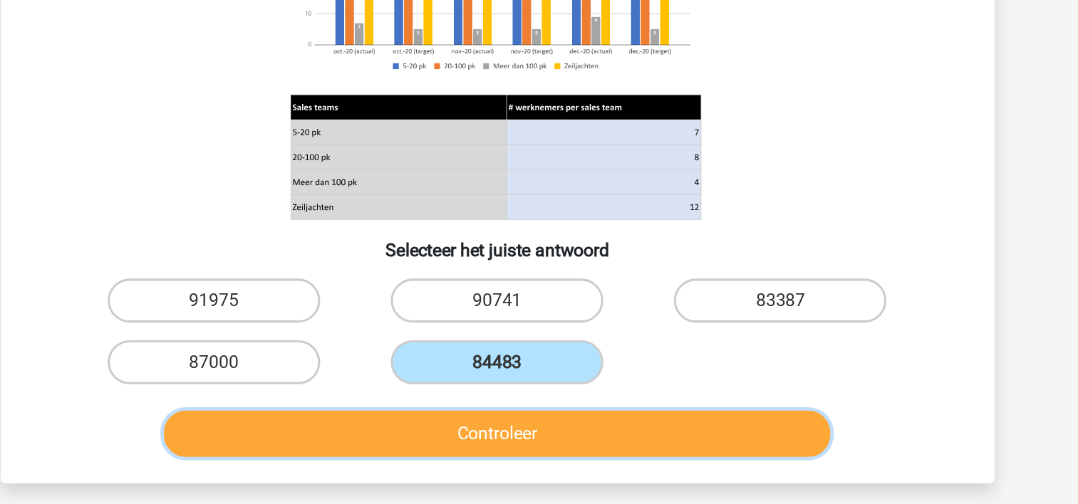
click at [512, 450] on button "Controleer" at bounding box center [538, 459] width 431 height 30
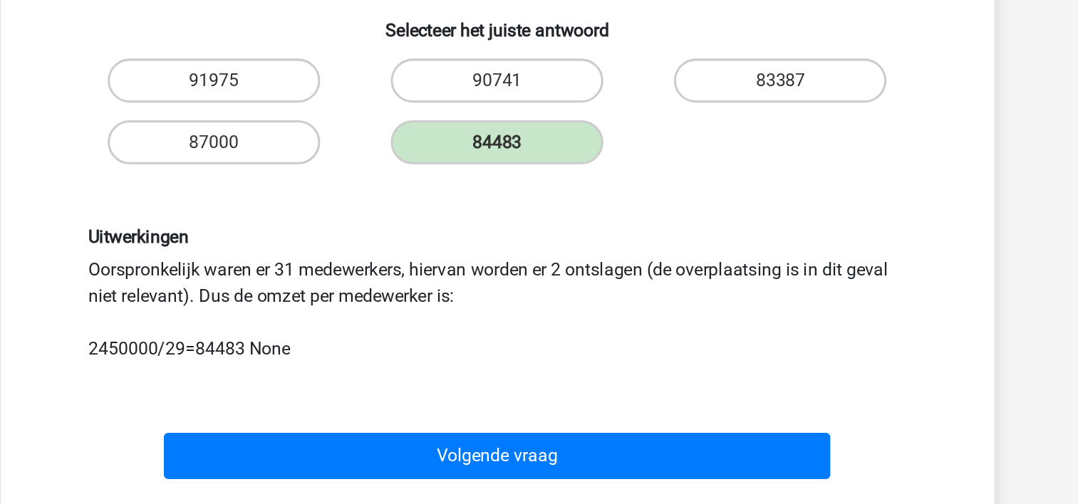
scroll to position [258, 0]
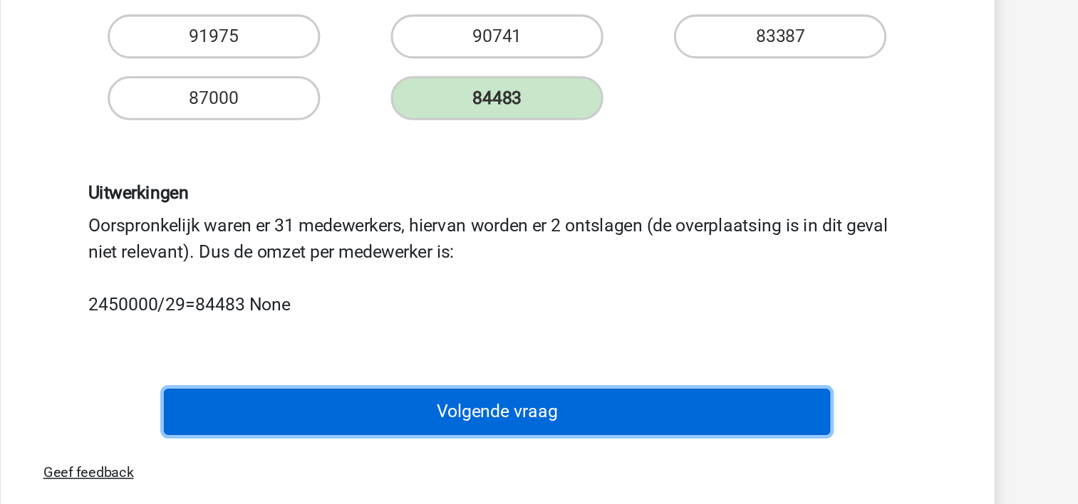
click at [531, 435] on button "Volgende vraag" at bounding box center [538, 445] width 431 height 30
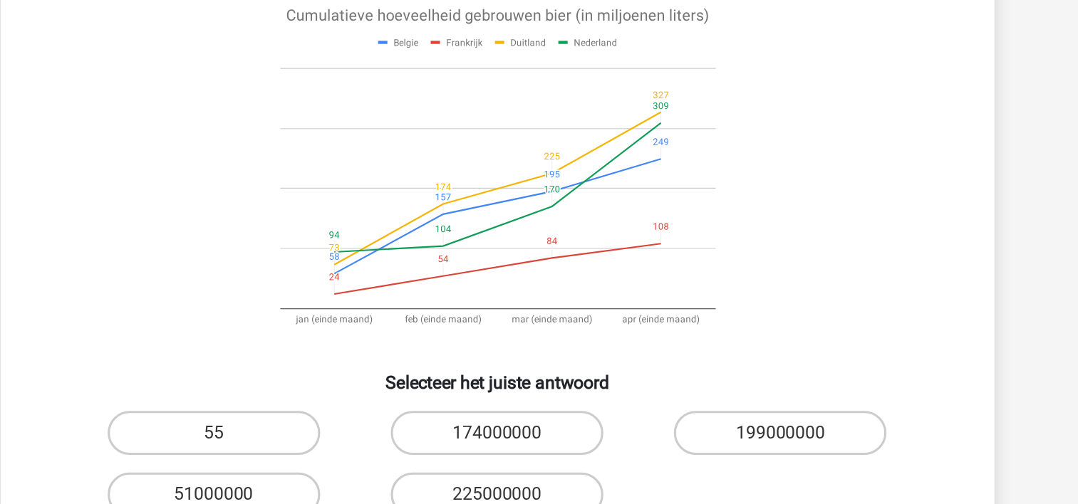
scroll to position [66, 0]
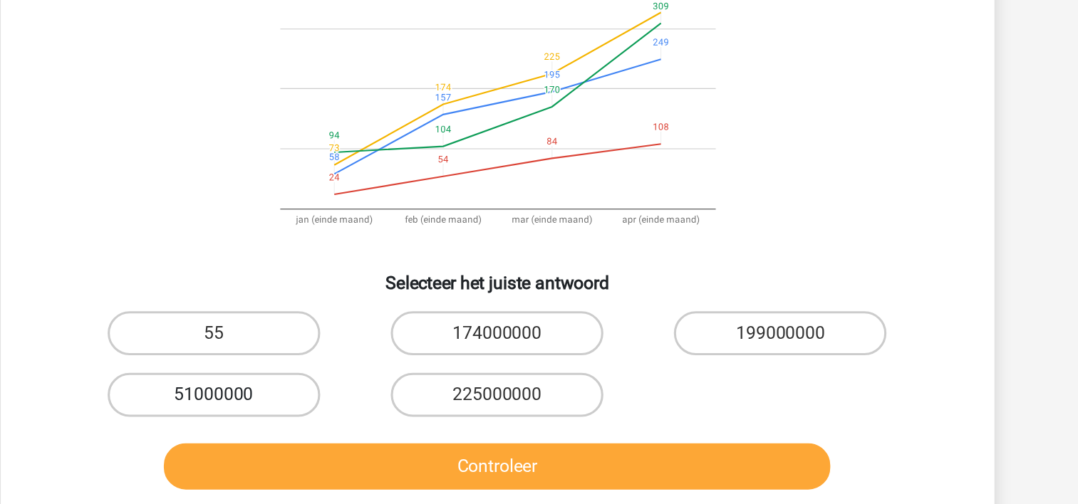
click at [355, 371] on label "51000000" at bounding box center [355, 369] width 137 height 28
click at [355, 371] on input "51000000" at bounding box center [359, 374] width 9 height 9
radio input "true"
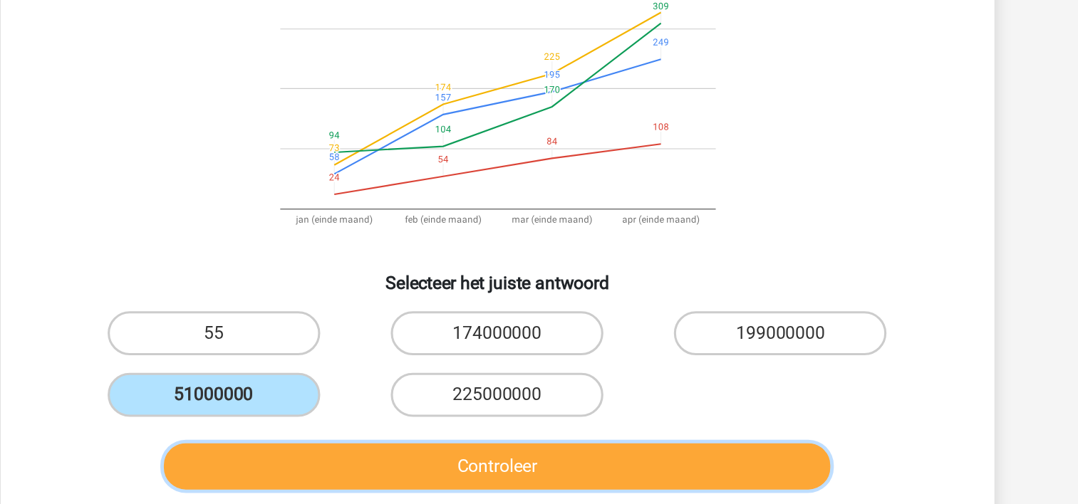
click at [430, 421] on button "Controleer" at bounding box center [538, 416] width 431 height 30
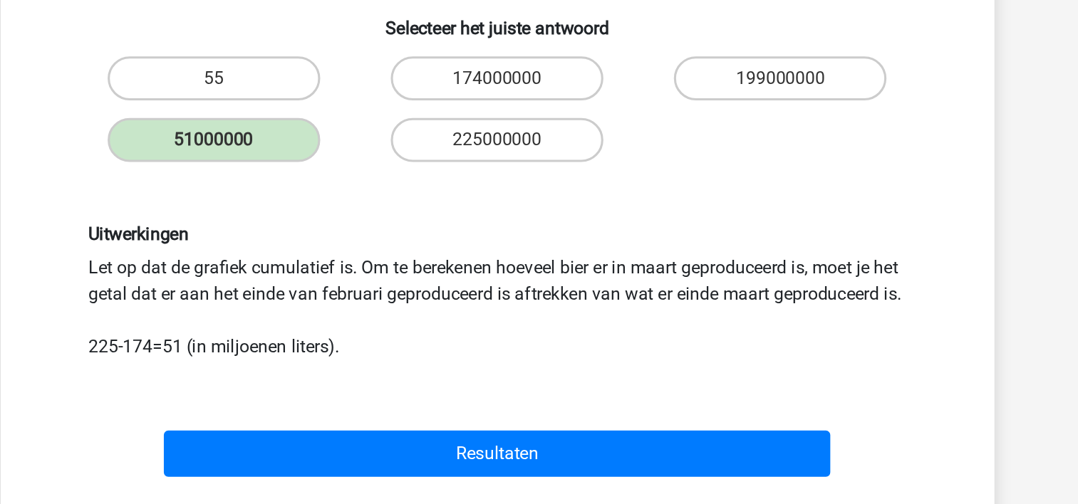
scroll to position [201, 0]
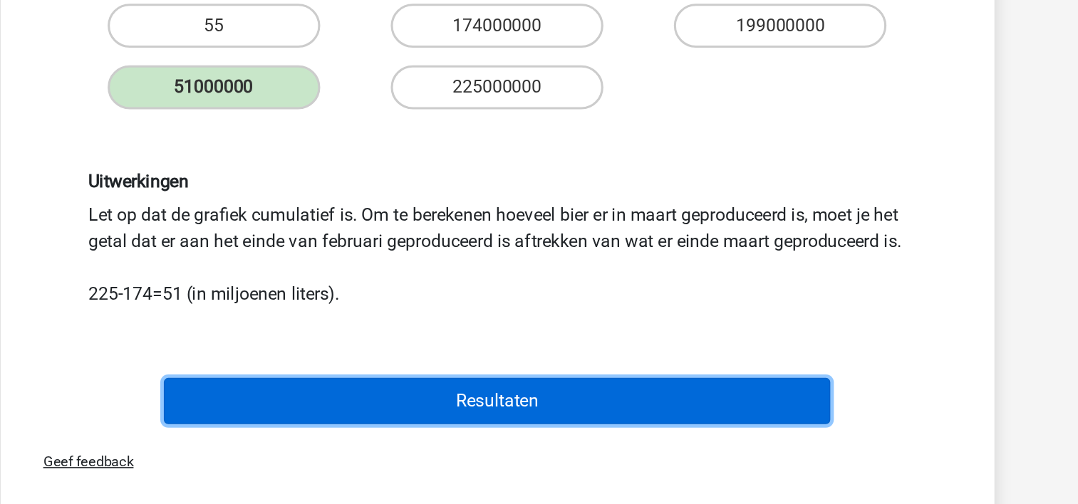
click at [474, 451] on button "Resultaten" at bounding box center [538, 437] width 431 height 30
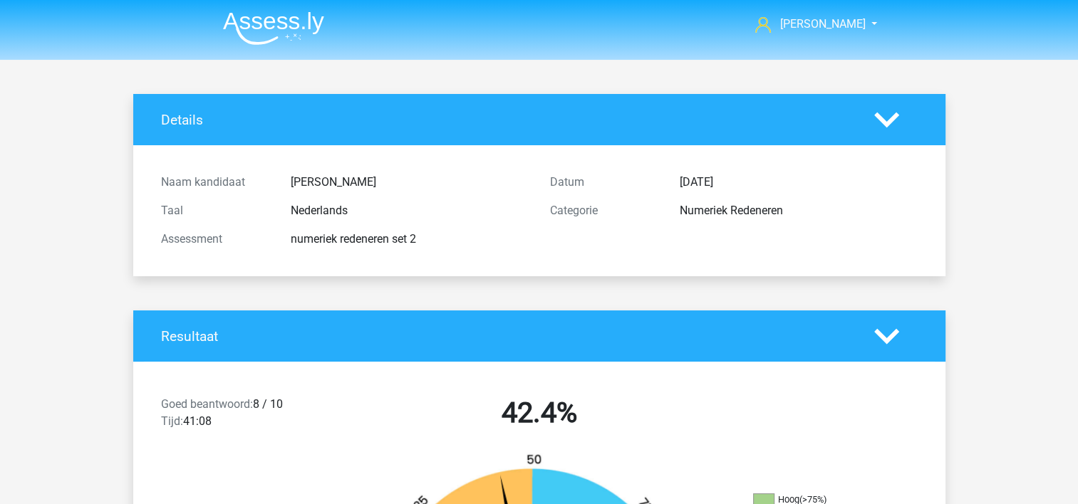
click at [457, 349] on div "Resultaat" at bounding box center [539, 336] width 812 height 51
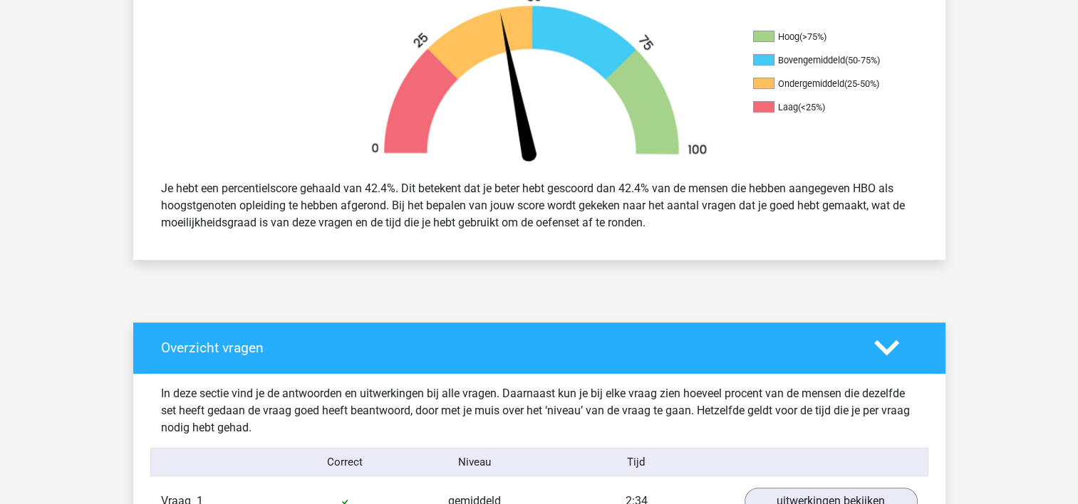
scroll to position [495, 0]
